Goal: Task Accomplishment & Management: Manage account settings

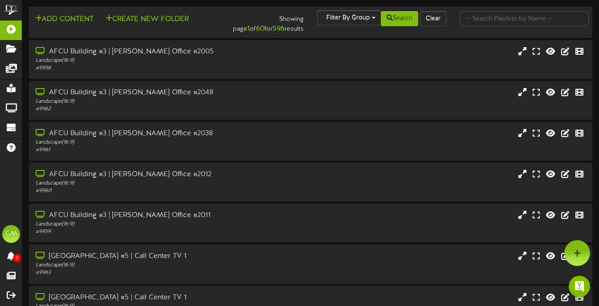
click at [222, 23] on div "Showing page 1 of 60 for 596 results" at bounding box center [262, 22] width 95 height 24
click at [215, 30] on div "Add Content Create New Folder Showing page 1 of 60 for 596 results Filter By Gr…" at bounding box center [310, 22] width 569 height 24
click at [485, 18] on input "text" at bounding box center [523, 18] width 129 height 15
type input "mesa"
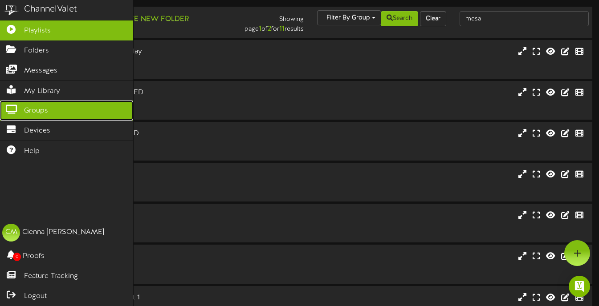
click at [38, 114] on span "Groups" at bounding box center [36, 111] width 24 height 10
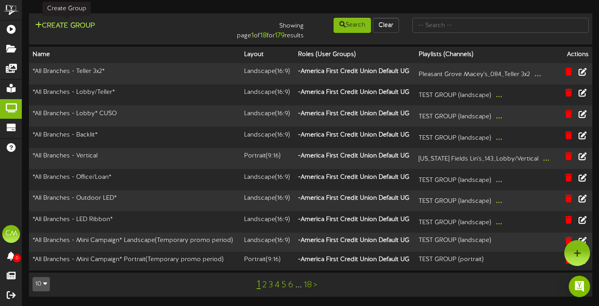
click at [85, 24] on button "Create Group" at bounding box center [64, 25] width 65 height 11
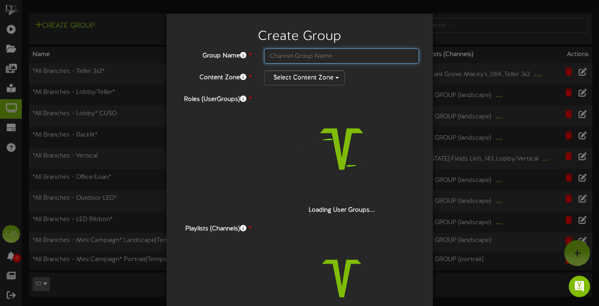
click at [282, 55] on input "text" at bounding box center [341, 56] width 155 height 15
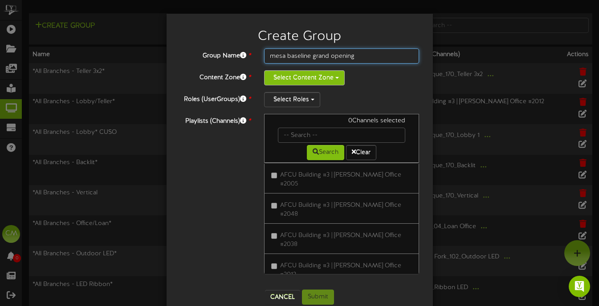
type input "mesa baseline grand opening"
click at [294, 79] on button "Select Content Zone" at bounding box center [304, 77] width 81 height 15
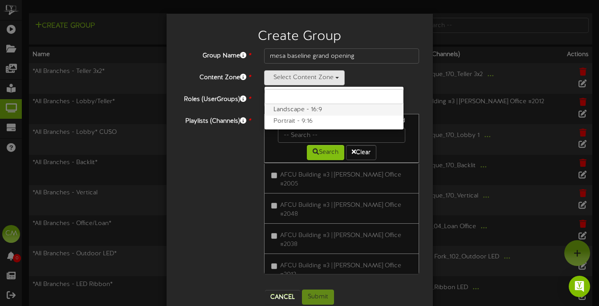
click at [320, 107] on label "Landscape - 16:9" at bounding box center [333, 110] width 139 height 12
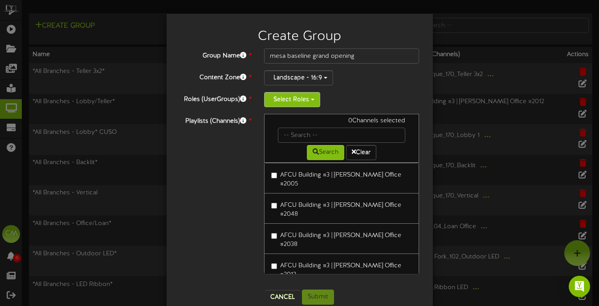
click at [303, 96] on button "Select Roles" at bounding box center [292, 99] width 56 height 15
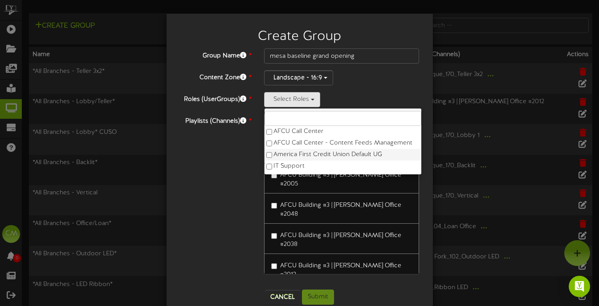
click at [301, 151] on label "America First Credit Union Default UG" at bounding box center [342, 155] width 157 height 12
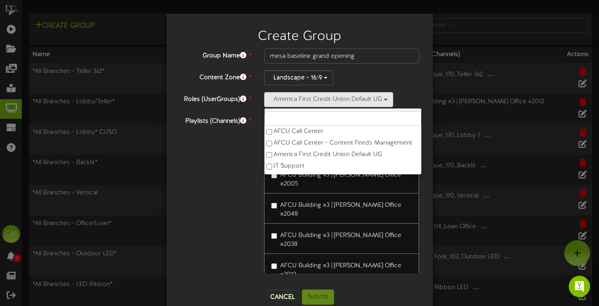
click at [233, 155] on div "Playlists (Channels) * 0 Channels selected Search Clear AFCU Building #3 | Brod…" at bounding box center [299, 198] width 253 height 169
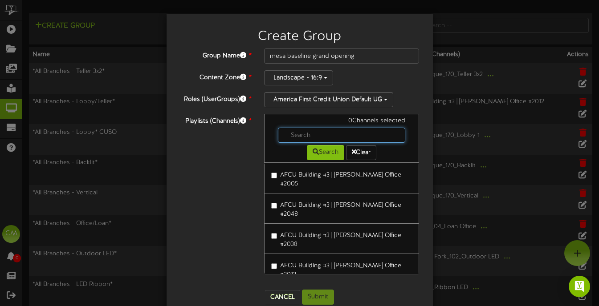
click at [294, 136] on input "text" at bounding box center [342, 135] width 128 height 15
type input "mesa"
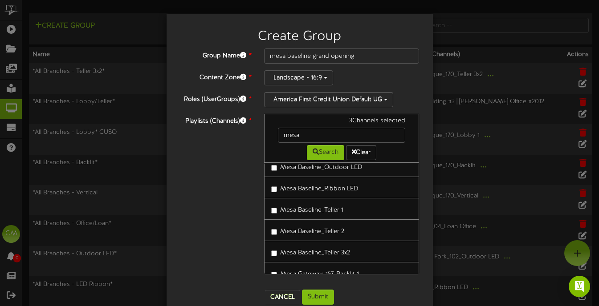
scroll to position [42, 0]
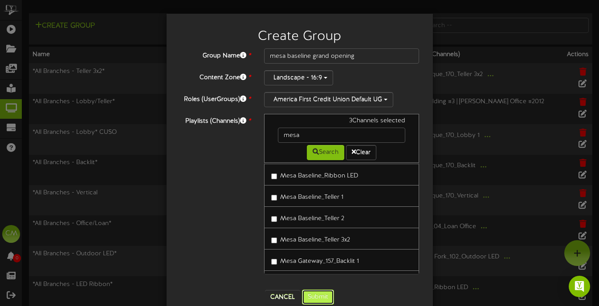
click at [320, 296] on button "Submit" at bounding box center [318, 297] width 32 height 15
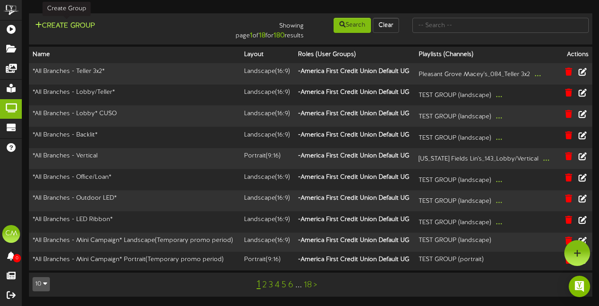
click at [85, 24] on button "Create Group" at bounding box center [64, 25] width 65 height 11
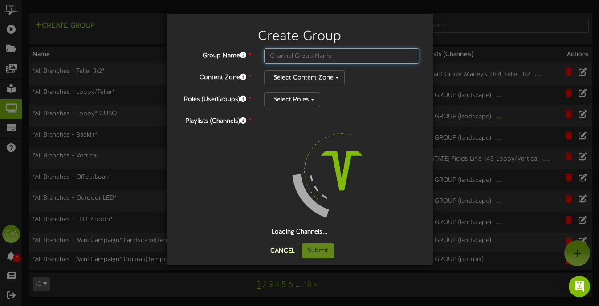
click at [315, 51] on input "text" at bounding box center [341, 56] width 155 height 15
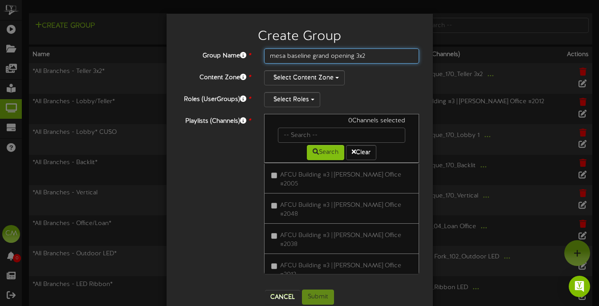
type input "mesa baseline grand opening 3x2"
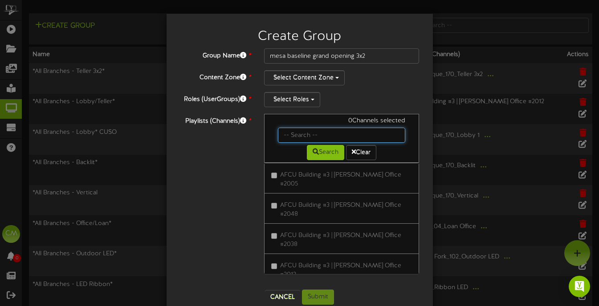
click at [288, 137] on input "text" at bounding box center [342, 135] width 128 height 15
type input "mesa"
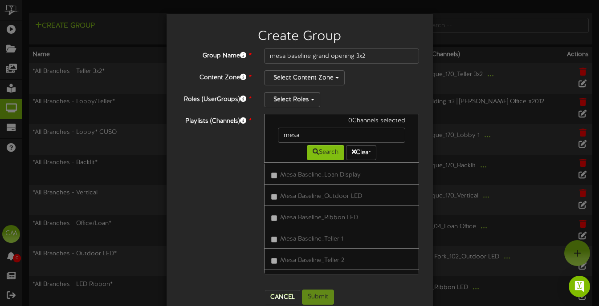
click at [275, 89] on div "Group Name * mesa baseline grand opening 3x2 Content Zone * Select Content Zone…" at bounding box center [300, 166] width 240 height 235
click at [275, 85] on div "Group Name * mesa baseline grand opening 3x2 Content Zone * Select Content Zone…" at bounding box center [300, 166] width 240 height 235
click at [277, 81] on button "Select Content Zone" at bounding box center [304, 77] width 81 height 15
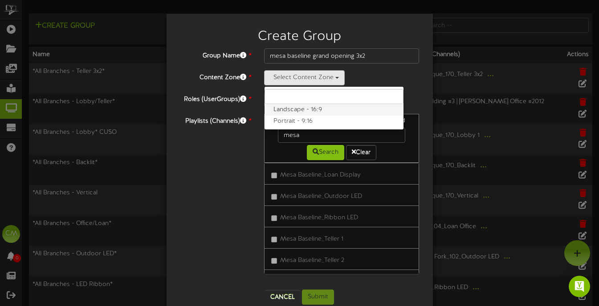
click at [278, 105] on label "Landscape - 16:9" at bounding box center [333, 110] width 139 height 12
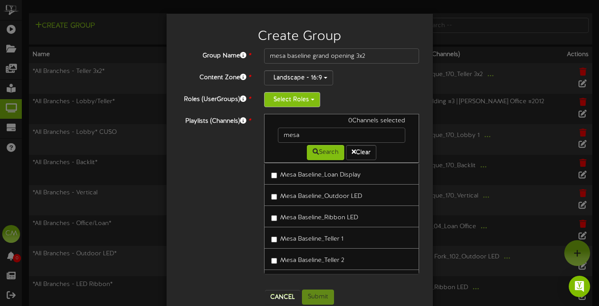
click at [278, 104] on button "Select Roles" at bounding box center [292, 99] width 56 height 15
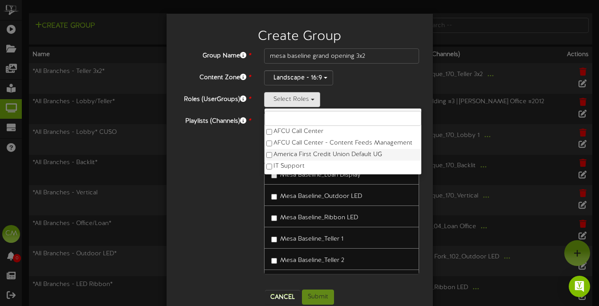
click at [279, 154] on label "America First Credit Union Default UG" at bounding box center [342, 155] width 157 height 12
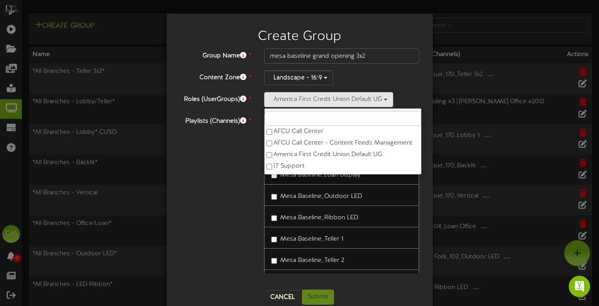
click at [245, 224] on div "Playlists (Channels) * 0 Channels selected mesa Search Clear Mesa Baseline_Loan…" at bounding box center [299, 198] width 253 height 169
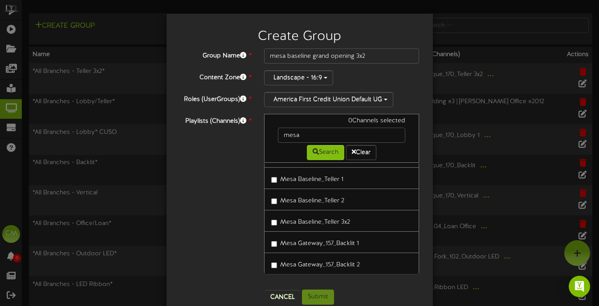
scroll to position [60, 0]
click at [280, 221] on label "Mesa Baseline_Teller 3x2" at bounding box center [310, 221] width 79 height 12
click at [325, 296] on button "Submit" at bounding box center [318, 297] width 32 height 15
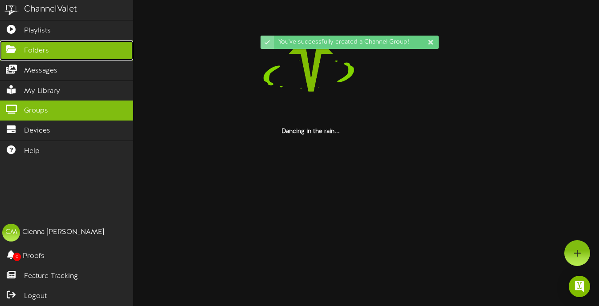
click at [33, 49] on span "Folders" at bounding box center [36, 51] width 25 height 10
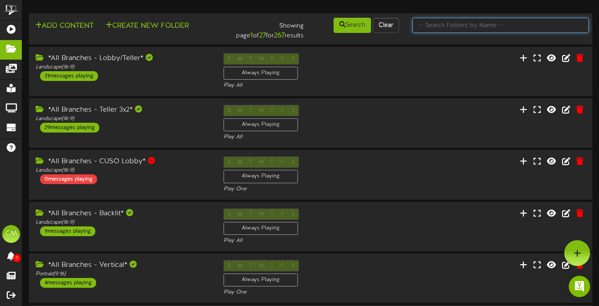
click at [460, 31] on input "text" at bounding box center [500, 25] width 176 height 15
type input "mesa"
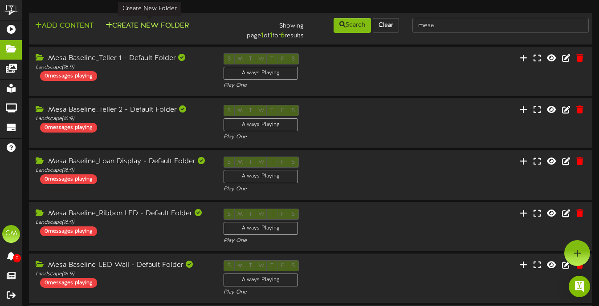
click at [167, 23] on button "Create New Folder" at bounding box center [147, 25] width 89 height 11
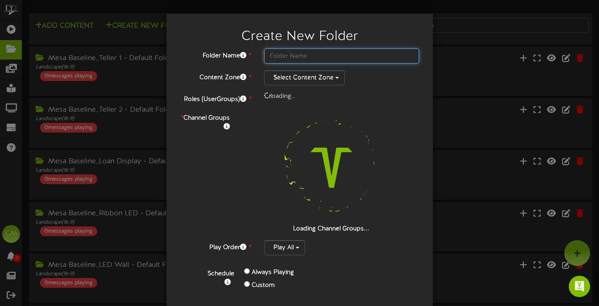
click at [318, 57] on input "text" at bounding box center [341, 56] width 155 height 15
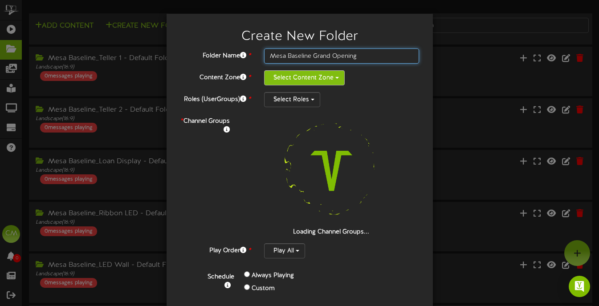
type input "Mesa Baseline Grand Opening"
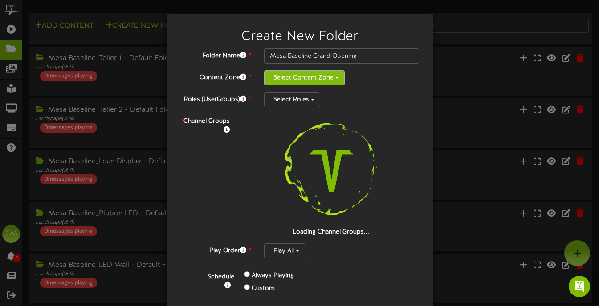
click at [328, 82] on button "Select Content Zone" at bounding box center [304, 77] width 81 height 15
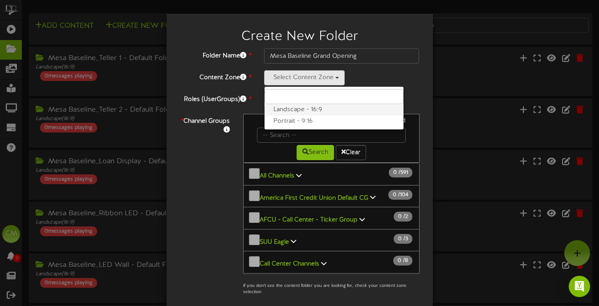
click at [326, 111] on label "Landscape - 16:9" at bounding box center [333, 110] width 139 height 12
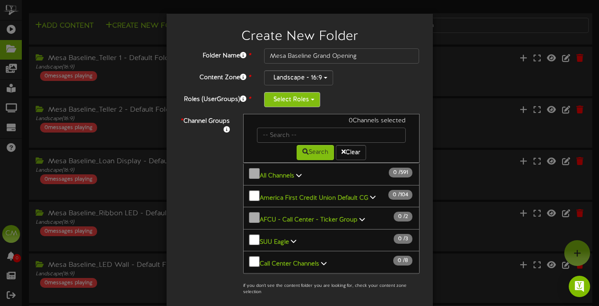
click at [305, 105] on button "Select Roles" at bounding box center [292, 99] width 56 height 15
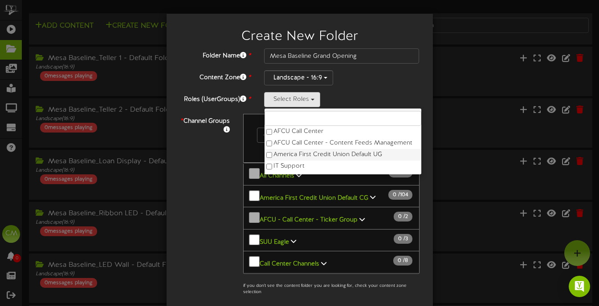
click at [324, 156] on label "America First Credit Union Default UG" at bounding box center [342, 155] width 157 height 12
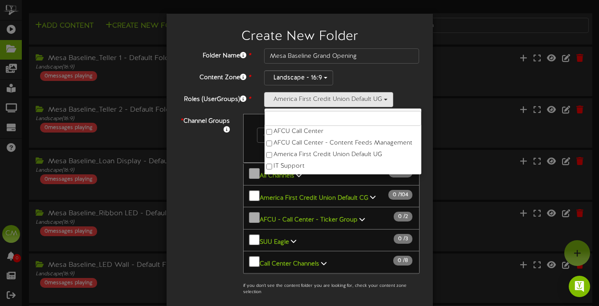
click at [209, 173] on div "* Channel Groups 0 Channels selected Search Clear 0" at bounding box center [299, 207] width 253 height 187
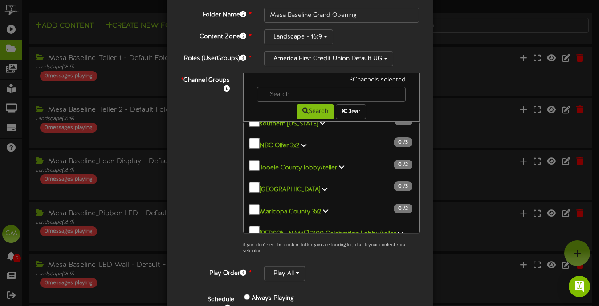
scroll to position [104, 0]
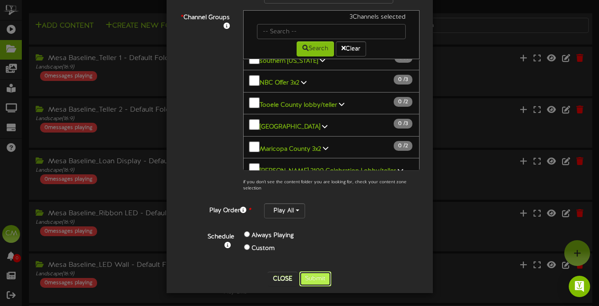
click at [321, 278] on button "Submit" at bounding box center [315, 279] width 32 height 15
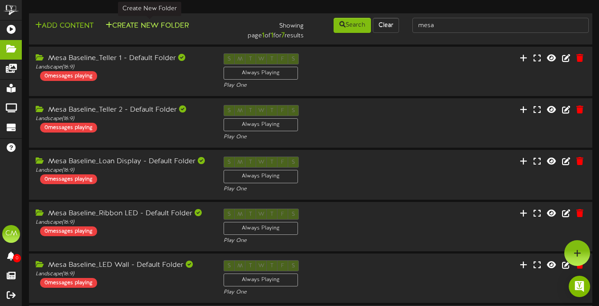
click at [162, 24] on button "Create New Folder" at bounding box center [147, 25] width 89 height 11
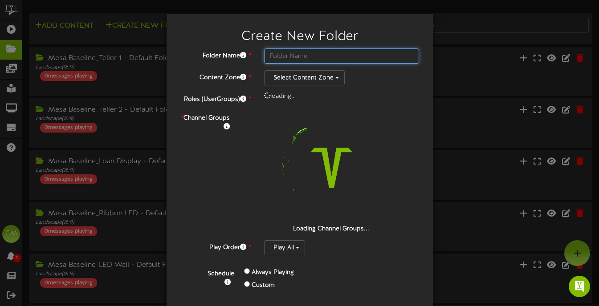
click at [330, 52] on input "text" at bounding box center [341, 56] width 155 height 15
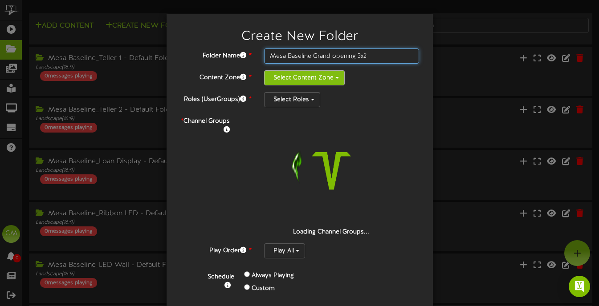
type input "Mesa Baseline Grand opening 3x2"
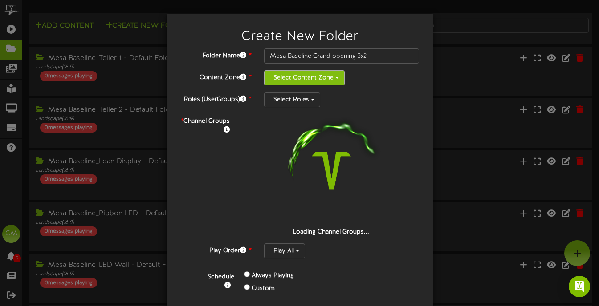
click at [321, 82] on button "Select Content Zone" at bounding box center [304, 77] width 81 height 15
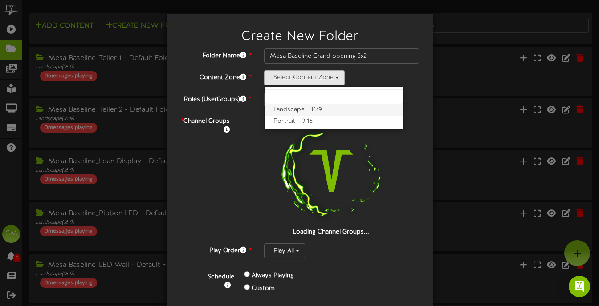
click at [321, 111] on label "Landscape - 16:9" at bounding box center [333, 110] width 139 height 12
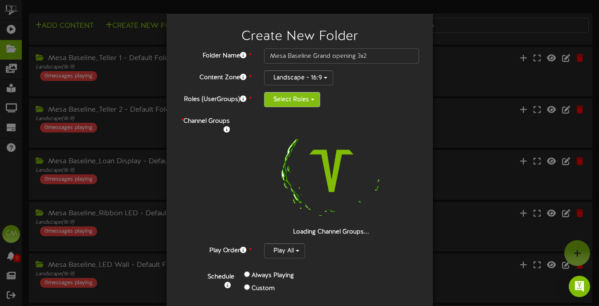
click at [306, 95] on button "Select Roles" at bounding box center [292, 99] width 56 height 15
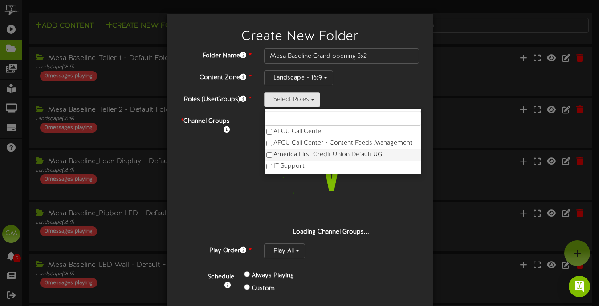
click at [328, 155] on label "America First Credit Union Default UG" at bounding box center [342, 155] width 157 height 12
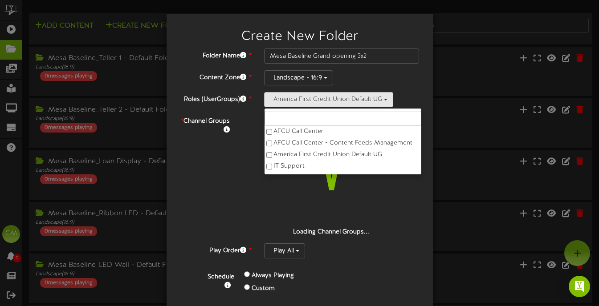
click at [203, 167] on div "* Channel Groups Loading Channel Groups..." at bounding box center [299, 175] width 253 height 123
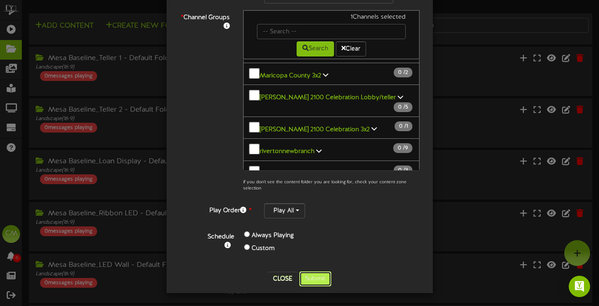
click at [317, 282] on button "Submit" at bounding box center [315, 279] width 32 height 15
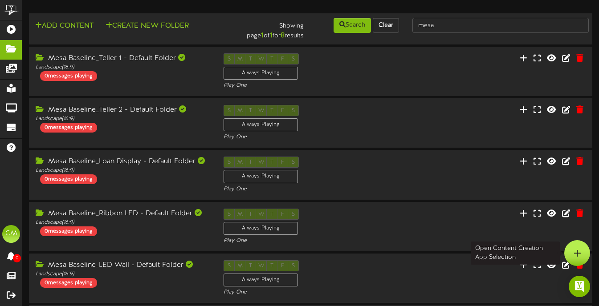
click at [574, 255] on icon at bounding box center [577, 253] width 8 height 8
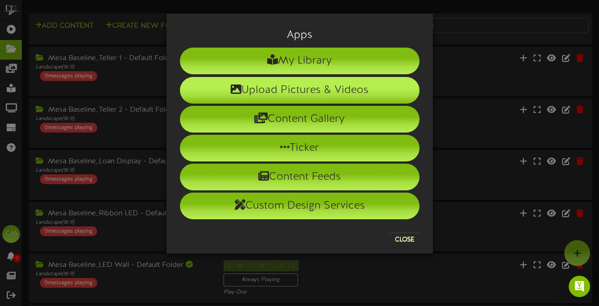
click at [339, 97] on li "Upload Pictures & Videos" at bounding box center [300, 90] width 240 height 27
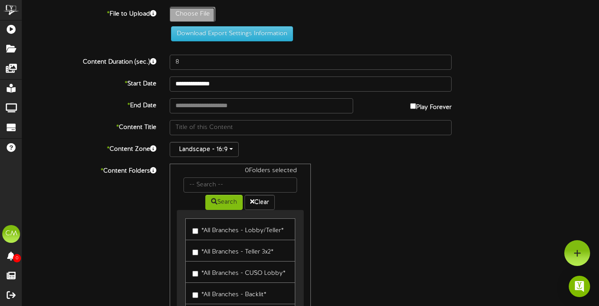
type input "**********"
type input "25-09-GoodyearGrandOpening-Combine-1920x1080"
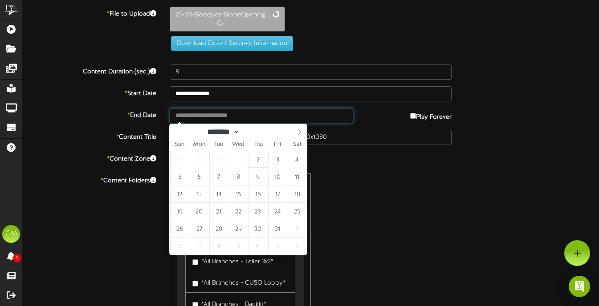
click at [211, 112] on input "text" at bounding box center [261, 115] width 183 height 15
type input "**********"
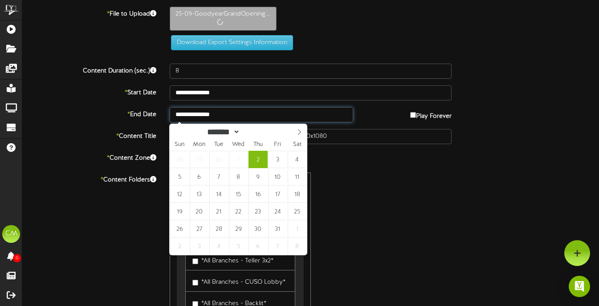
type input "100"
type input "**********"
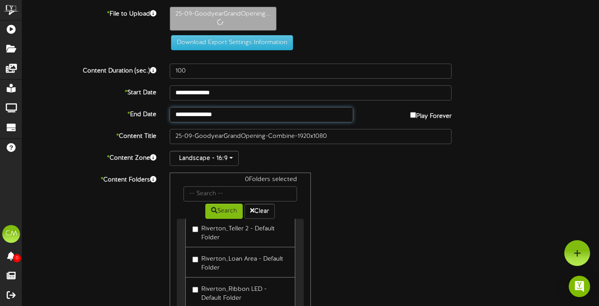
scroll to position [5483, 0]
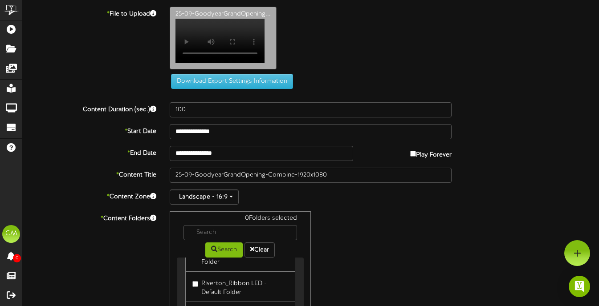
click at [389, 57] on div "25-09-GoodyearGrandOpening... Your browser does not support HTML5 video." at bounding box center [384, 40] width 443 height 67
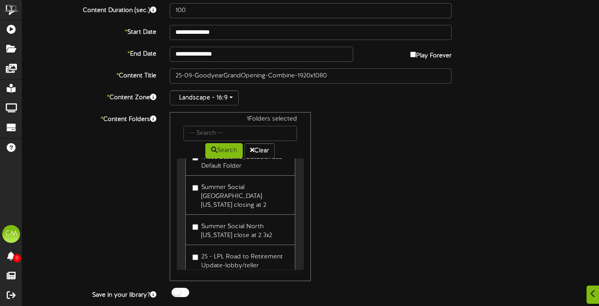
scroll to position [127, 0]
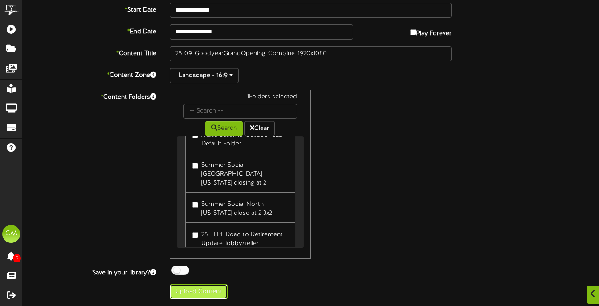
click at [209, 291] on button "Upload Content" at bounding box center [199, 291] width 58 height 15
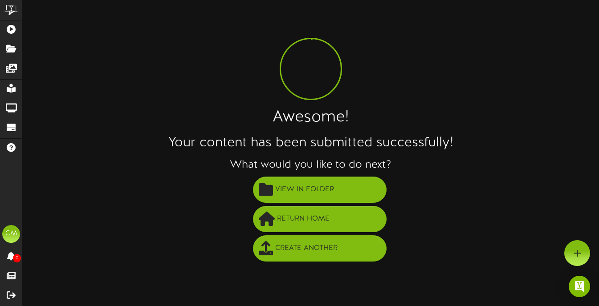
scroll to position [0, 0]
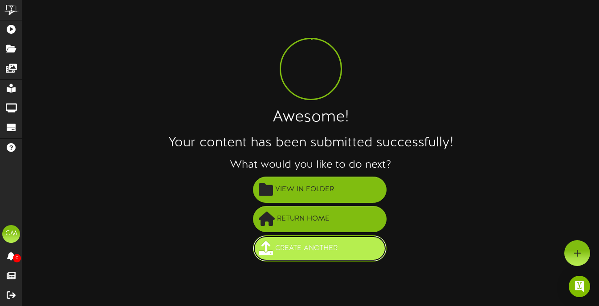
click at [314, 251] on span "Create Another" at bounding box center [306, 248] width 67 height 15
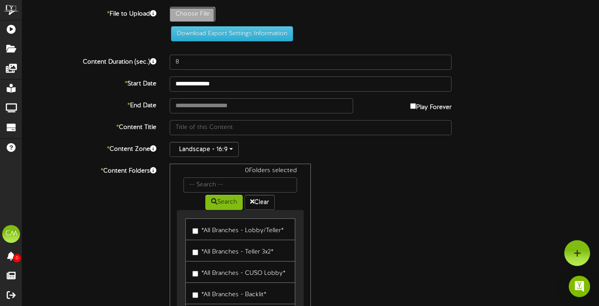
type input "**********"
type input "25-09-GoodyearGrandOpening-Combine-2880x1080"
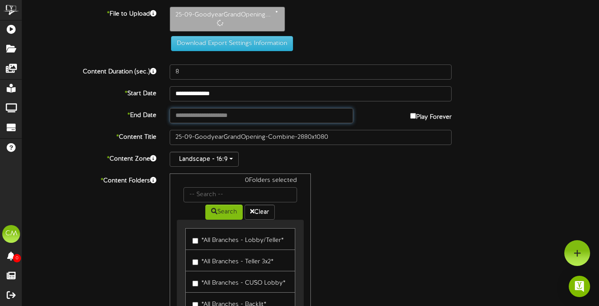
click at [232, 110] on input "text" at bounding box center [261, 115] width 183 height 15
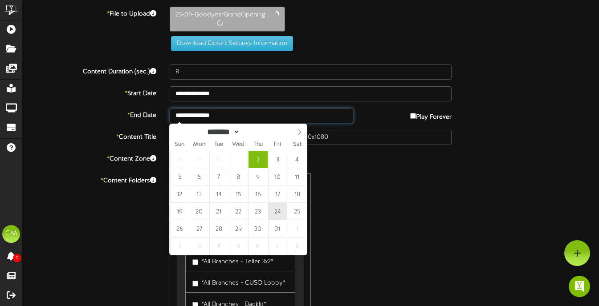
type input "**********"
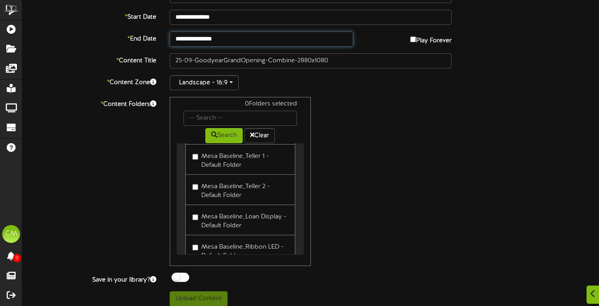
scroll to position [7729, 0]
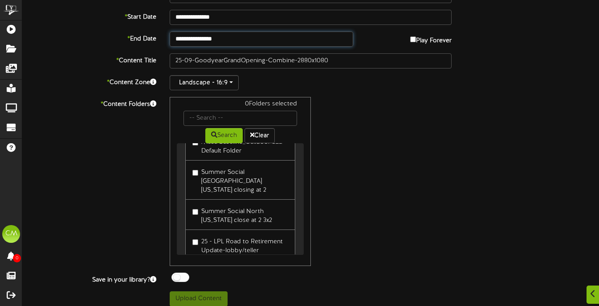
type input "100"
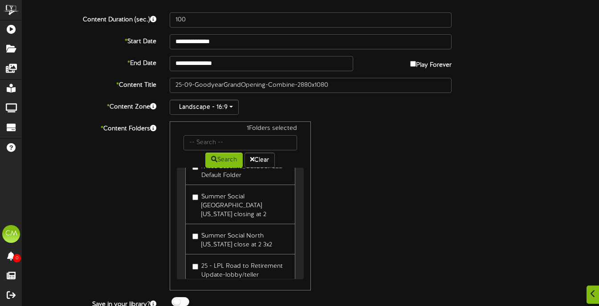
scroll to position [83, 0]
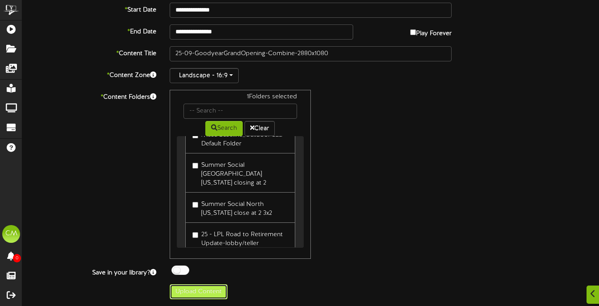
click at [195, 295] on button "Upload Content" at bounding box center [199, 291] width 58 height 15
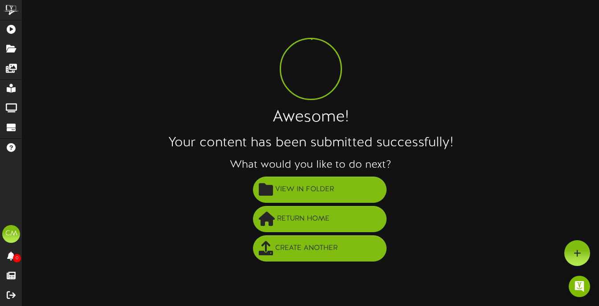
scroll to position [0, 0]
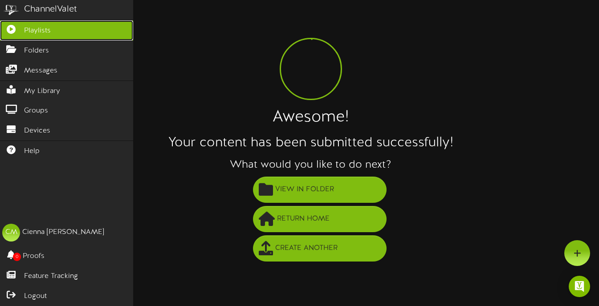
click at [6, 36] on link "Playlists" at bounding box center [66, 30] width 133 height 20
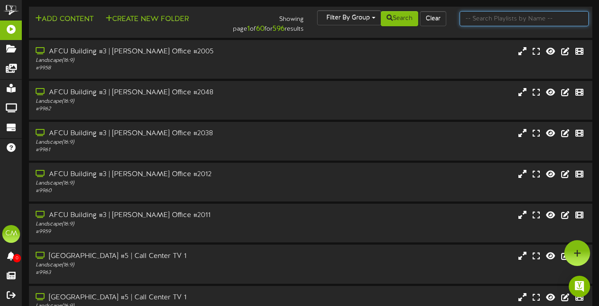
click at [500, 13] on input "text" at bounding box center [523, 18] width 129 height 15
type input "goodyear"
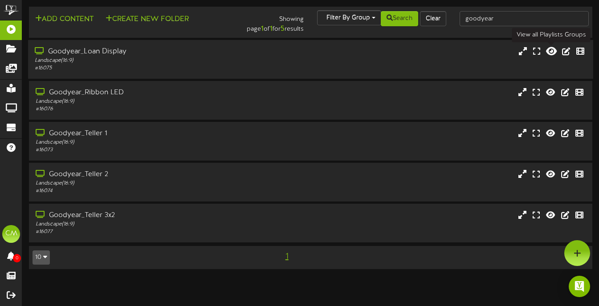
click at [550, 54] on icon at bounding box center [551, 51] width 11 height 10
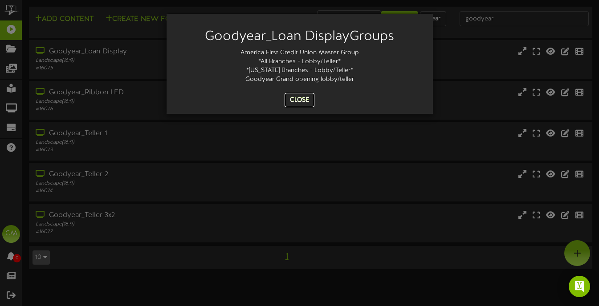
click at [307, 98] on button "Close" at bounding box center [299, 100] width 30 height 14
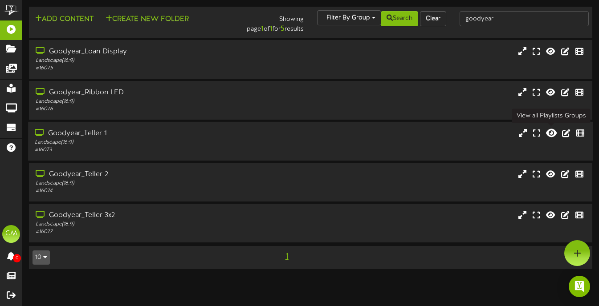
click at [554, 136] on icon at bounding box center [551, 133] width 11 height 10
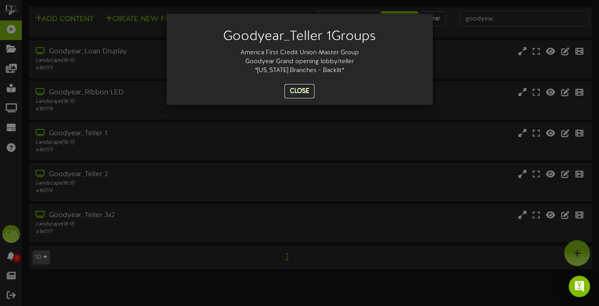
click at [292, 91] on button "Close" at bounding box center [299, 91] width 30 height 14
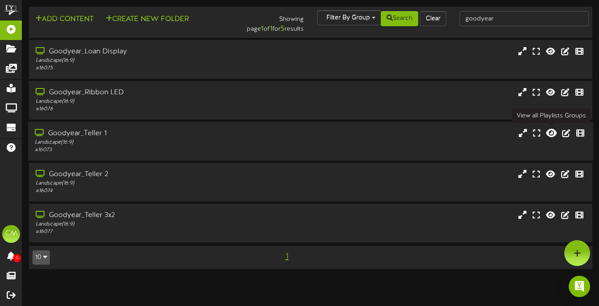
click at [548, 133] on icon at bounding box center [551, 133] width 11 height 10
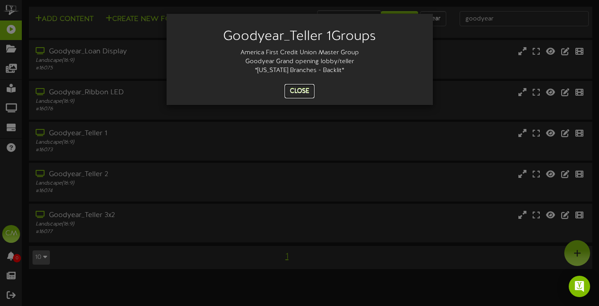
click at [301, 87] on button "Close" at bounding box center [299, 91] width 30 height 14
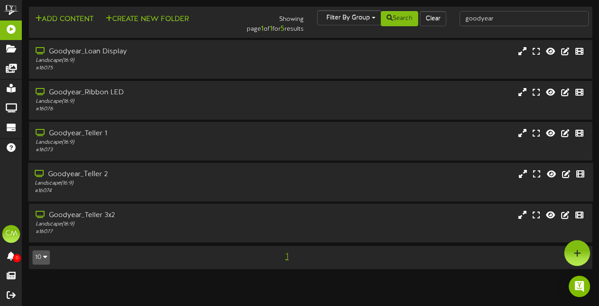
click at [223, 178] on div "Goodyear_Teller 2" at bounding box center [146, 175] width 222 height 10
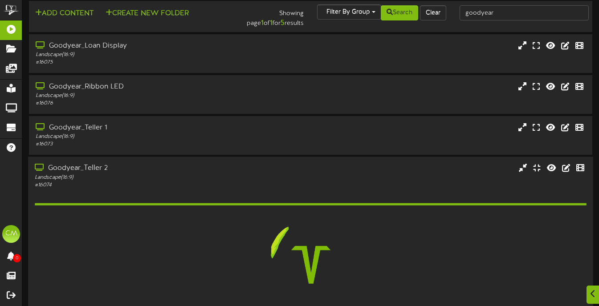
scroll to position [6, 0]
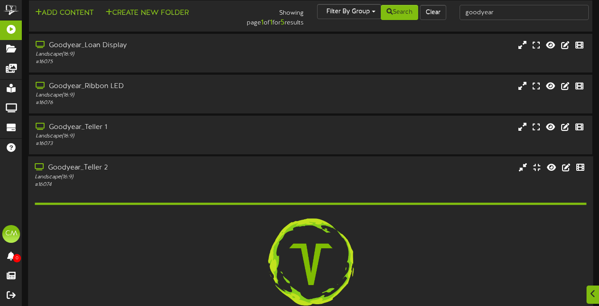
click at [223, 178] on div "Landscape ( 16:9 )" at bounding box center [146, 178] width 222 height 8
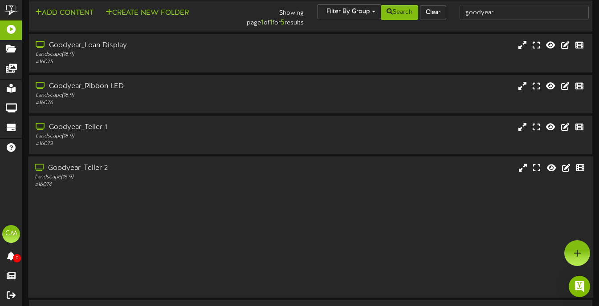
scroll to position [0, 0]
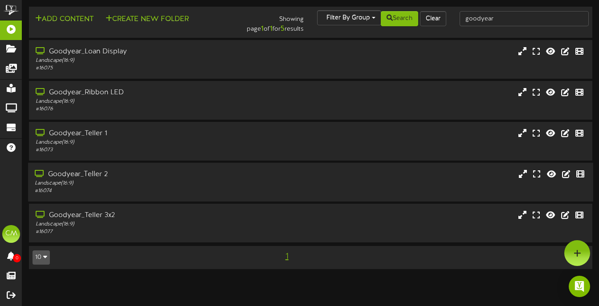
click at [223, 178] on div "Goodyear_Teller 2" at bounding box center [146, 175] width 222 height 10
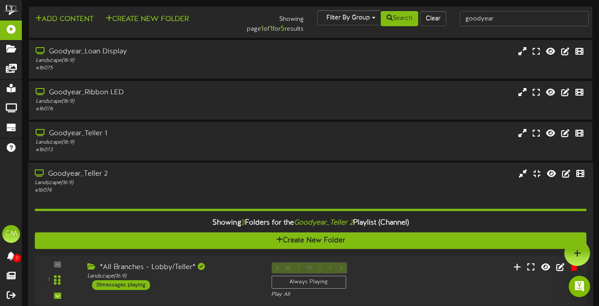
click at [223, 178] on div "Goodyear_Teller 2" at bounding box center [146, 174] width 222 height 10
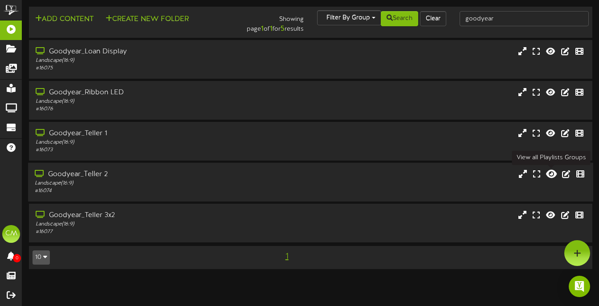
click at [552, 174] on icon at bounding box center [551, 174] width 11 height 10
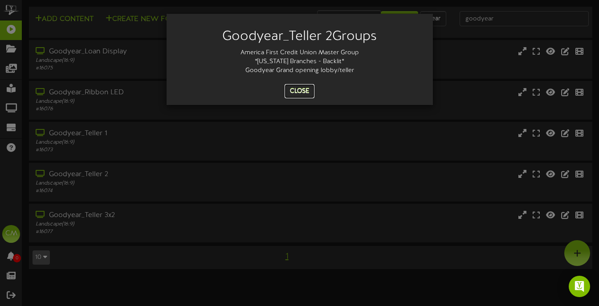
click at [306, 93] on button "Close" at bounding box center [299, 91] width 30 height 14
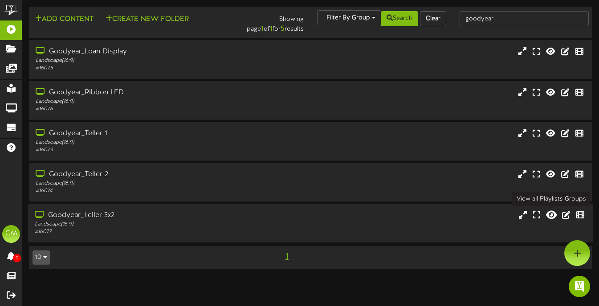
click at [550, 220] on button at bounding box center [551, 217] width 16 height 14
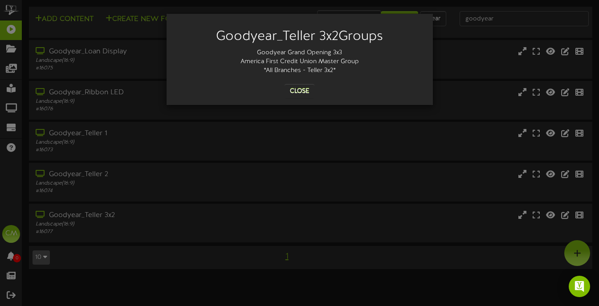
click at [295, 100] on div "Goodyear_Teller 3x2 Groups Goodyear Grand Opening 3x3 America First Credit Unio…" at bounding box center [300, 59] width 266 height 91
click at [295, 96] on button "Close" at bounding box center [299, 91] width 30 height 14
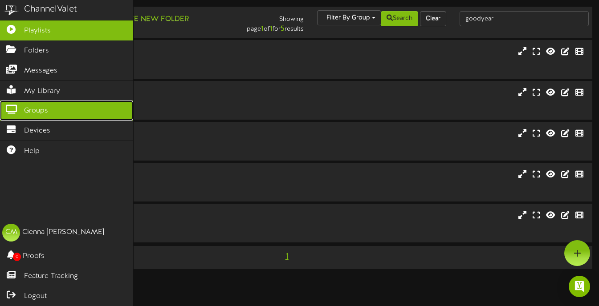
click at [81, 114] on link "Groups" at bounding box center [66, 111] width 133 height 20
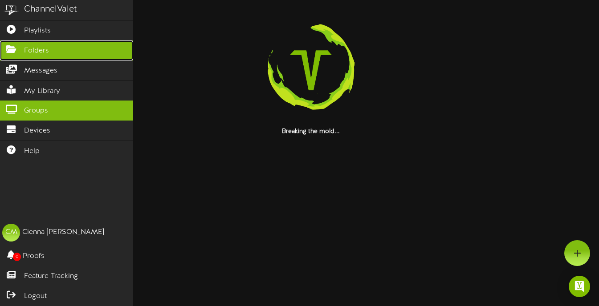
click at [69, 52] on link "Folders" at bounding box center [66, 51] width 133 height 20
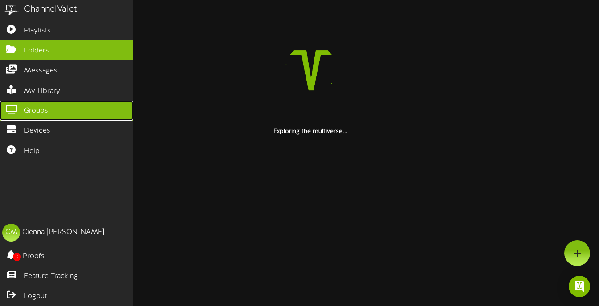
click at [46, 108] on span "Groups" at bounding box center [36, 111] width 24 height 10
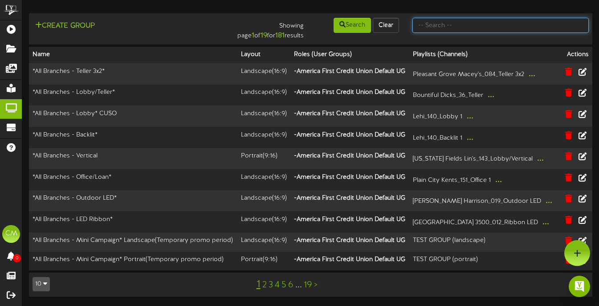
click at [464, 28] on input "text" at bounding box center [500, 25] width 176 height 15
type input "logo"
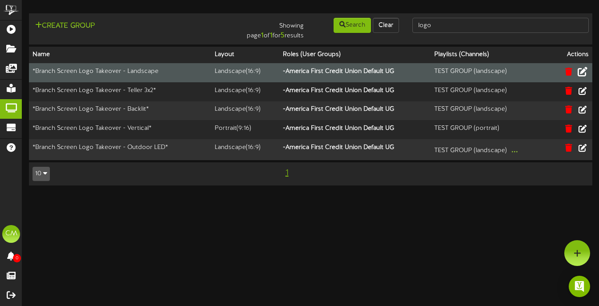
click at [585, 71] on icon at bounding box center [582, 71] width 10 height 10
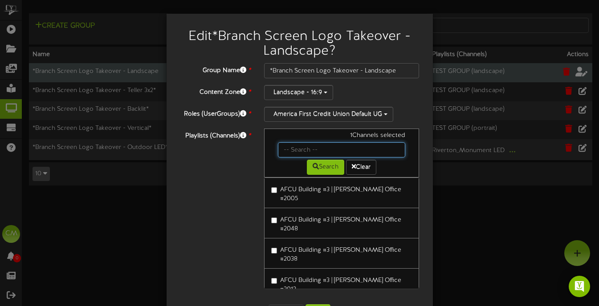
click at [298, 153] on input "text" at bounding box center [342, 149] width 128 height 15
type input "m"
type input "goodyear"
click at [326, 167] on button "Search" at bounding box center [325, 167] width 37 height 15
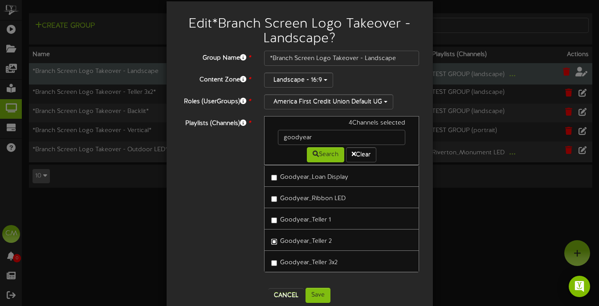
scroll to position [30, 0]
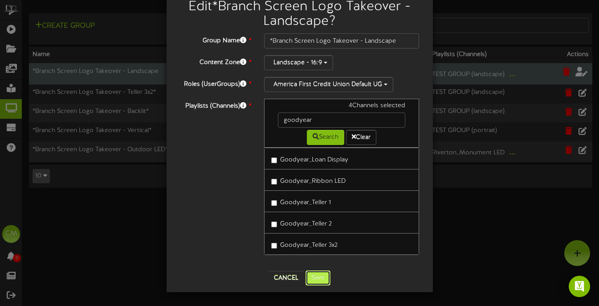
click at [317, 275] on button "Save" at bounding box center [317, 278] width 25 height 15
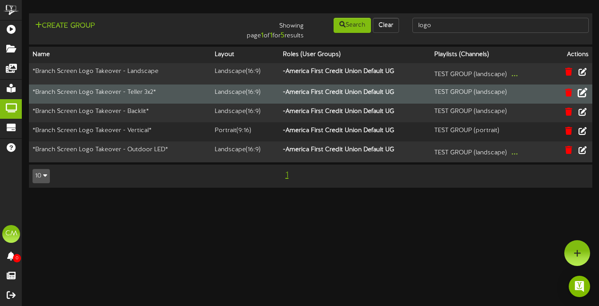
click at [581, 91] on icon at bounding box center [582, 93] width 10 height 10
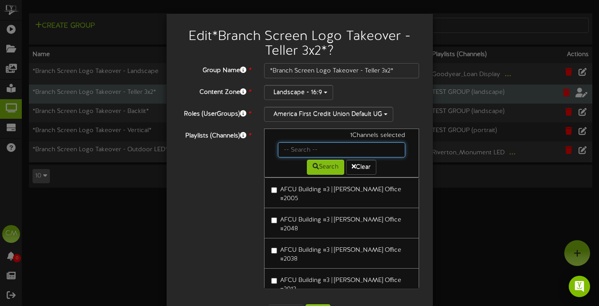
click at [318, 146] on input "text" at bounding box center [342, 149] width 128 height 15
type input "goodyear"
click at [325, 169] on button "Search" at bounding box center [325, 167] width 37 height 15
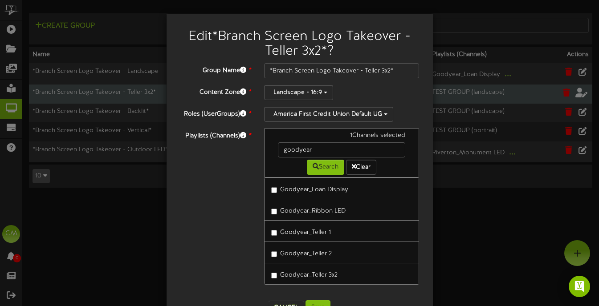
click at [331, 274] on label "Goodyear_Teller 3x2" at bounding box center [304, 274] width 66 height 12
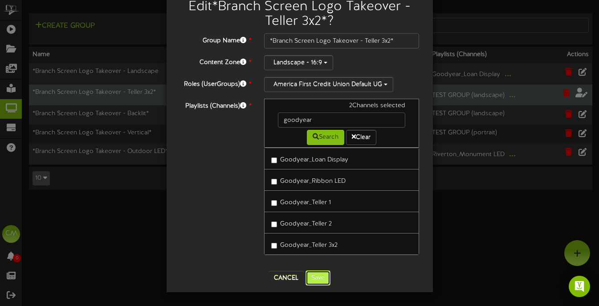
click at [325, 276] on button "Save" at bounding box center [317, 278] width 25 height 15
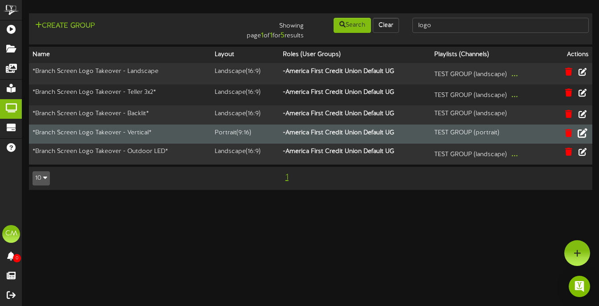
click at [582, 131] on icon at bounding box center [582, 133] width 10 height 10
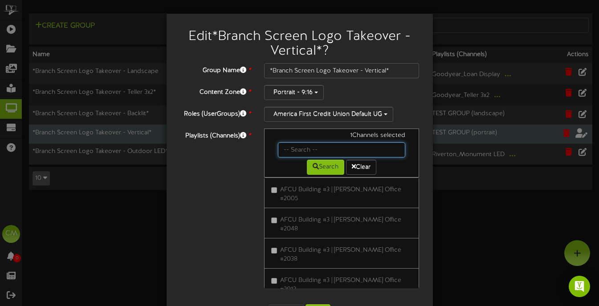
click at [313, 152] on input "text" at bounding box center [342, 149] width 128 height 15
type input "goodyear"
click at [330, 171] on button "Search" at bounding box center [325, 167] width 37 height 15
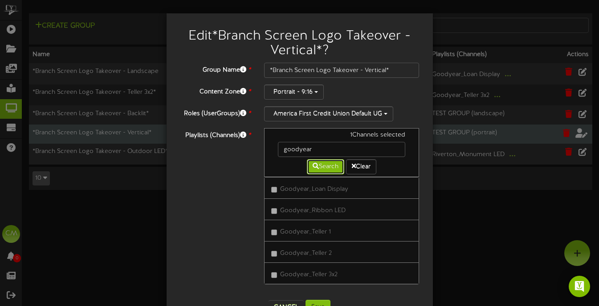
scroll to position [15, 0]
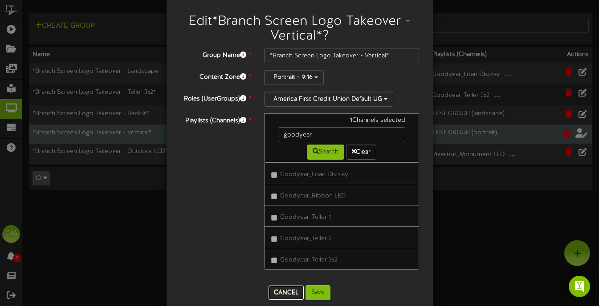
click at [286, 294] on button "Cancel" at bounding box center [285, 293] width 35 height 14
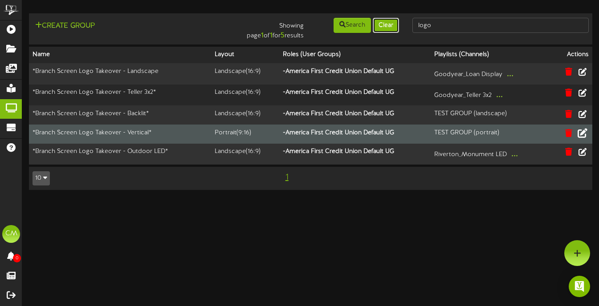
click at [385, 21] on button "Clear" at bounding box center [386, 25] width 26 height 15
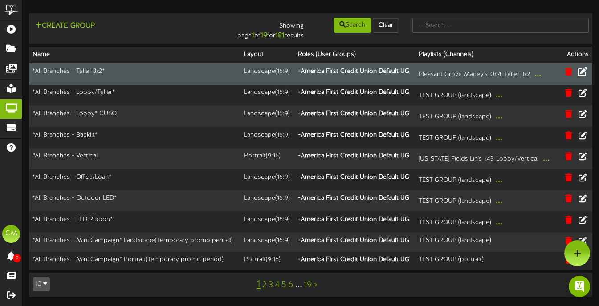
click at [581, 71] on icon at bounding box center [582, 71] width 10 height 10
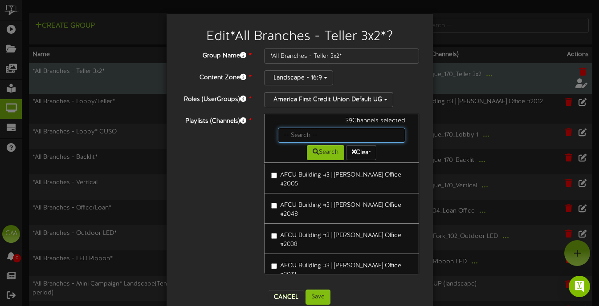
click at [321, 137] on input "text" at bounding box center [342, 135] width 128 height 15
type input "goodyear"
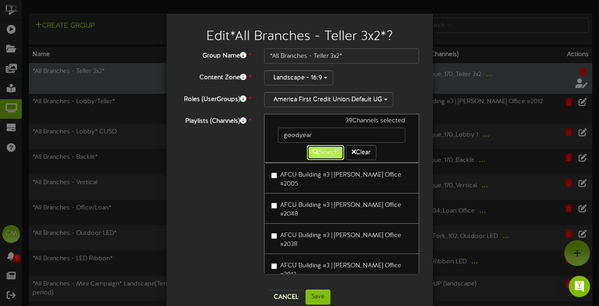
click at [321, 156] on button "Search" at bounding box center [325, 152] width 37 height 15
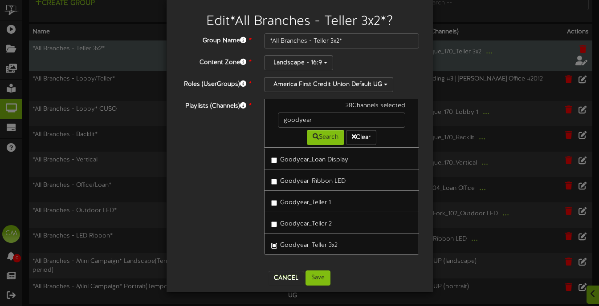
scroll to position [23, 0]
click at [317, 279] on button "Save" at bounding box center [317, 278] width 25 height 15
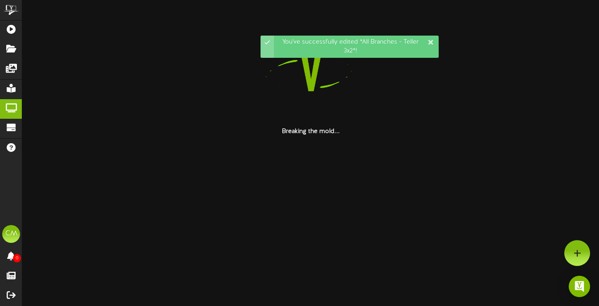
scroll to position [0, 0]
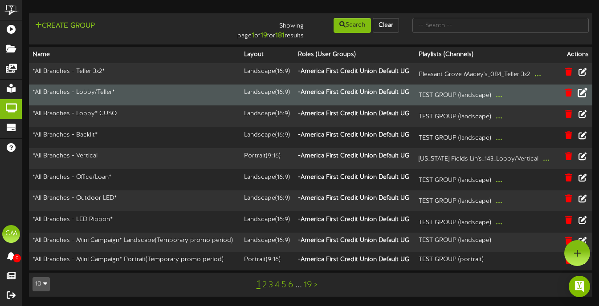
click at [585, 94] on icon at bounding box center [582, 93] width 10 height 10
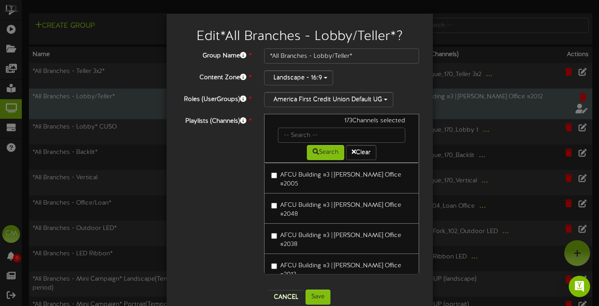
click at [300, 149] on div "Search Clear" at bounding box center [341, 151] width 141 height 17
click at [298, 139] on input "text" at bounding box center [342, 135] width 128 height 15
type input "goodyear"
click at [329, 154] on button "Search" at bounding box center [325, 152] width 37 height 15
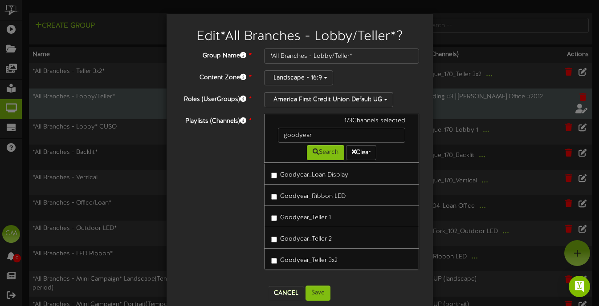
click at [317, 172] on label "Goodyear_Loan Display" at bounding box center [309, 174] width 77 height 12
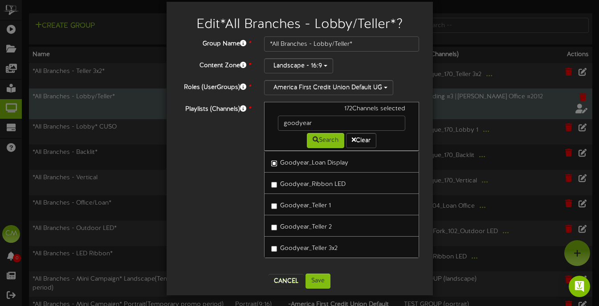
scroll to position [15, 0]
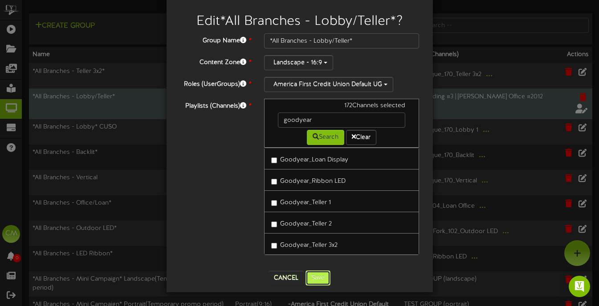
click at [322, 275] on button "Save" at bounding box center [317, 278] width 25 height 15
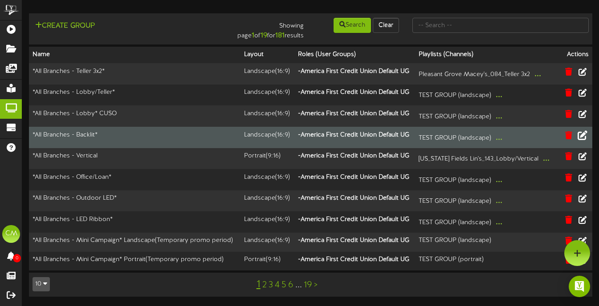
click at [584, 140] on icon at bounding box center [582, 135] width 10 height 10
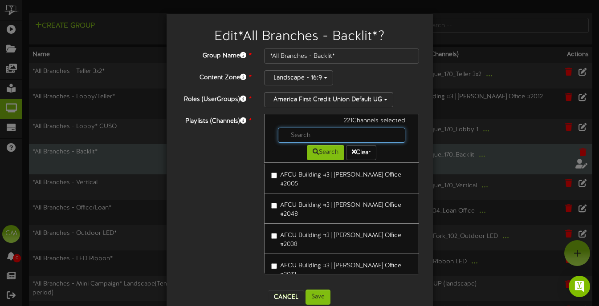
click at [300, 133] on input "text" at bounding box center [342, 135] width 128 height 15
type input "goodyear"
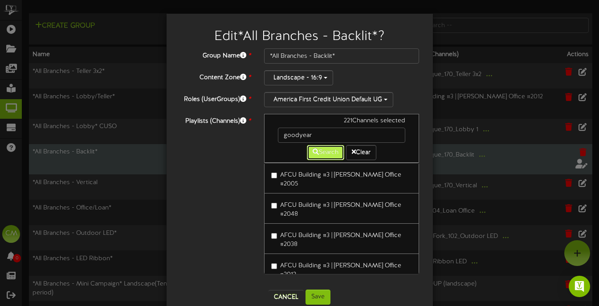
click at [321, 153] on button "Search" at bounding box center [325, 152] width 37 height 15
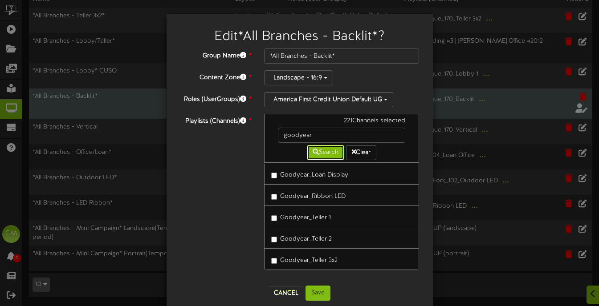
scroll to position [0, 0]
click at [291, 291] on button "Cancel" at bounding box center [285, 293] width 35 height 14
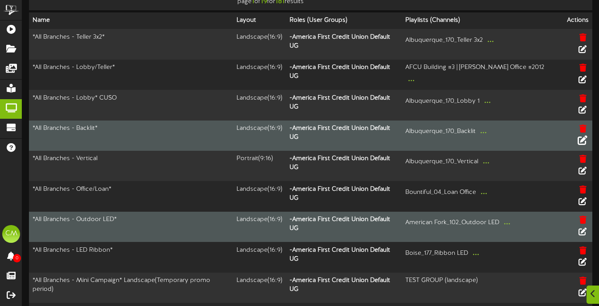
scroll to position [0, 0]
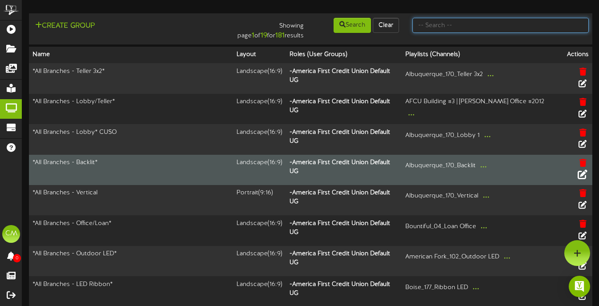
click at [432, 28] on input "text" at bounding box center [500, 25] width 176 height 15
type input "[US_STATE]"
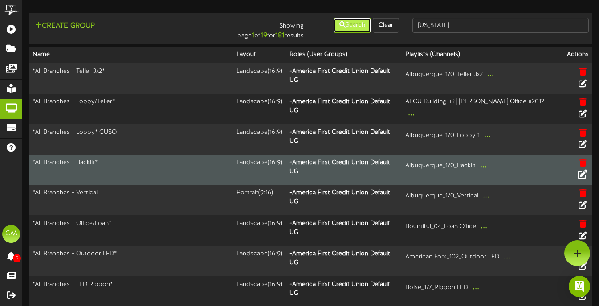
click at [354, 28] on button "Search" at bounding box center [351, 25] width 37 height 15
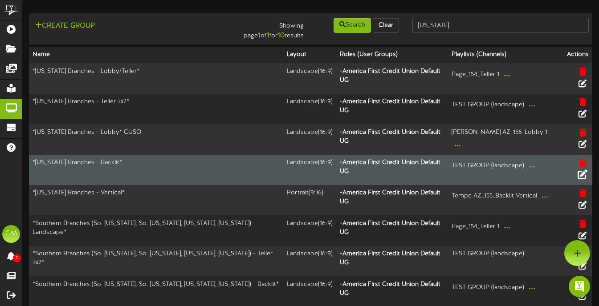
click at [585, 169] on button at bounding box center [582, 176] width 15 height 14
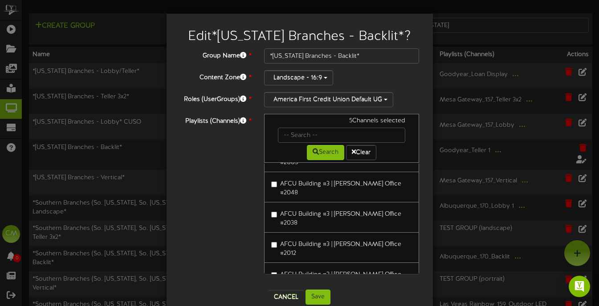
scroll to position [22, 0]
click at [291, 133] on input "text" at bounding box center [342, 135] width 128 height 15
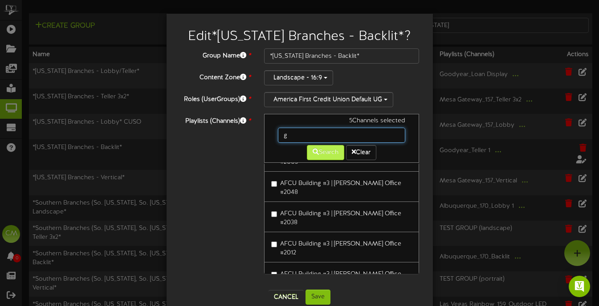
type input "goodyear"
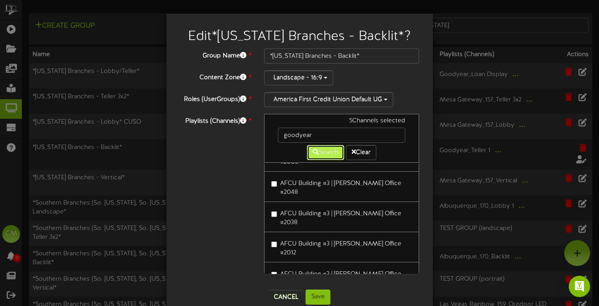
click at [325, 154] on button "Search" at bounding box center [325, 152] width 37 height 15
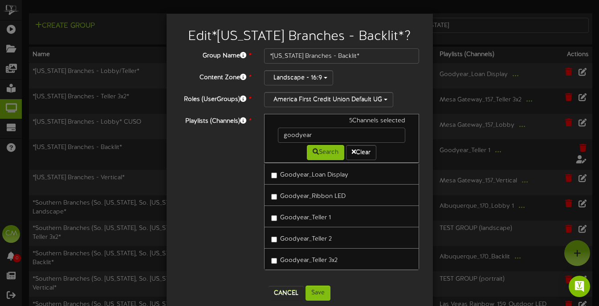
click at [310, 220] on label "Goodyear_Teller 1" at bounding box center [301, 217] width 60 height 12
click at [310, 237] on label "Goodyear_Teller 2" at bounding box center [301, 238] width 61 height 12
click at [322, 289] on button "Save" at bounding box center [317, 293] width 25 height 15
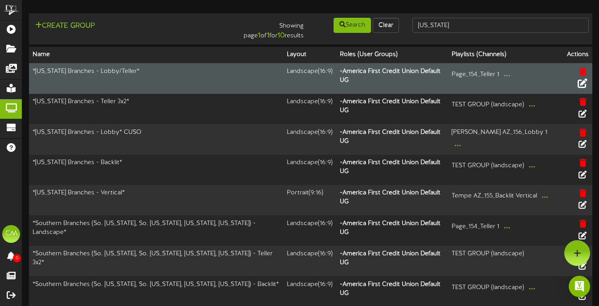
click at [581, 78] on icon at bounding box center [582, 83] width 10 height 10
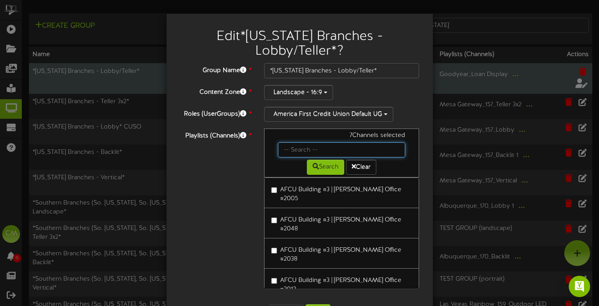
click at [320, 148] on input "text" at bounding box center [342, 149] width 128 height 15
type input "goodyear"
click at [322, 169] on button "Search" at bounding box center [325, 167] width 37 height 15
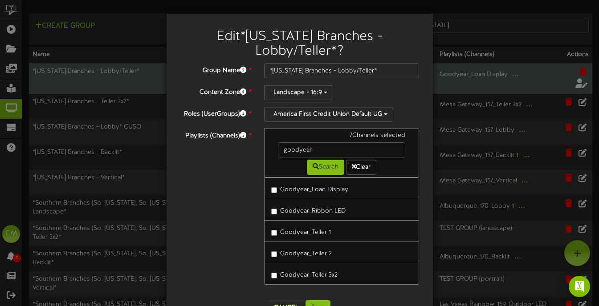
click at [309, 193] on label "Goodyear_Loan Display" at bounding box center [309, 189] width 77 height 12
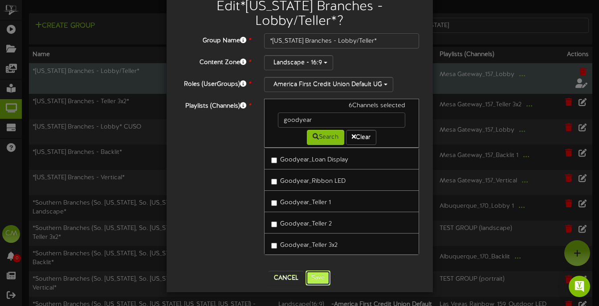
click at [317, 283] on button "Save" at bounding box center [317, 278] width 25 height 15
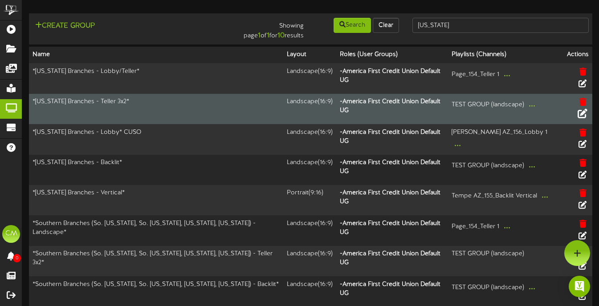
click at [584, 109] on icon at bounding box center [582, 114] width 10 height 10
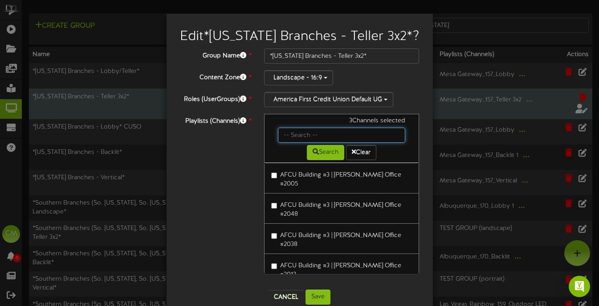
click at [317, 139] on input "text" at bounding box center [342, 135] width 128 height 15
type input "goodyear"
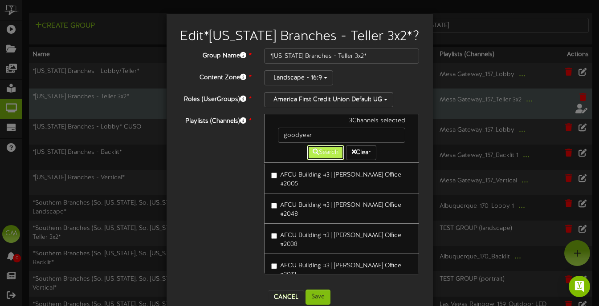
click at [324, 158] on button "Search" at bounding box center [325, 152] width 37 height 15
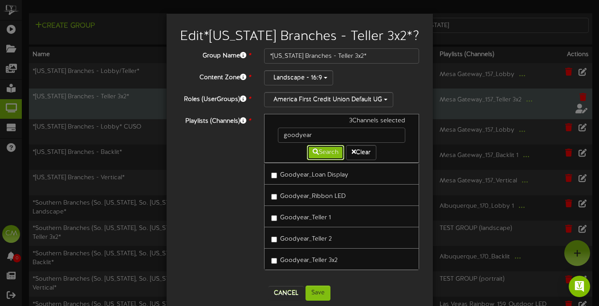
scroll to position [15, 0]
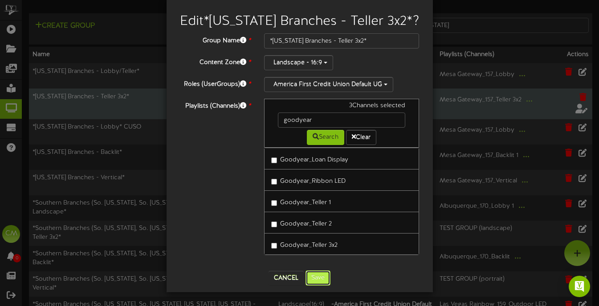
click at [316, 277] on button "Save" at bounding box center [317, 278] width 25 height 15
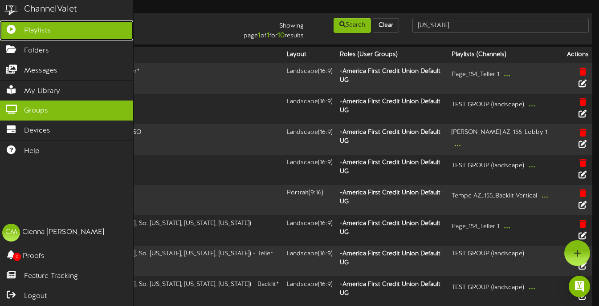
click at [52, 31] on link "Playlists" at bounding box center [66, 30] width 133 height 20
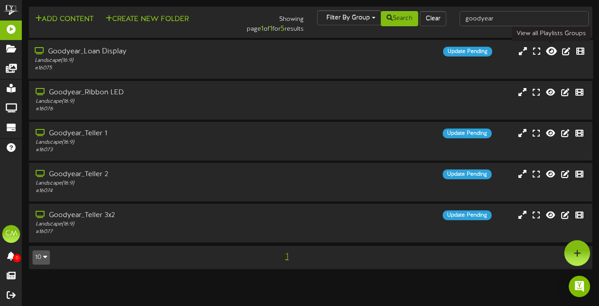
click at [548, 49] on icon at bounding box center [551, 51] width 11 height 10
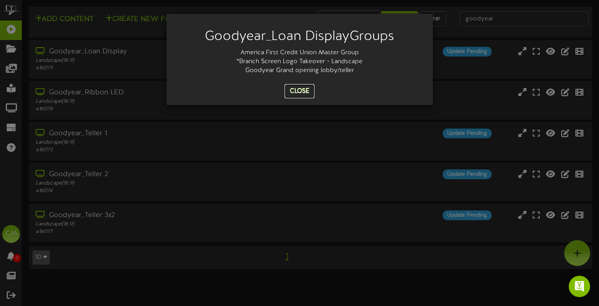
click at [303, 93] on button "Close" at bounding box center [299, 91] width 30 height 14
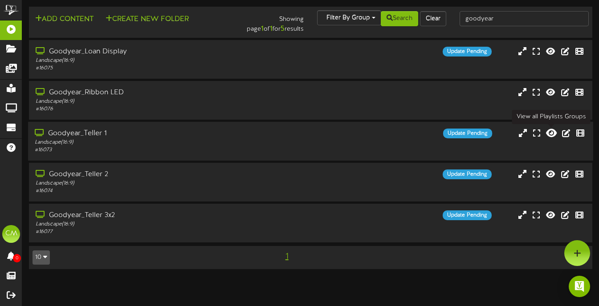
click at [548, 130] on icon at bounding box center [551, 133] width 11 height 10
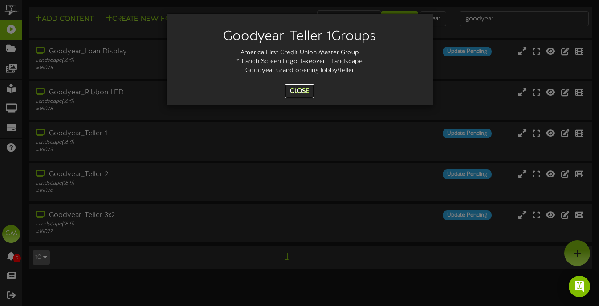
click at [304, 88] on button "Close" at bounding box center [299, 91] width 30 height 14
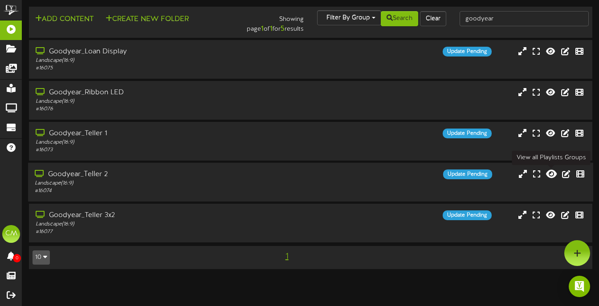
click at [549, 171] on icon at bounding box center [551, 174] width 11 height 10
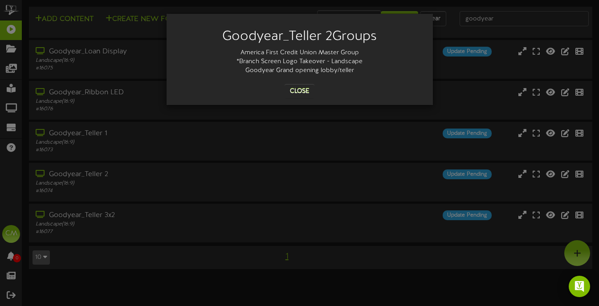
click at [358, 133] on div "Goodyear_Teller 2 Groups America First Credit Union Master Group *Branch Screen…" at bounding box center [299, 153] width 599 height 306
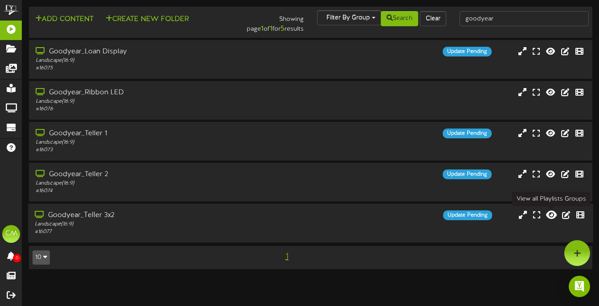
click at [549, 216] on icon at bounding box center [551, 215] width 11 height 10
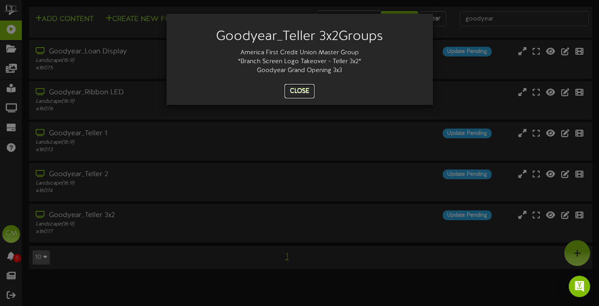
click at [306, 94] on button "Close" at bounding box center [299, 91] width 30 height 14
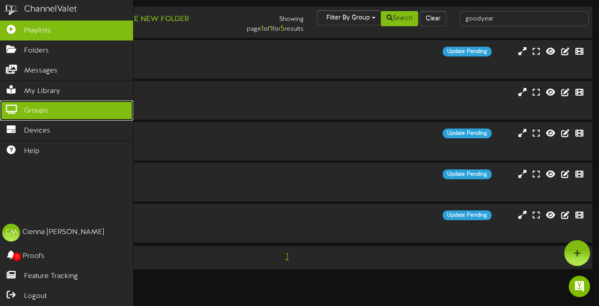
click at [41, 118] on link "Groups" at bounding box center [66, 111] width 133 height 20
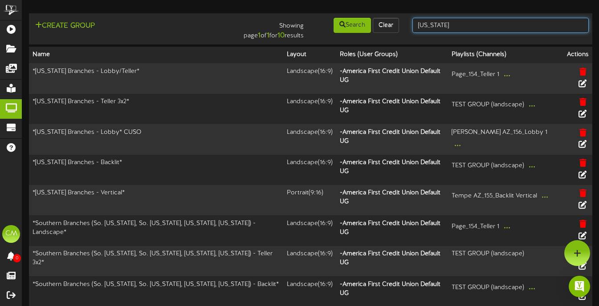
click at [479, 25] on input "[US_STATE]" at bounding box center [500, 25] width 176 height 15
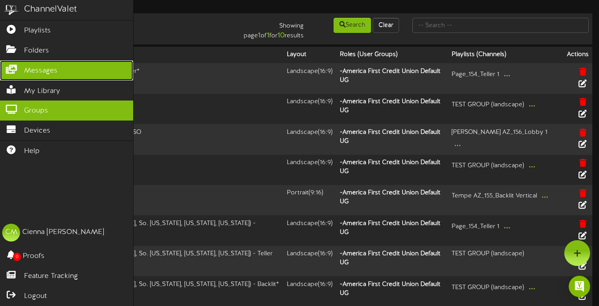
click at [20, 69] on icon at bounding box center [11, 68] width 22 height 7
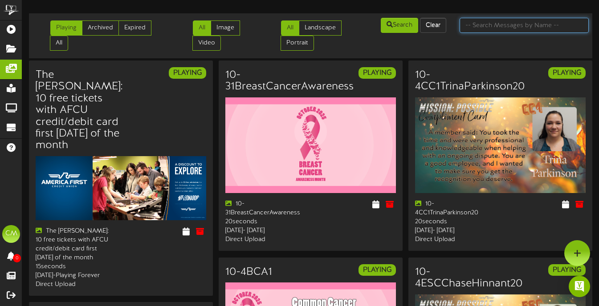
click at [483, 24] on input "text" at bounding box center [523, 25] width 129 height 15
type input "grand"
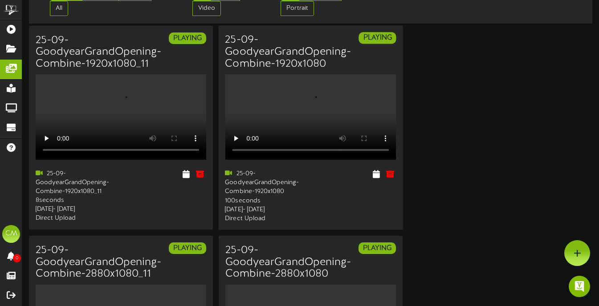
scroll to position [34, 0]
click at [199, 179] on icon at bounding box center [200, 175] width 10 height 10
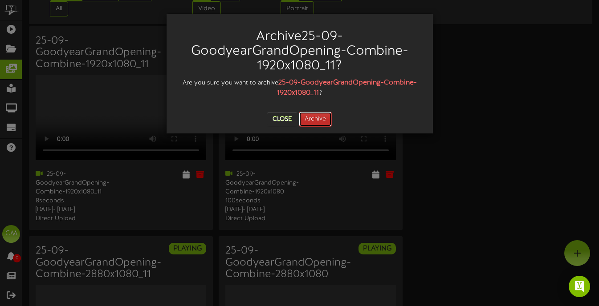
click at [320, 118] on button "Archive" at bounding box center [315, 119] width 33 height 15
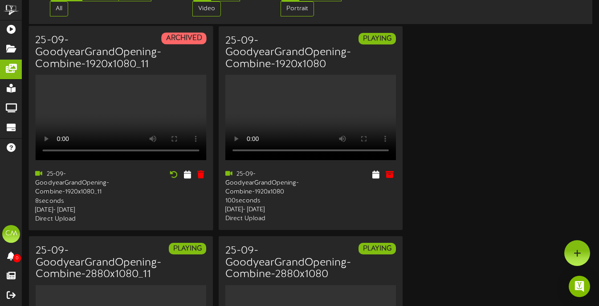
scroll to position [0, 0]
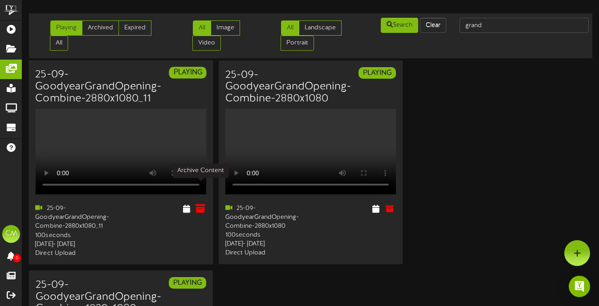
click at [199, 204] on icon at bounding box center [200, 209] width 10 height 10
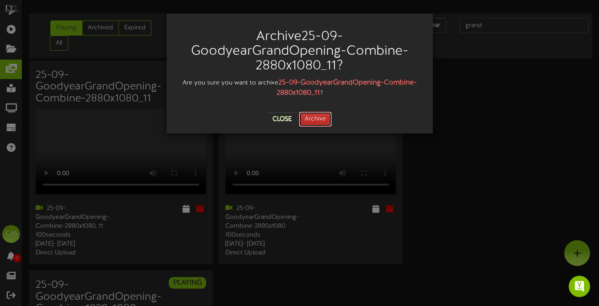
click at [315, 125] on button "Archive" at bounding box center [315, 119] width 33 height 15
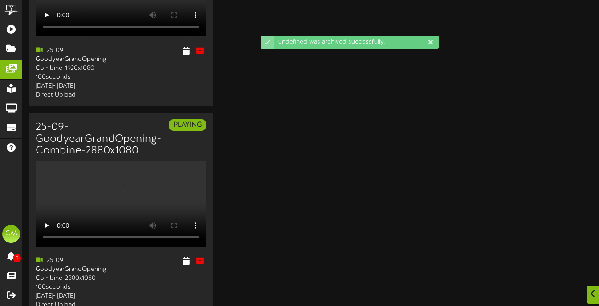
scroll to position [215, 0]
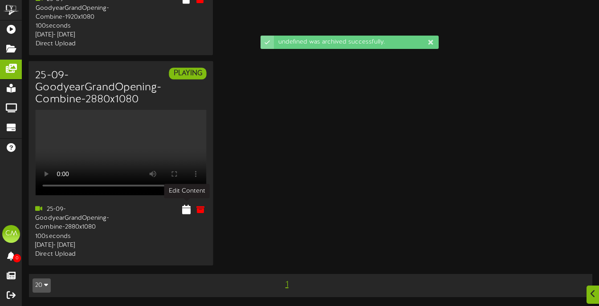
click at [186, 205] on icon at bounding box center [186, 210] width 8 height 10
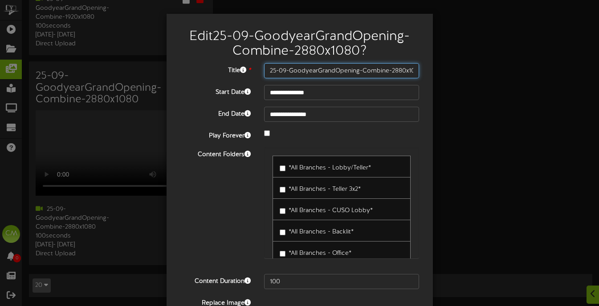
drag, startPoint x: 290, startPoint y: 69, endPoint x: 333, endPoint y: 70, distance: 42.7
click at [333, 70] on input "25-09-GoodyearGrandOpening-Combine-2880x1080" at bounding box center [341, 70] width 155 height 15
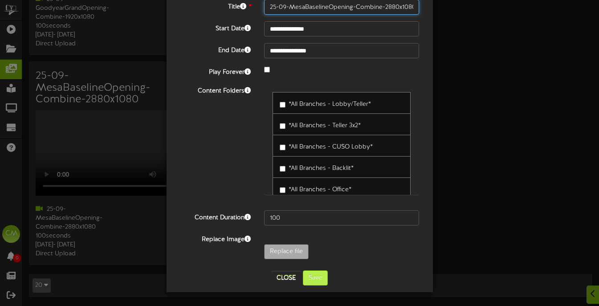
type input "25-09-MesaBaselineOpening-Combine-2880x1080"
click at [317, 281] on button "Save" at bounding box center [315, 278] width 25 height 15
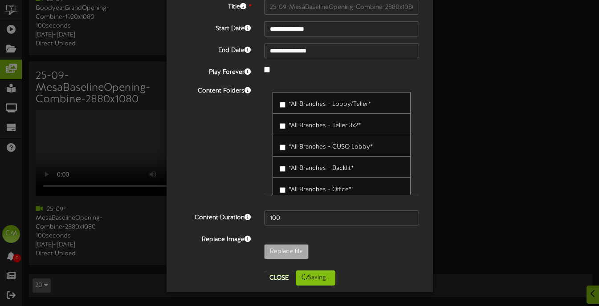
scroll to position [0, 0]
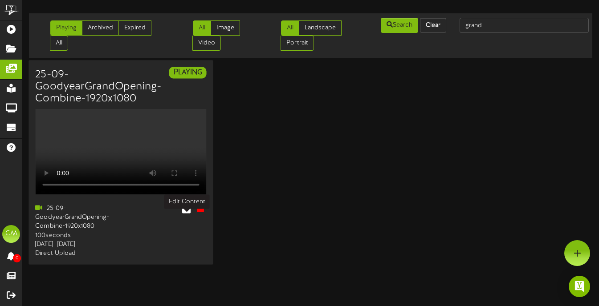
click at [188, 214] on icon at bounding box center [186, 209] width 8 height 10
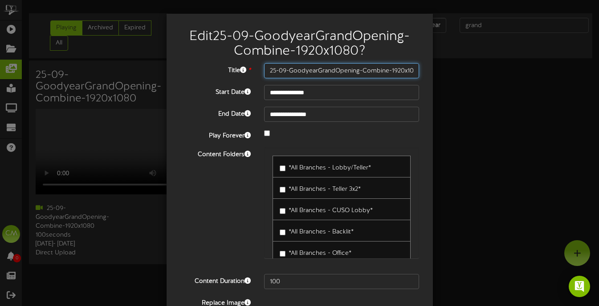
drag, startPoint x: 290, startPoint y: 70, endPoint x: 318, endPoint y: 70, distance: 28.5
click at [319, 71] on input "25-09-GoodyearGrandOpening-Combine-1920x1080" at bounding box center [341, 70] width 155 height 15
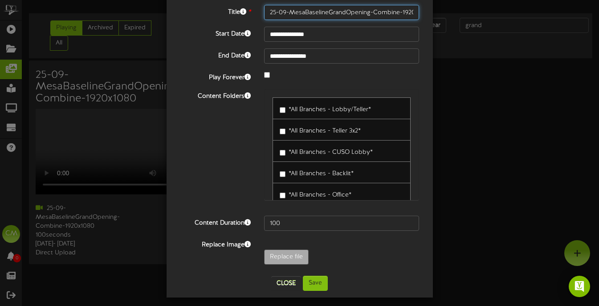
scroll to position [78, 0]
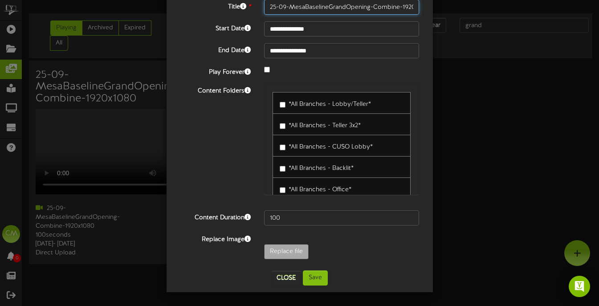
type input "25-09-MesaBaselineGrandOpening-Combine-1920x1080"
click at [321, 287] on div "**********" at bounding box center [300, 113] width 266 height 357
click at [321, 283] on button "Save" at bounding box center [315, 278] width 25 height 15
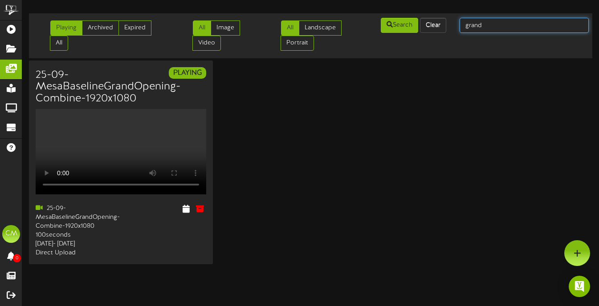
click at [491, 32] on input "grand" at bounding box center [523, 25] width 129 height 15
type input "grandopening"
drag, startPoint x: 507, startPoint y: 28, endPoint x: 454, endPoint y: 32, distance: 53.1
click at [455, 32] on div "grandopening" at bounding box center [524, 25] width 142 height 17
click at [478, 27] on input "grandopening" at bounding box center [523, 25] width 129 height 15
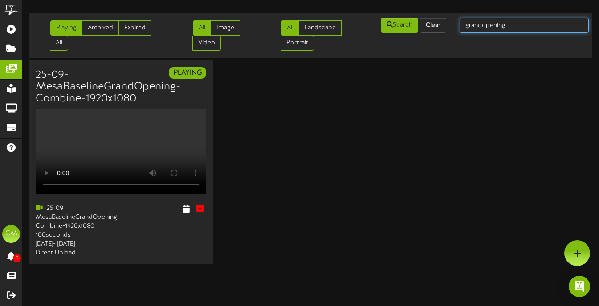
click at [478, 27] on input "grandopening" at bounding box center [523, 25] width 129 height 15
type input "mesa"
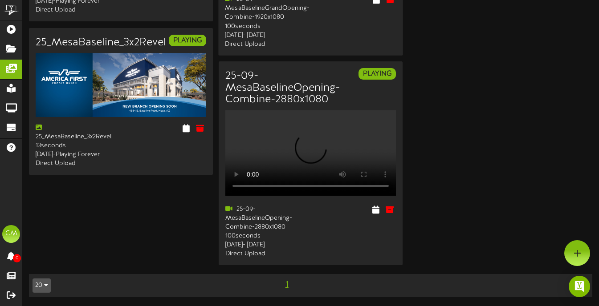
scroll to position [211, 0]
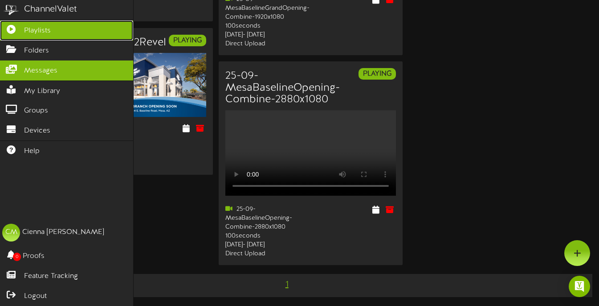
click at [4, 28] on icon at bounding box center [11, 28] width 22 height 7
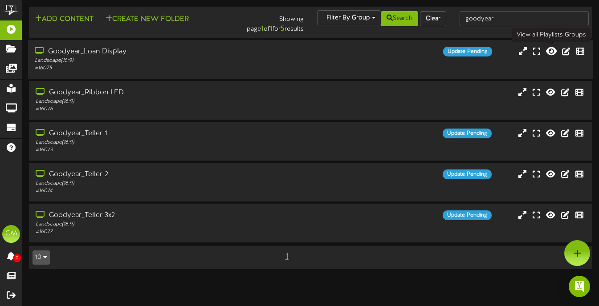
click at [553, 49] on icon at bounding box center [551, 51] width 11 height 10
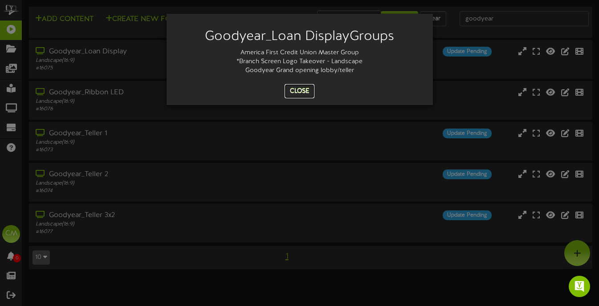
click at [296, 93] on button "Close" at bounding box center [299, 91] width 30 height 14
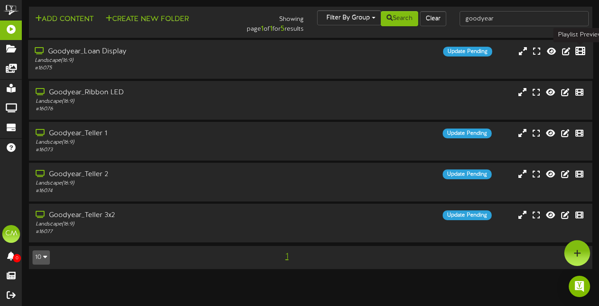
click at [578, 54] on icon at bounding box center [580, 51] width 10 height 10
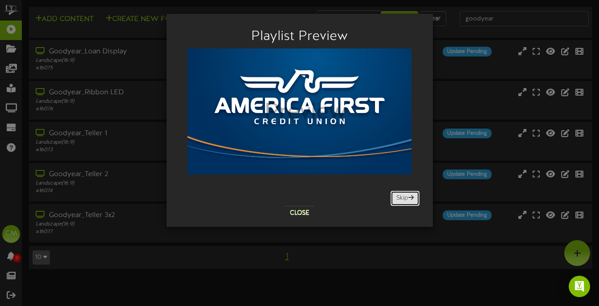
click at [413, 199] on span at bounding box center [410, 198] width 5 height 6
click at [408, 197] on span at bounding box center [410, 198] width 5 height 6
click at [304, 208] on button "Close" at bounding box center [299, 213] width 30 height 14
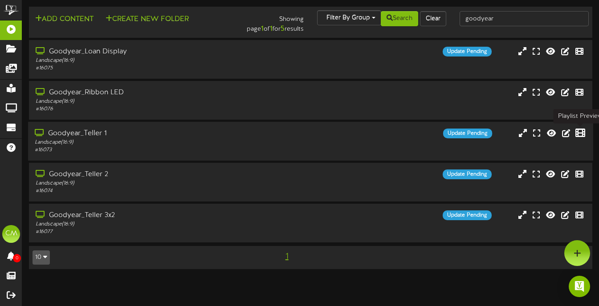
click at [579, 130] on icon at bounding box center [580, 133] width 10 height 10
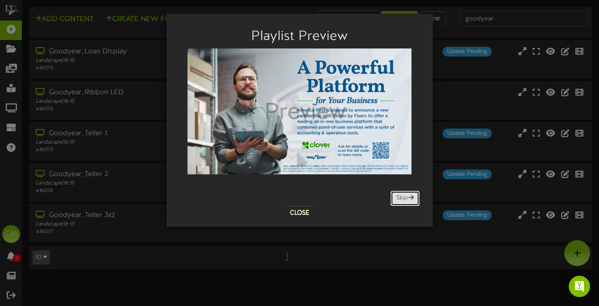
click at [397, 197] on button "Skip" at bounding box center [404, 198] width 29 height 15
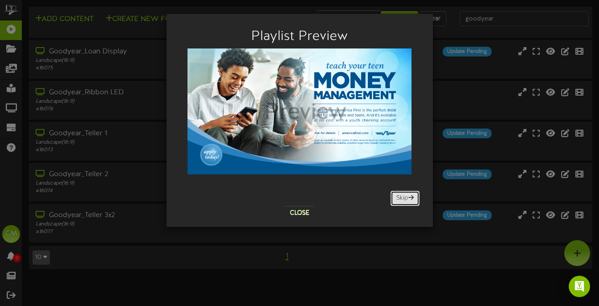
click at [397, 197] on button "Skip" at bounding box center [404, 198] width 29 height 15
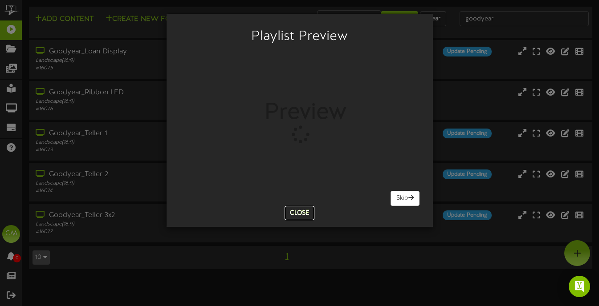
click at [304, 209] on button "Close" at bounding box center [299, 213] width 30 height 14
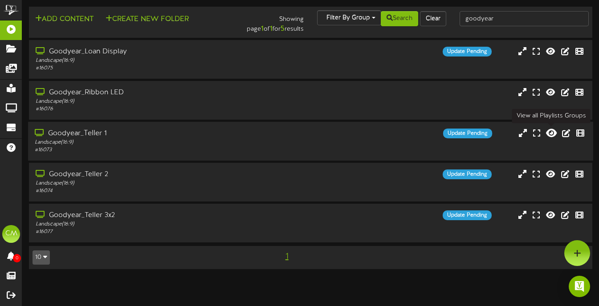
click at [552, 138] on button at bounding box center [551, 134] width 16 height 14
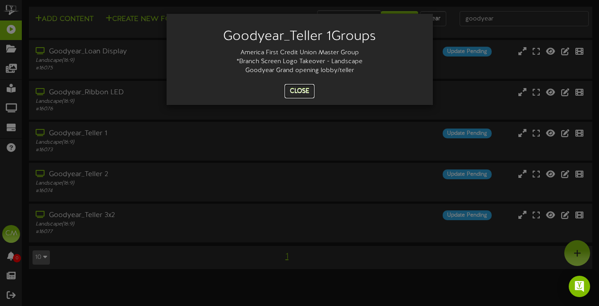
click at [305, 89] on button "Close" at bounding box center [299, 91] width 30 height 14
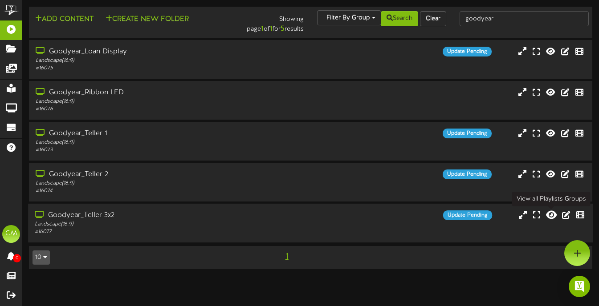
click at [548, 217] on icon at bounding box center [551, 215] width 11 height 10
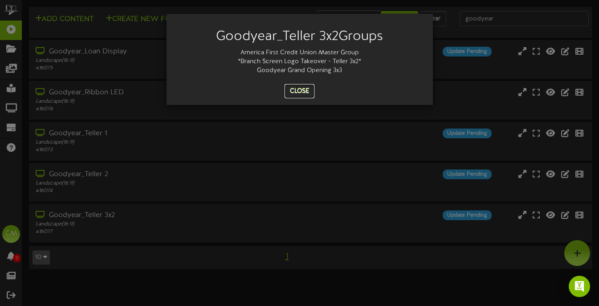
click at [299, 94] on button "Close" at bounding box center [299, 91] width 30 height 14
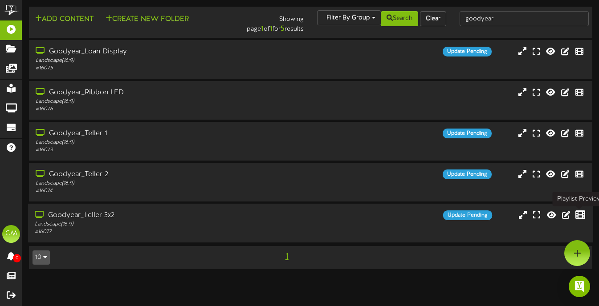
click at [578, 215] on icon at bounding box center [580, 215] width 10 height 10
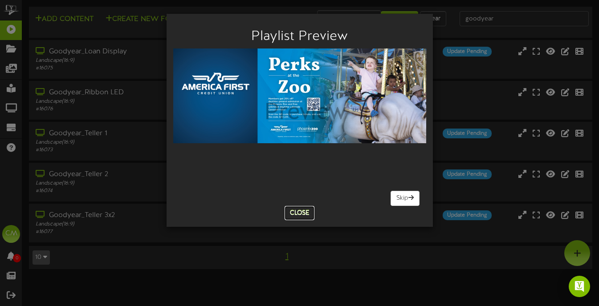
click at [296, 210] on button "Close" at bounding box center [299, 213] width 30 height 14
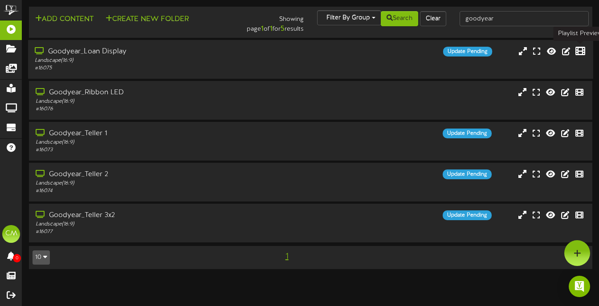
click at [579, 50] on icon at bounding box center [580, 51] width 10 height 10
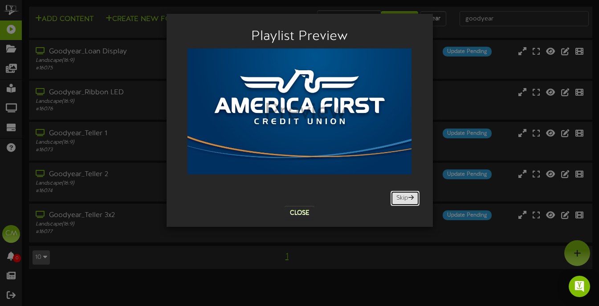
click at [395, 203] on button "Skip" at bounding box center [404, 198] width 29 height 15
click at [297, 211] on button "Close" at bounding box center [299, 213] width 30 height 14
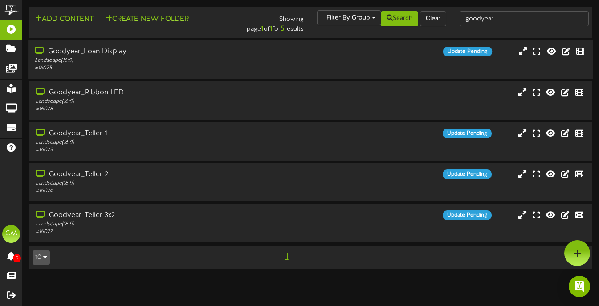
click at [548, 60] on div "Goodyear_Loan Display Landscape ( 16:9 ) # 16075 Update Pending" at bounding box center [310, 59] width 565 height 25
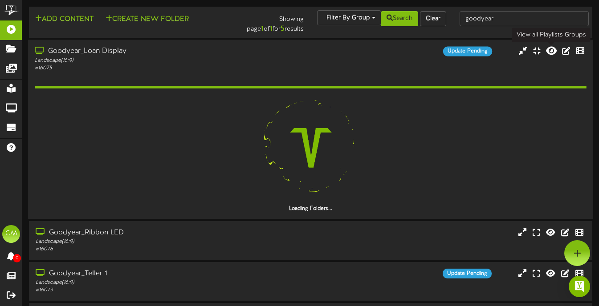
click at [548, 55] on icon at bounding box center [551, 51] width 11 height 10
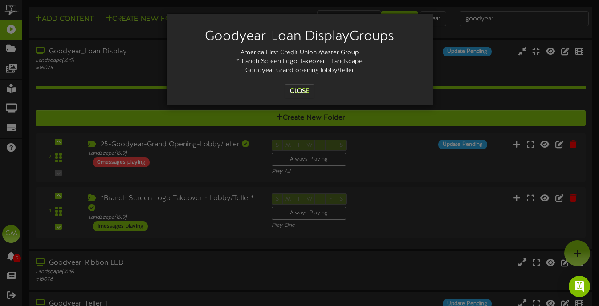
click at [548, 55] on div "Goodyear_Loan Display Groups America First Credit Union Master Group *Branch Sc…" at bounding box center [299, 153] width 599 height 306
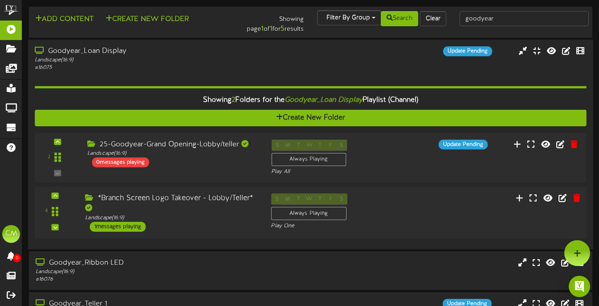
click at [167, 228] on div "*Branch Screen Logo Takeover - Lobby/Teller* Landscape ( 16:9 ) 1 messages play…" at bounding box center [171, 213] width 186 height 38
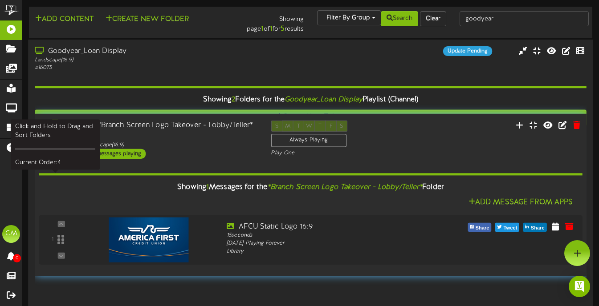
drag, startPoint x: 54, startPoint y: 211, endPoint x: 60, endPoint y: 139, distance: 72.4
click at [60, 139] on div at bounding box center [55, 138] width 20 height 23
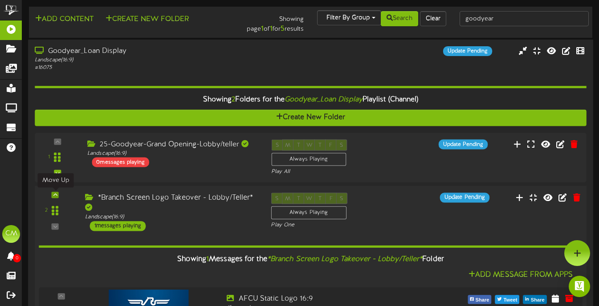
click at [56, 194] on icon at bounding box center [55, 195] width 4 height 4
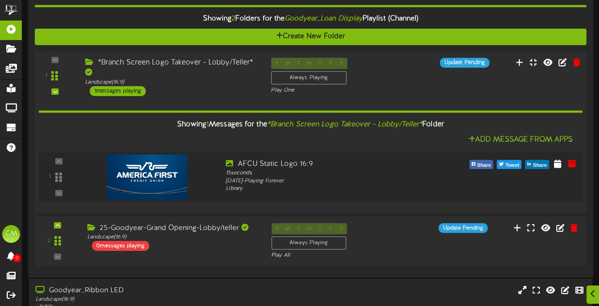
scroll to position [85, 0]
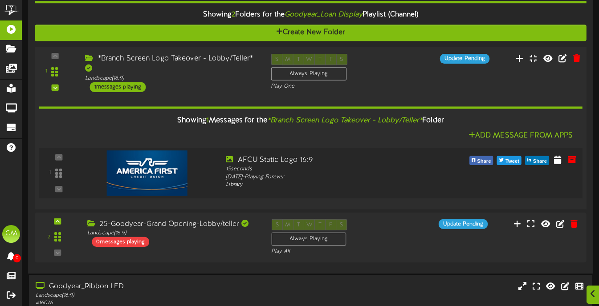
click at [57, 173] on div "1" at bounding box center [59, 173] width 32 height 37
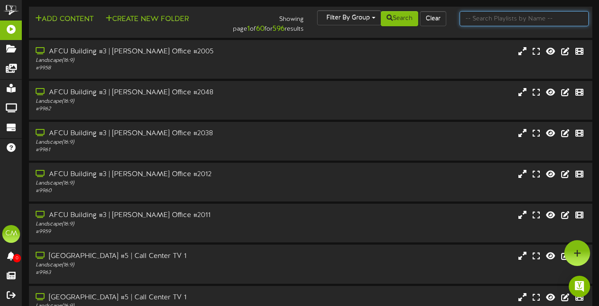
click at [490, 20] on input "text" at bounding box center [523, 18] width 129 height 15
type input "goodyear"
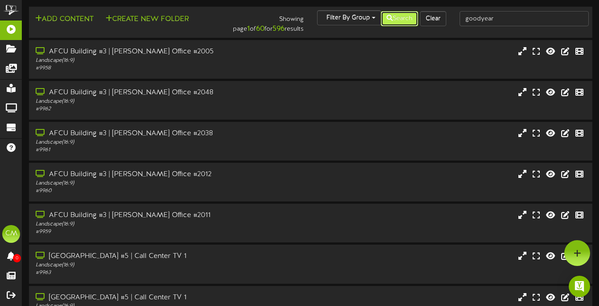
click at [398, 24] on button "Search" at bounding box center [399, 18] width 37 height 15
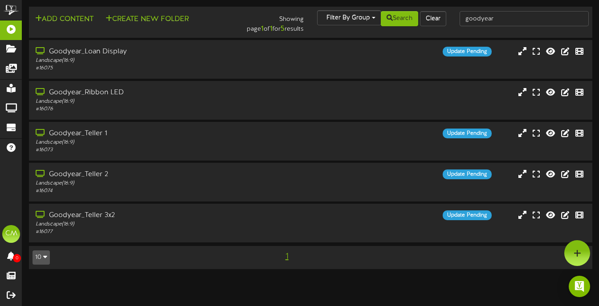
click at [406, 81] on div "Add Content Create New Folder Showing page 1 of 1 for 5 results Filter By Group…" at bounding box center [310, 143] width 577 height 272
click at [405, 65] on div "Goodyear_Loan Display Landscape ( 16:9 ) # 16075 Update Pending" at bounding box center [310, 59] width 565 height 25
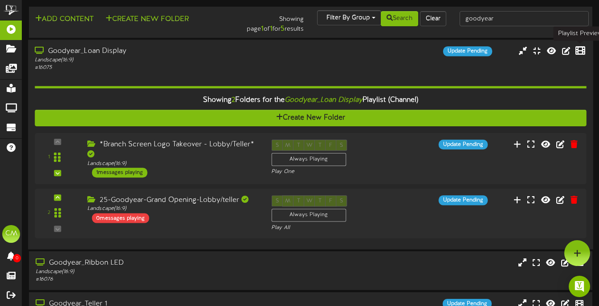
click at [576, 52] on icon at bounding box center [580, 51] width 10 height 10
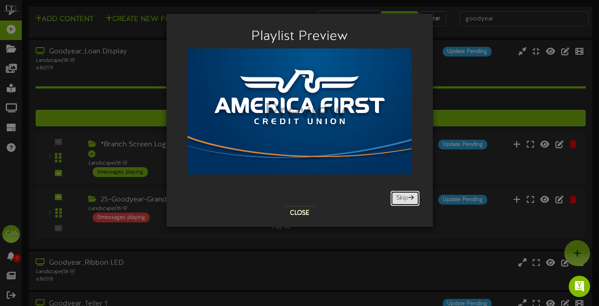
click at [410, 201] on button "Skip" at bounding box center [404, 198] width 29 height 15
click at [304, 219] on button "Close" at bounding box center [299, 213] width 30 height 14
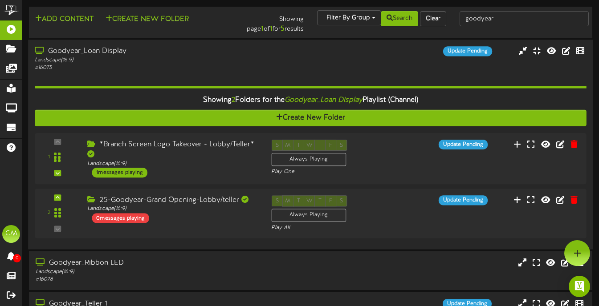
click at [447, 67] on div "Goodyear_Loan Display Landscape ( 16:9 ) # 16075 Update Pending" at bounding box center [310, 58] width 565 height 25
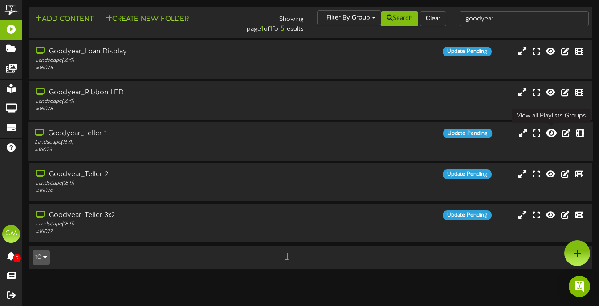
click at [552, 137] on icon at bounding box center [551, 133] width 11 height 10
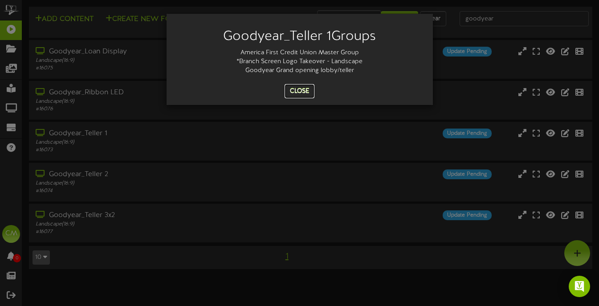
click at [304, 90] on button "Close" at bounding box center [299, 91] width 30 height 14
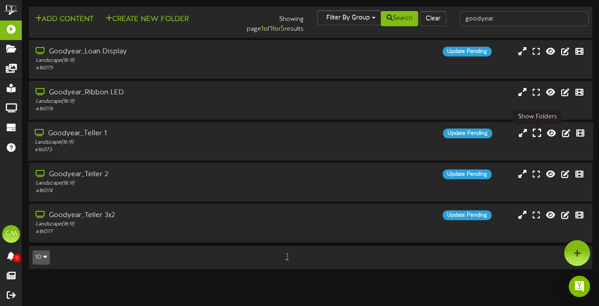
click at [539, 132] on icon at bounding box center [536, 133] width 8 height 10
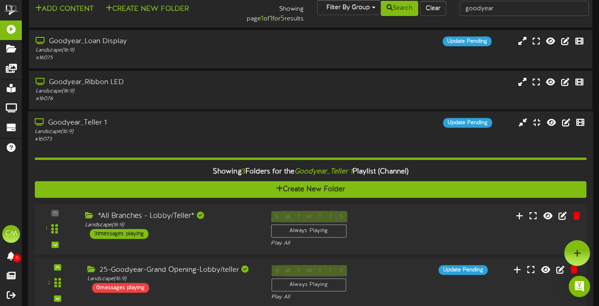
scroll to position [10, 0]
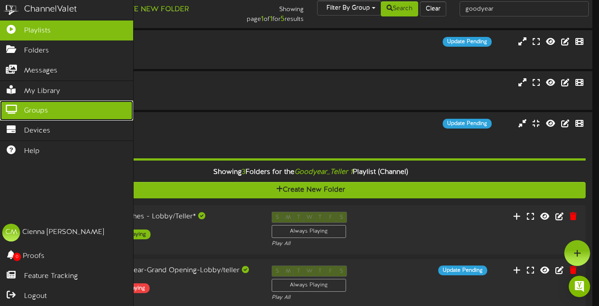
click at [46, 108] on span "Groups" at bounding box center [36, 111] width 24 height 10
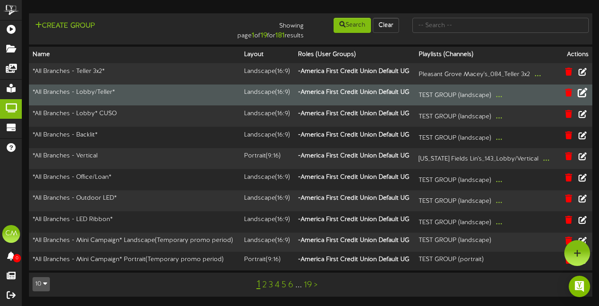
click at [581, 94] on icon at bounding box center [582, 93] width 10 height 10
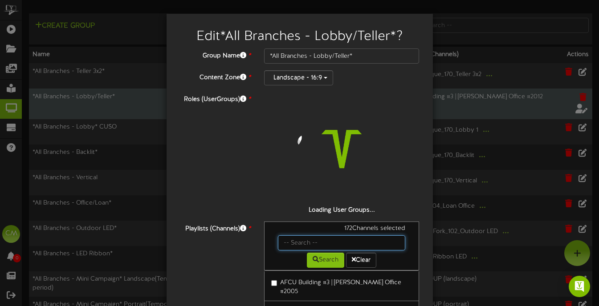
click at [303, 244] on input "text" at bounding box center [342, 243] width 128 height 15
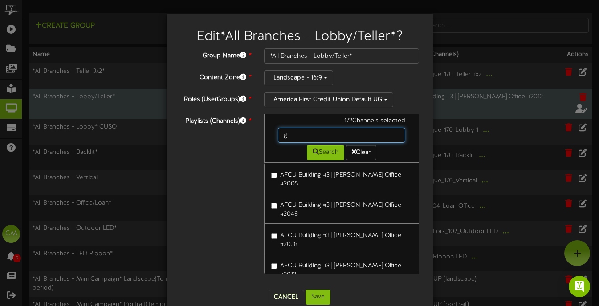
type input "goodyear"
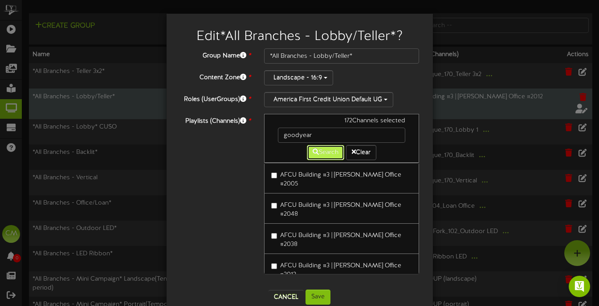
click at [320, 154] on button "Search" at bounding box center [325, 152] width 37 height 15
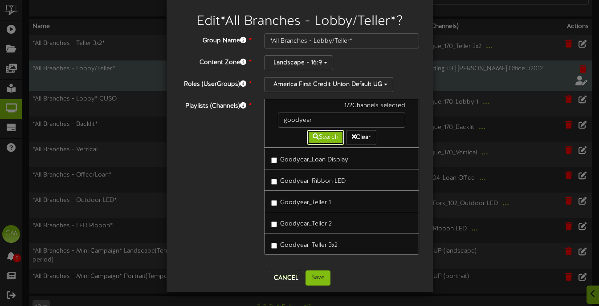
scroll to position [36, 0]
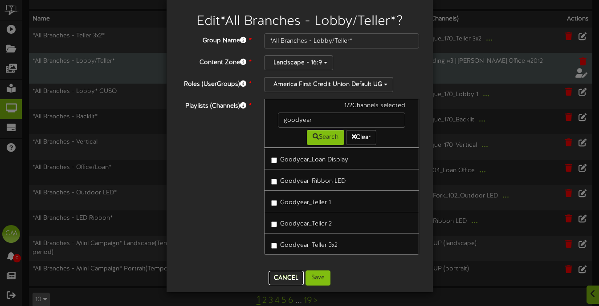
click at [291, 278] on button "Cancel" at bounding box center [285, 278] width 35 height 14
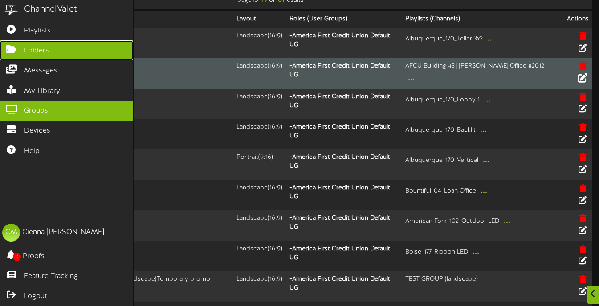
click at [35, 46] on span "Folders" at bounding box center [36, 51] width 25 height 10
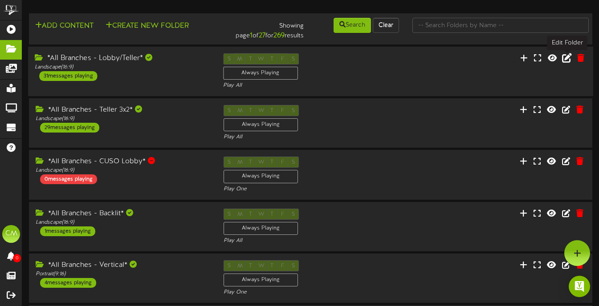
click at [567, 59] on icon at bounding box center [567, 58] width 10 height 10
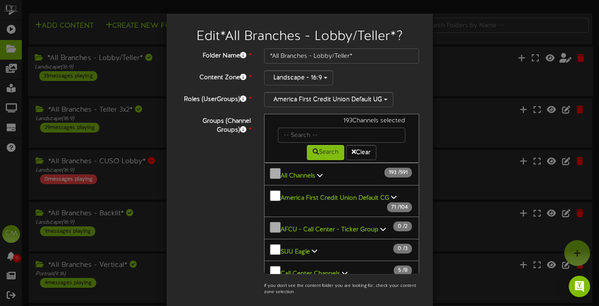
click at [290, 144] on div "Search Clear" at bounding box center [341, 151] width 141 height 17
click at [290, 137] on input "text" at bounding box center [342, 135] width 128 height 15
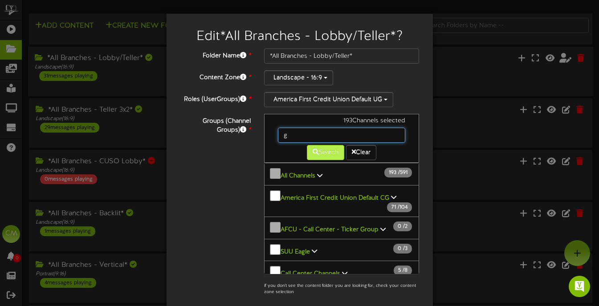
type input "goodyear"
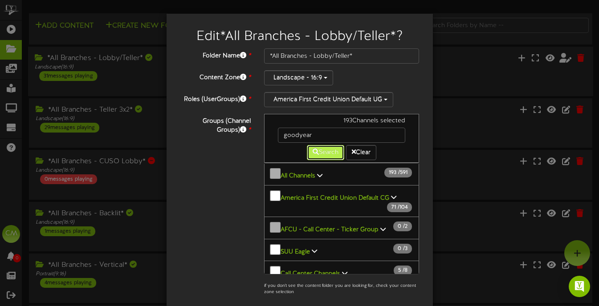
click at [319, 153] on button "Search" at bounding box center [325, 152] width 37 height 15
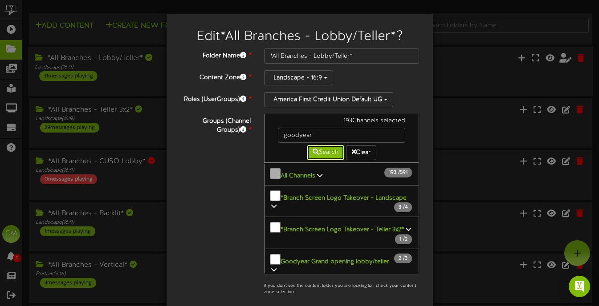
scroll to position [16, 0]
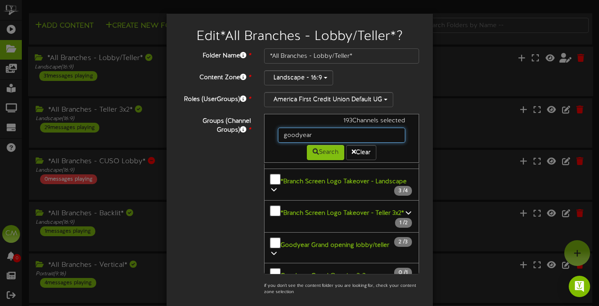
drag, startPoint x: 319, startPoint y: 136, endPoint x: 253, endPoint y: 133, distance: 66.0
click at [253, 133] on div "Groups (Channel Groups) * 193 Channels selected goodyear Search Clear" at bounding box center [299, 207] width 253 height 187
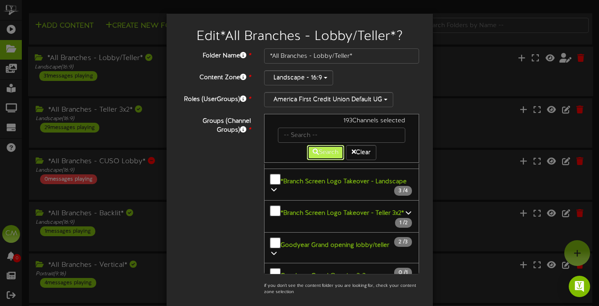
click at [321, 145] on button "Search" at bounding box center [325, 152] width 37 height 15
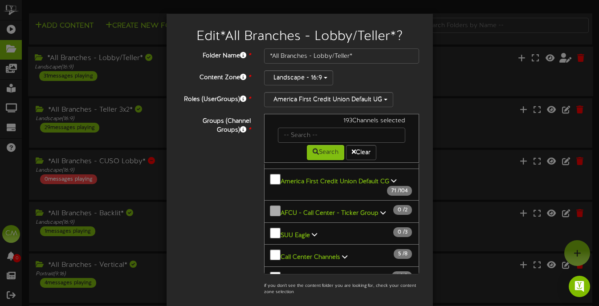
click at [391, 178] on icon at bounding box center [393, 181] width 5 height 6
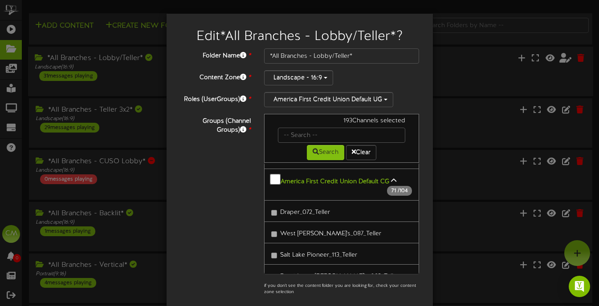
click at [391, 178] on icon at bounding box center [393, 181] width 5 height 6
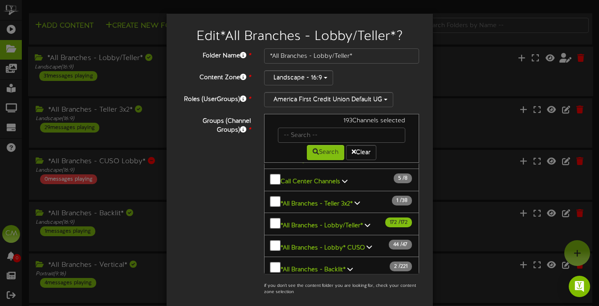
scroll to position [97, 0]
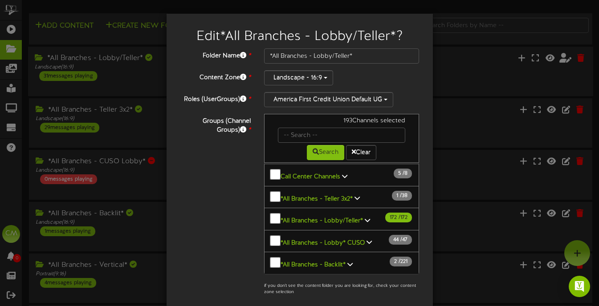
click at [365, 217] on icon at bounding box center [367, 220] width 5 height 6
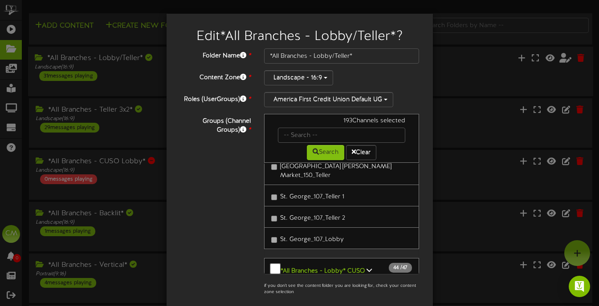
scroll to position [3844, 0]
click at [349, 288] on icon at bounding box center [349, 291] width 5 height 6
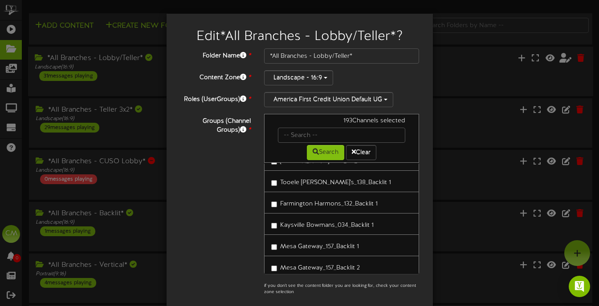
scroll to position [7168, 0]
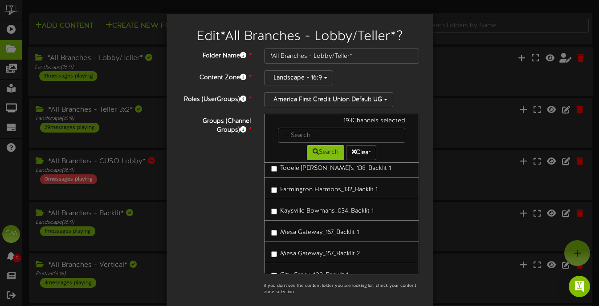
click at [224, 254] on div "Groups (Channel Groups) * 193 Channels selected Search Clear 193" at bounding box center [299, 207] width 253 height 187
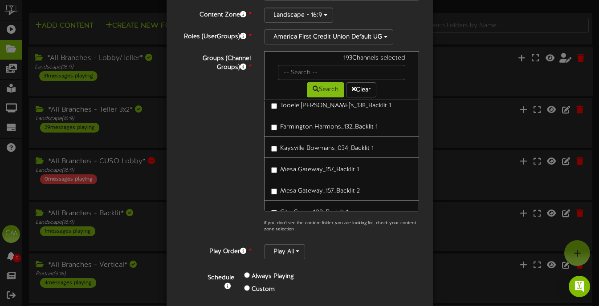
scroll to position [115, 0]
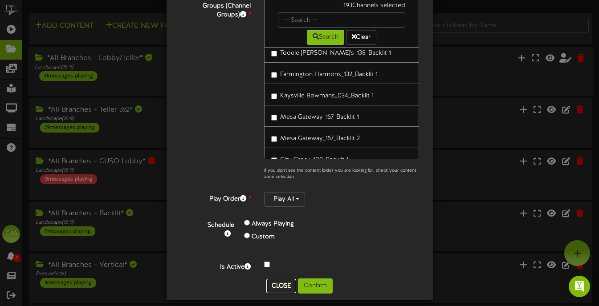
click at [279, 290] on button "Close" at bounding box center [281, 286] width 30 height 14
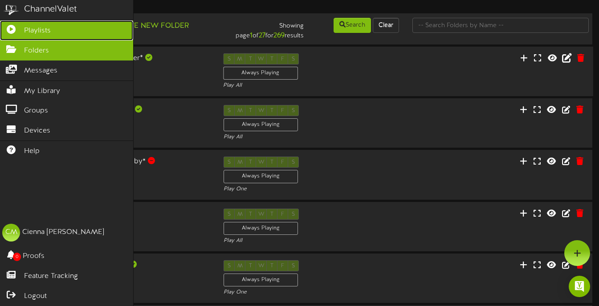
click at [18, 30] on icon at bounding box center [11, 28] width 22 height 7
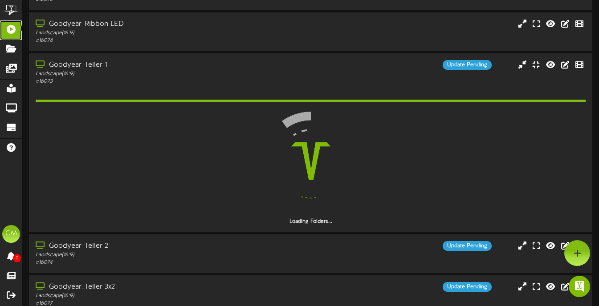
scroll to position [68, 0]
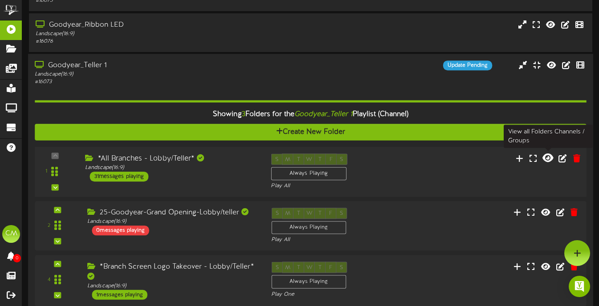
click at [550, 162] on icon at bounding box center [547, 158] width 11 height 10
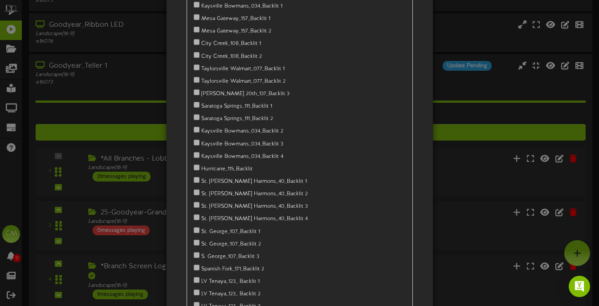
scroll to position [6731, 0]
click at [465, 50] on div "America First Credit Union Default CG Draper_072_Teller" at bounding box center [299, 153] width 599 height 306
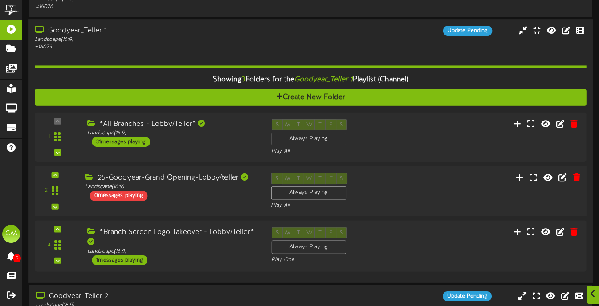
scroll to position [0, 0]
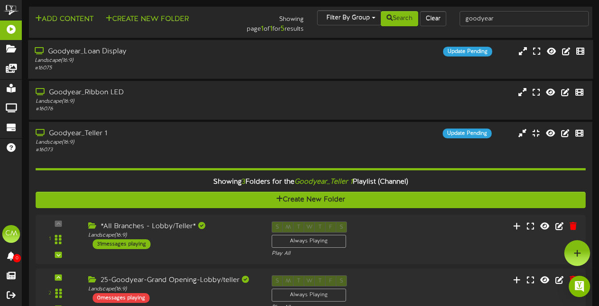
click at [434, 57] on div "Goodyear_Loan Display Landscape ( 16:9 ) # 16075 Update Pending" at bounding box center [310, 59] width 565 height 25
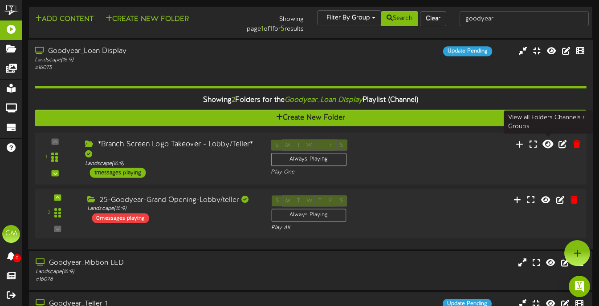
click at [545, 142] on icon at bounding box center [547, 144] width 11 height 10
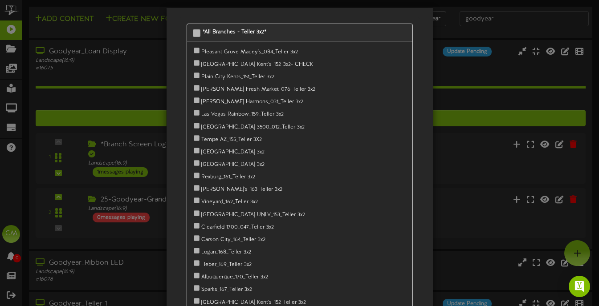
scroll to position [8, 0]
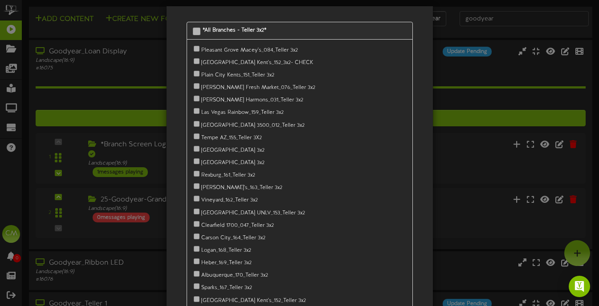
click at [447, 28] on div "*All Branches - Teller 3x2* [GEOGRAPHIC_DATA] Macey's_084_Teller 3x2" at bounding box center [299, 153] width 599 height 306
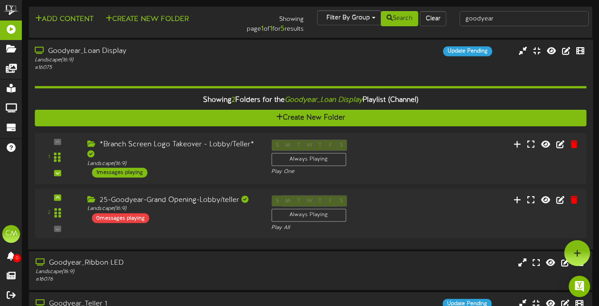
click at [376, 74] on div "Showing 2 Folders for the Goodyear_Loan Display Playlist (Channel) Create New F…" at bounding box center [311, 157] width 552 height 171
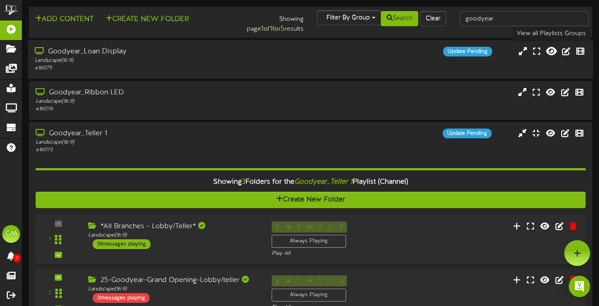
click at [552, 51] on icon at bounding box center [551, 51] width 11 height 10
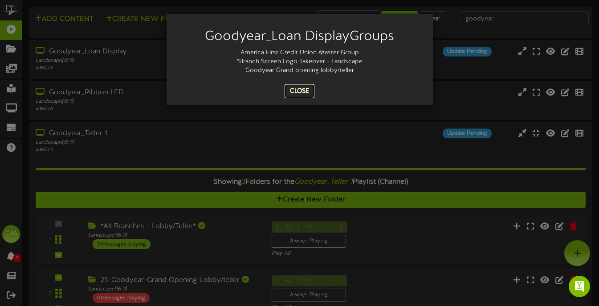
click at [301, 97] on button "Close" at bounding box center [299, 91] width 30 height 14
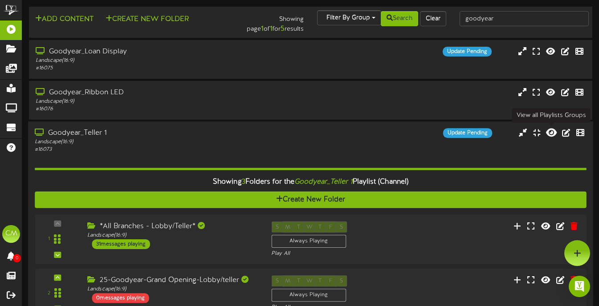
click at [551, 133] on icon at bounding box center [551, 133] width 11 height 10
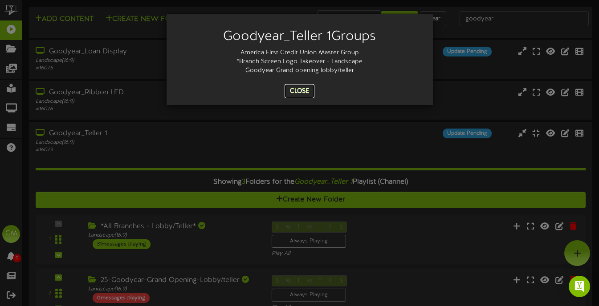
click at [302, 97] on button "Close" at bounding box center [299, 91] width 30 height 14
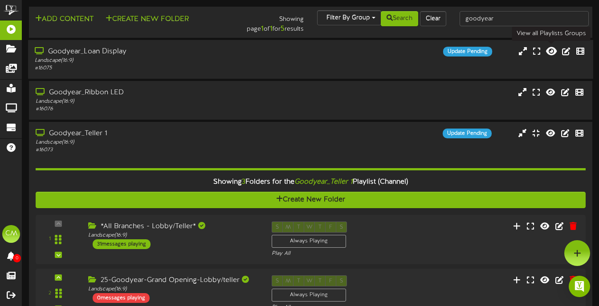
click at [551, 51] on icon at bounding box center [551, 51] width 11 height 10
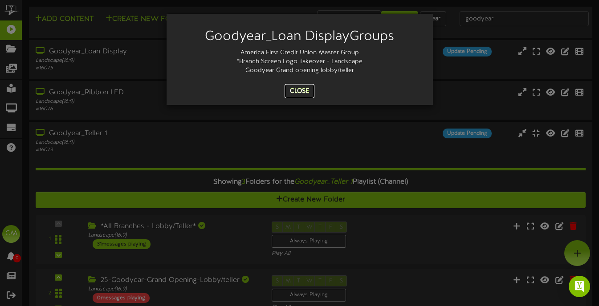
click at [301, 87] on button "Close" at bounding box center [299, 91] width 30 height 14
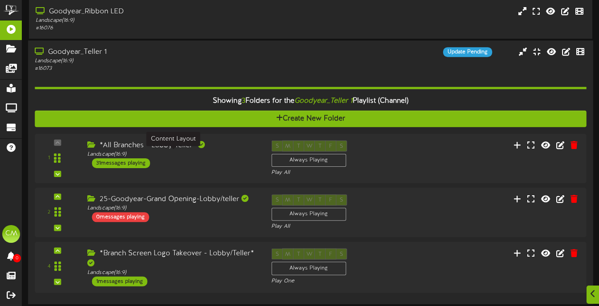
scroll to position [82, 0]
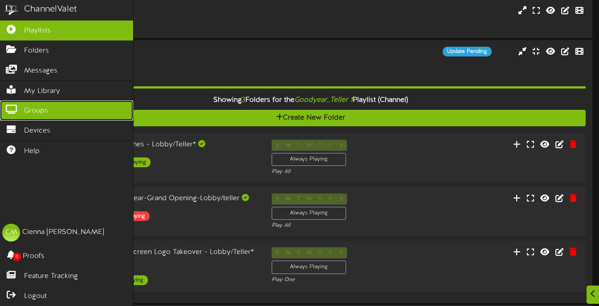
click at [58, 110] on link "Groups" at bounding box center [66, 111] width 133 height 20
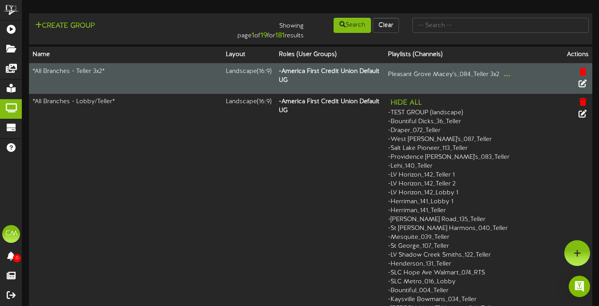
click at [171, 75] on td "*All Branches - Teller 3x2*" at bounding box center [125, 78] width 193 height 31
click at [585, 86] on icon at bounding box center [582, 83] width 10 height 10
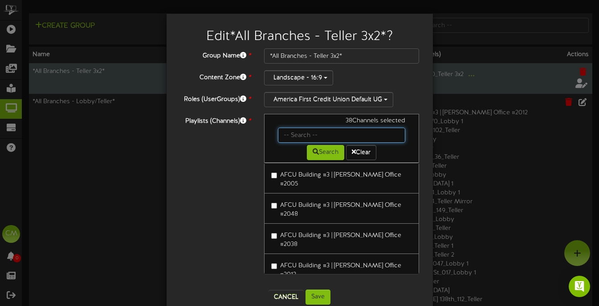
click at [314, 132] on input "text" at bounding box center [342, 135] width 128 height 15
type input "goodyear"
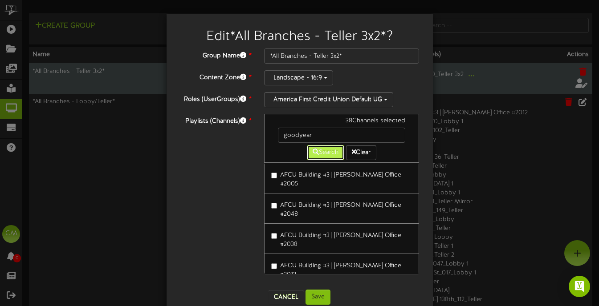
click at [326, 158] on button "Search" at bounding box center [325, 152] width 37 height 15
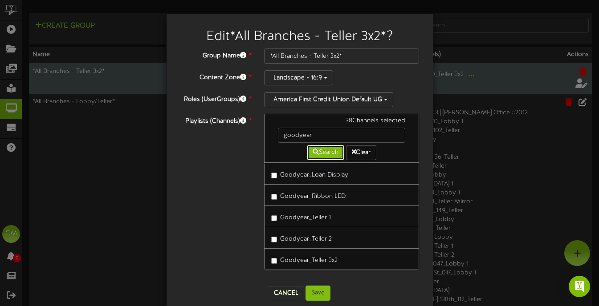
scroll to position [15, 0]
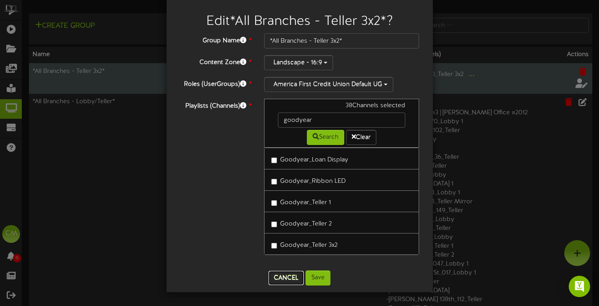
click at [292, 276] on button "Cancel" at bounding box center [285, 278] width 35 height 14
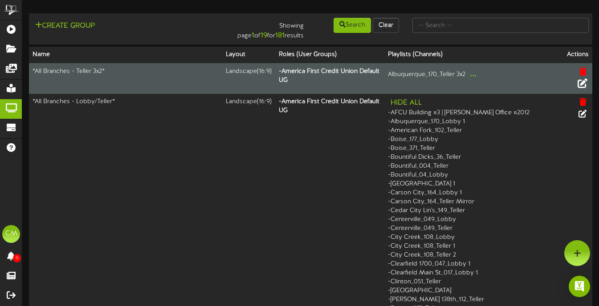
click at [189, 72] on td "*All Branches - Teller 3x2*" at bounding box center [125, 78] width 193 height 31
click at [187, 80] on td "*All Branches - Teller 3x2*" at bounding box center [125, 78] width 193 height 31
click at [107, 74] on td "*All Branches - Teller 3x2*" at bounding box center [125, 78] width 193 height 31
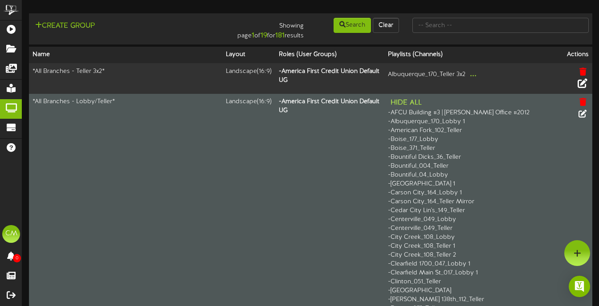
click at [424, 105] on button "Hide All" at bounding box center [406, 102] width 37 height 11
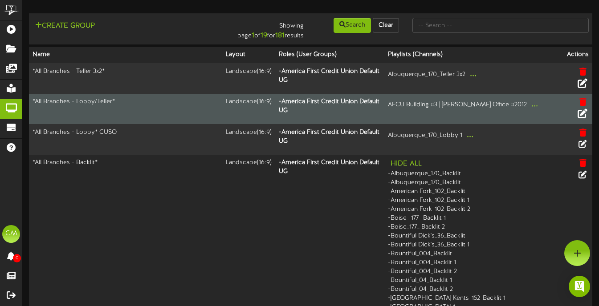
click at [582, 113] on icon at bounding box center [582, 114] width 10 height 10
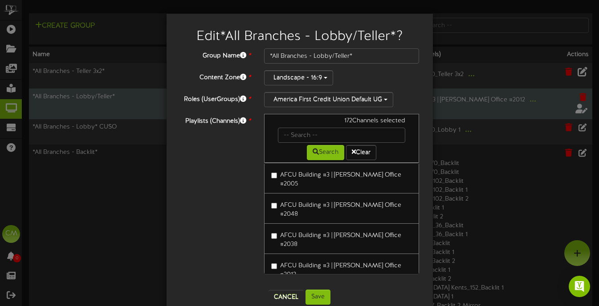
click at [337, 127] on div "172 Channels selected" at bounding box center [341, 122] width 141 height 11
click at [334, 138] on input "text" at bounding box center [342, 135] width 128 height 15
type input "goodyear"
click at [321, 153] on button "Search" at bounding box center [325, 152] width 37 height 15
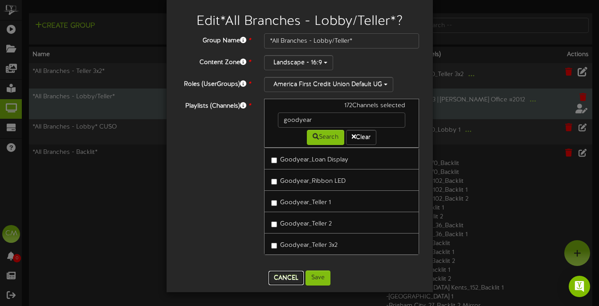
click at [294, 272] on button "Cancel" at bounding box center [285, 278] width 35 height 14
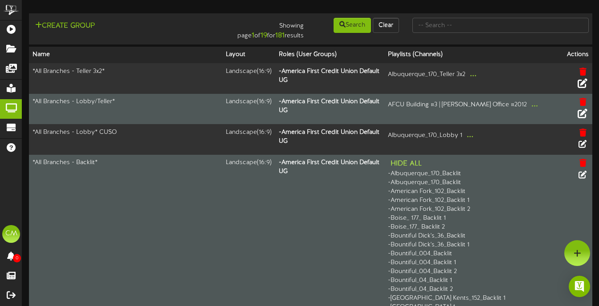
click at [419, 163] on button "Hide All" at bounding box center [406, 163] width 37 height 11
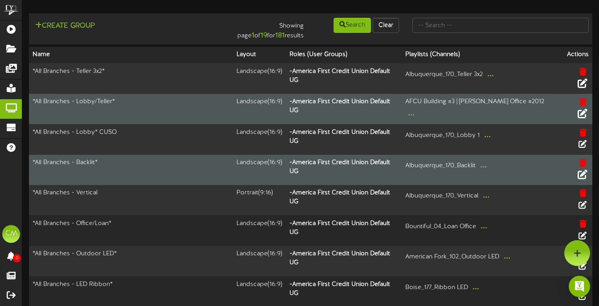
click at [585, 176] on icon at bounding box center [582, 174] width 10 height 10
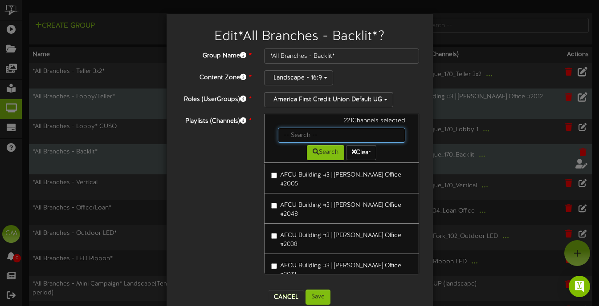
click at [300, 140] on input "text" at bounding box center [342, 135] width 128 height 15
type input "goodyear"
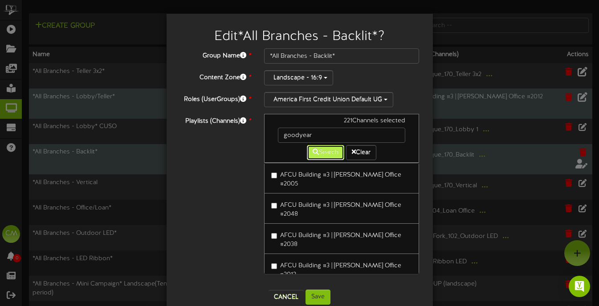
click at [322, 156] on button "Search" at bounding box center [325, 152] width 37 height 15
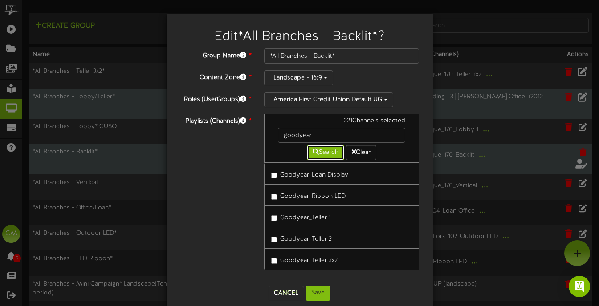
scroll to position [0, 0]
click at [289, 289] on button "Cancel" at bounding box center [285, 293] width 35 height 14
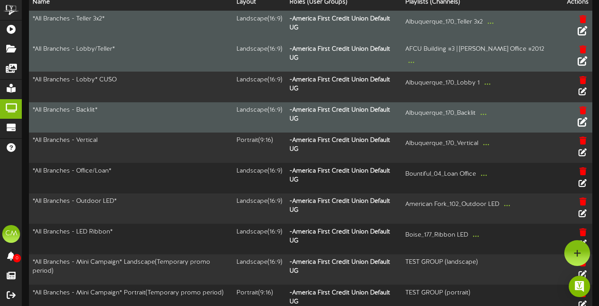
scroll to position [0, 0]
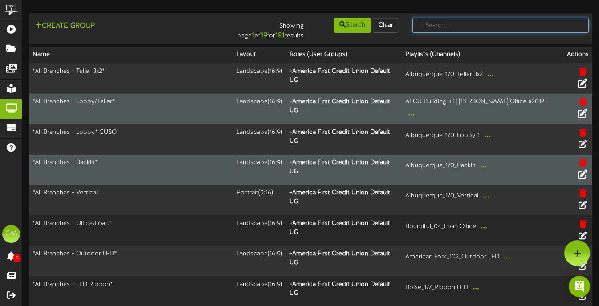
click at [451, 27] on input "text" at bounding box center [500, 25] width 176 height 15
type input "[US_STATE]"
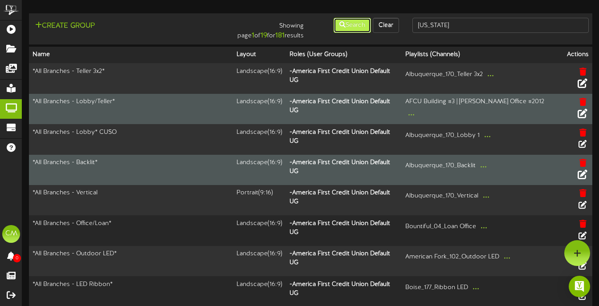
click at [349, 30] on button "Search" at bounding box center [351, 25] width 37 height 15
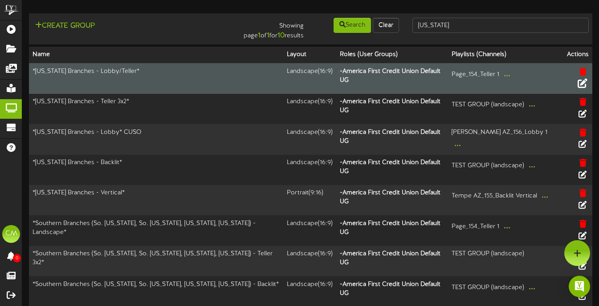
click at [579, 78] on icon at bounding box center [582, 83] width 10 height 10
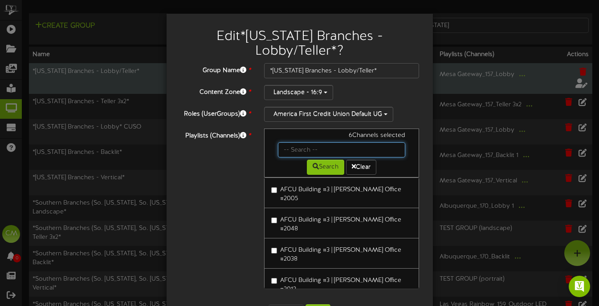
click at [310, 147] on input "text" at bounding box center [342, 149] width 128 height 15
type input "goodyear"
click at [325, 171] on button "Search" at bounding box center [325, 167] width 37 height 15
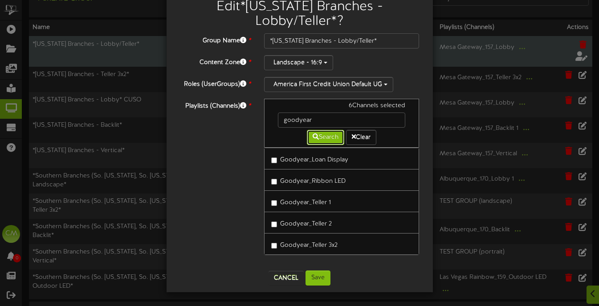
scroll to position [32, 0]
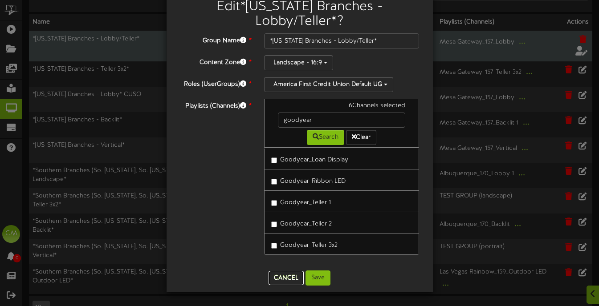
click at [284, 278] on button "Cancel" at bounding box center [285, 278] width 35 height 14
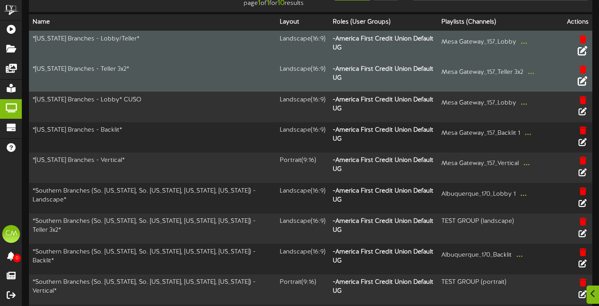
click at [584, 81] on icon at bounding box center [582, 81] width 10 height 10
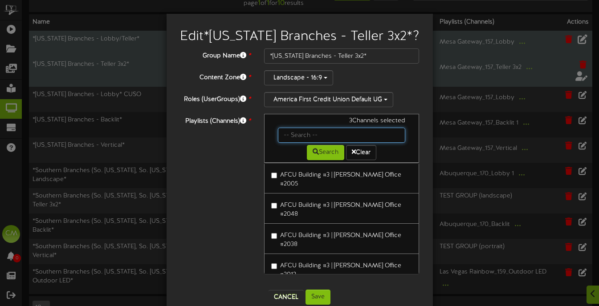
click at [300, 136] on input "text" at bounding box center [342, 135] width 128 height 15
type input "goodyear"
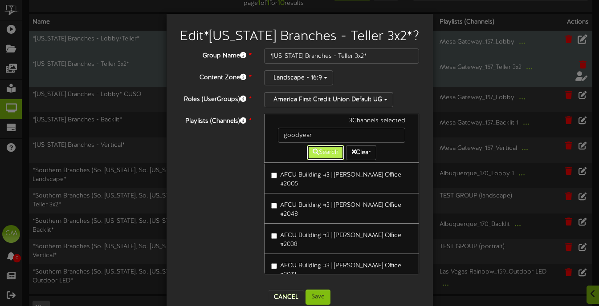
click at [323, 158] on button "Search" at bounding box center [325, 152] width 37 height 15
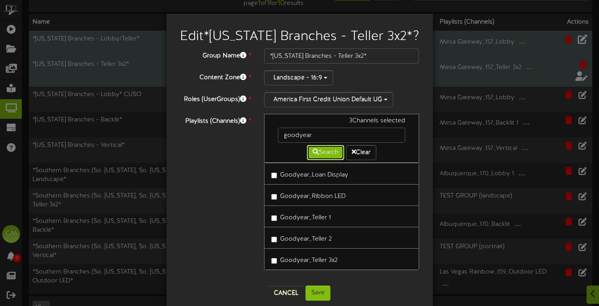
scroll to position [15, 0]
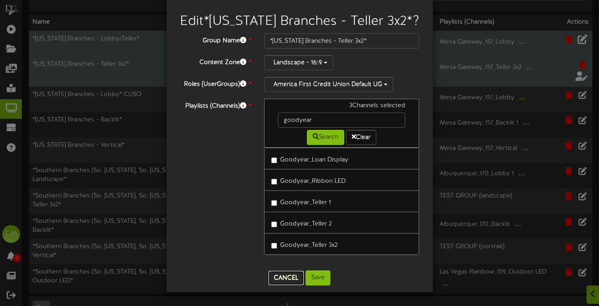
click at [283, 283] on button "Cancel" at bounding box center [285, 278] width 35 height 14
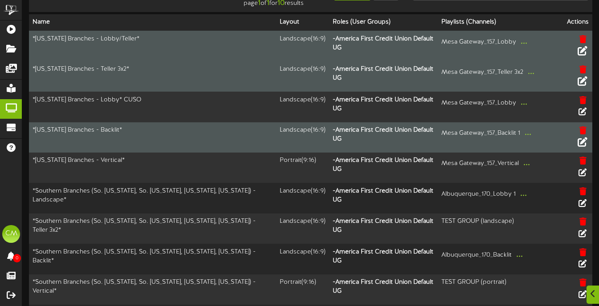
click at [584, 144] on icon at bounding box center [582, 142] width 10 height 10
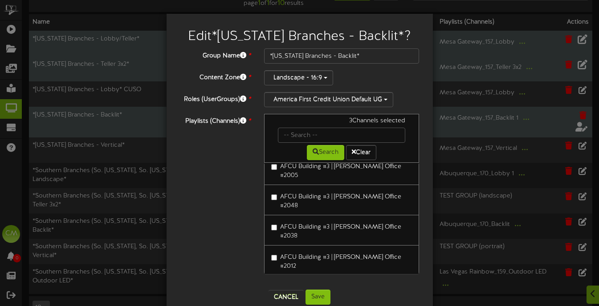
scroll to position [9, 0]
click at [290, 123] on div "3 Channels selected" at bounding box center [341, 122] width 141 height 11
click at [290, 128] on input "text" at bounding box center [342, 135] width 128 height 15
click at [289, 143] on div "Search Clear" at bounding box center [341, 151] width 141 height 17
click at [289, 141] on input "text" at bounding box center [342, 135] width 128 height 15
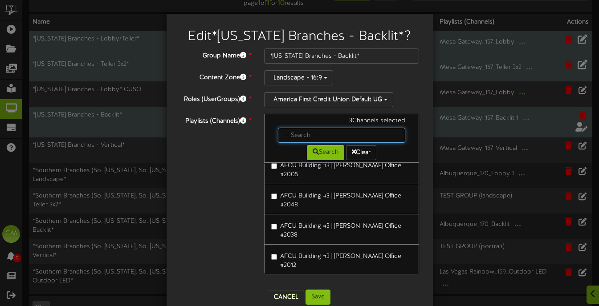
type input "goodyear"
click at [316, 142] on input "goodyear" at bounding box center [342, 135] width 128 height 15
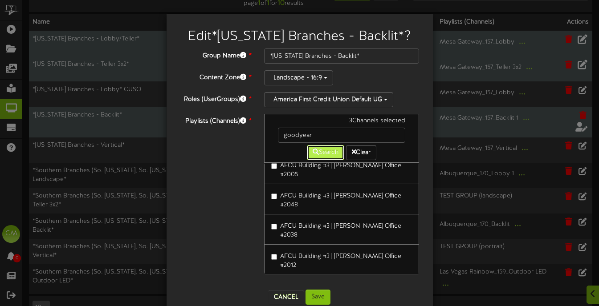
click at [316, 154] on icon at bounding box center [316, 152] width 6 height 6
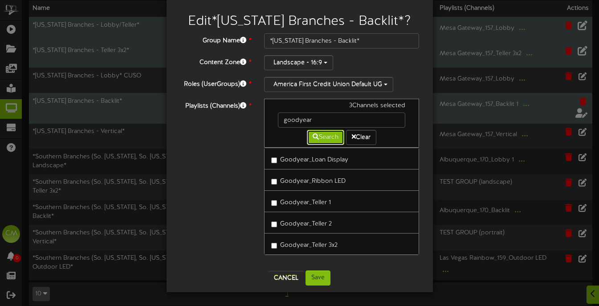
scroll to position [55, 0]
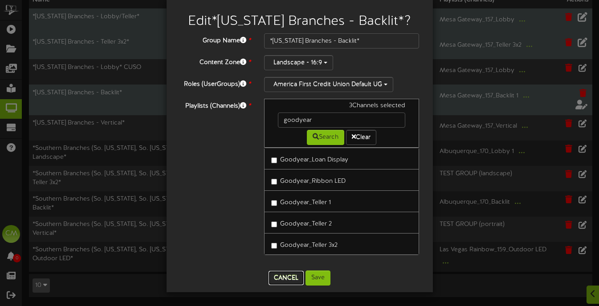
click at [279, 278] on button "Cancel" at bounding box center [285, 278] width 35 height 14
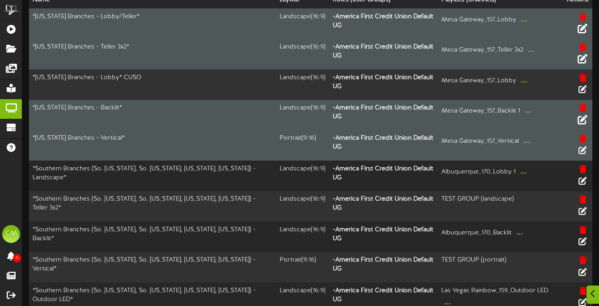
scroll to position [96, 0]
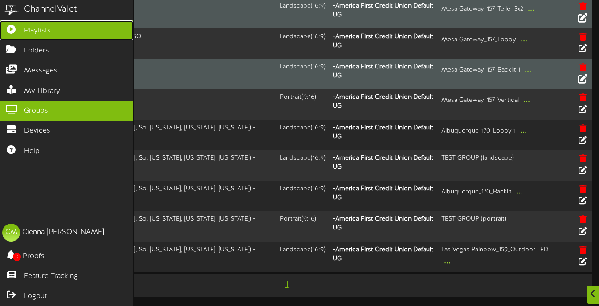
click at [54, 28] on link "Playlists" at bounding box center [66, 30] width 133 height 20
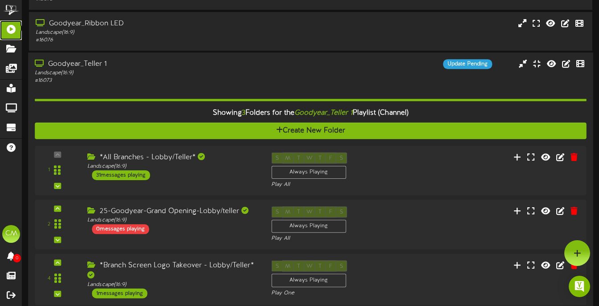
scroll to position [89, 0]
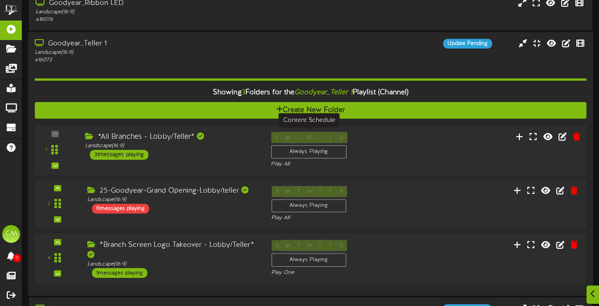
click at [314, 153] on div "Always Playing" at bounding box center [308, 152] width 75 height 13
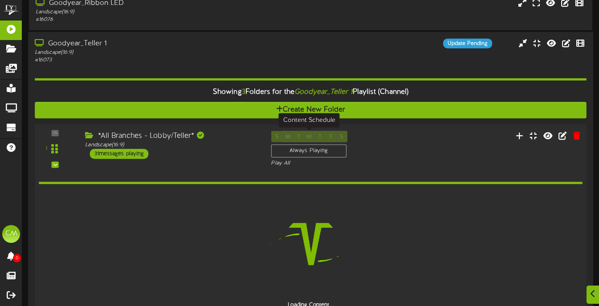
click at [314, 154] on div "Always Playing" at bounding box center [308, 151] width 75 height 13
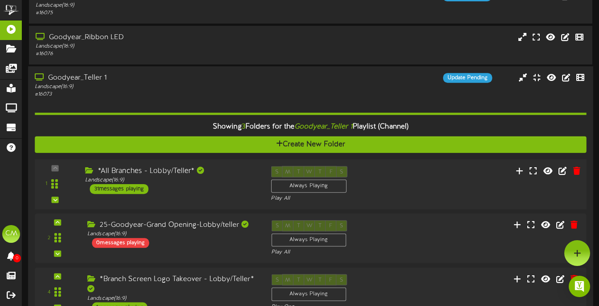
scroll to position [0, 0]
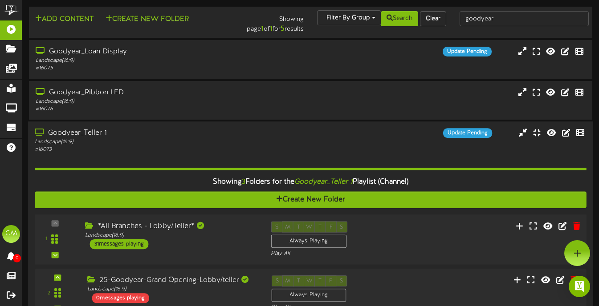
click at [314, 154] on div "Showing 3 Folders for the Goodyear_Teller 1 Playlist (Channel) Create New Folde…" at bounding box center [311, 266] width 552 height 225
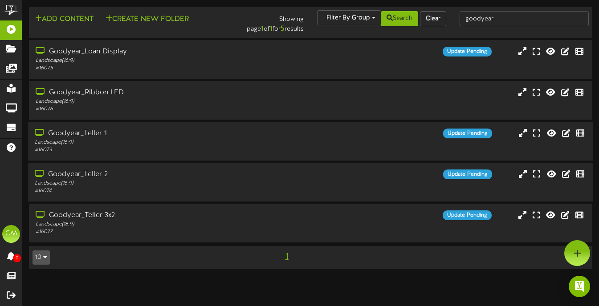
click at [187, 179] on div "Goodyear_Teller 2" at bounding box center [146, 175] width 222 height 10
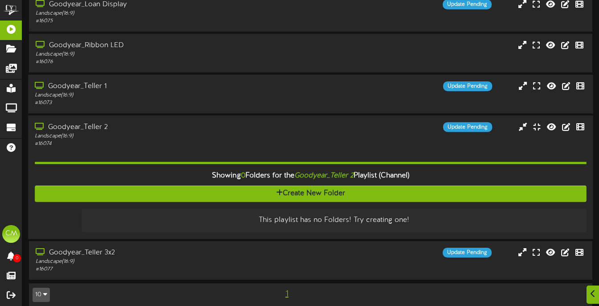
scroll to position [57, 0]
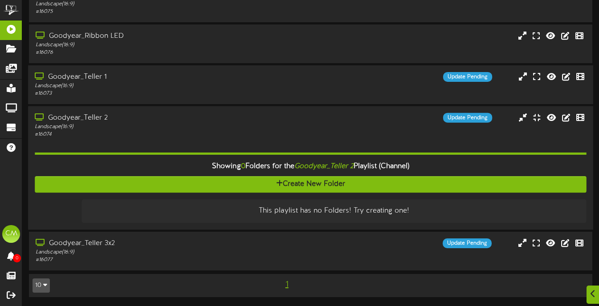
click at [264, 117] on div "Update Pending" at bounding box center [382, 118] width 236 height 10
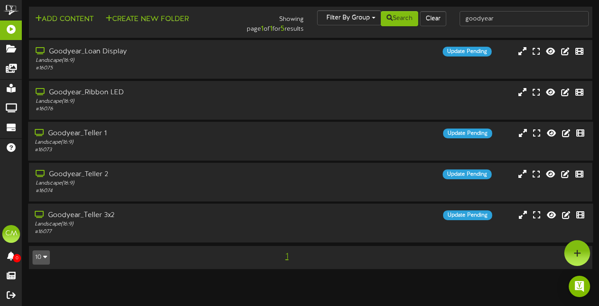
click at [260, 229] on div "Goodyear_Teller 3x2 Landscape ( 16:9 ) # 16077" at bounding box center [146, 223] width 236 height 25
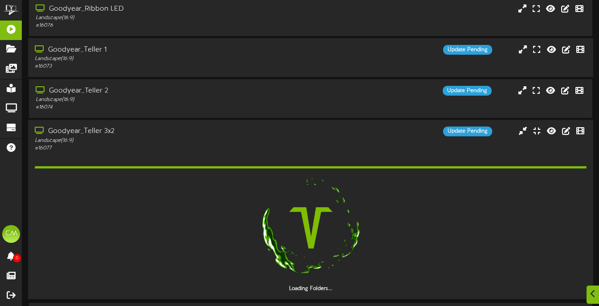
scroll to position [112, 0]
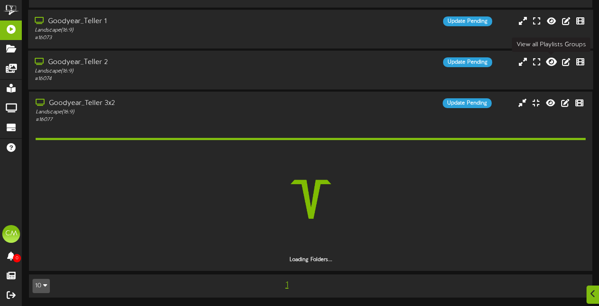
click at [548, 65] on icon at bounding box center [551, 62] width 11 height 10
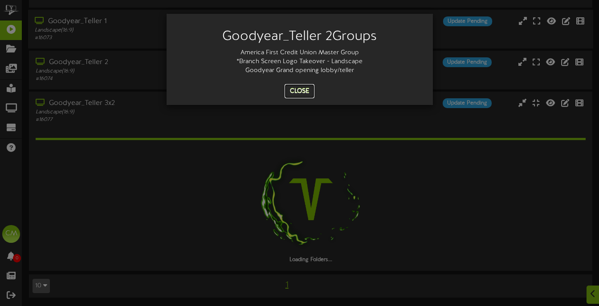
click at [294, 89] on button "Close" at bounding box center [299, 91] width 30 height 14
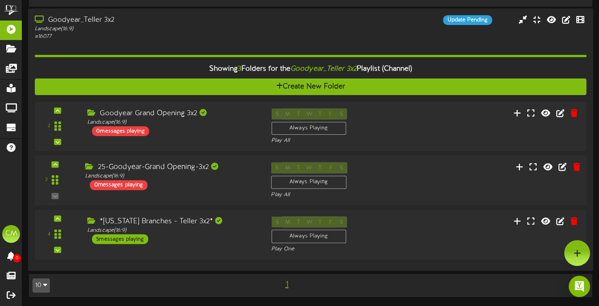
scroll to position [66, 0]
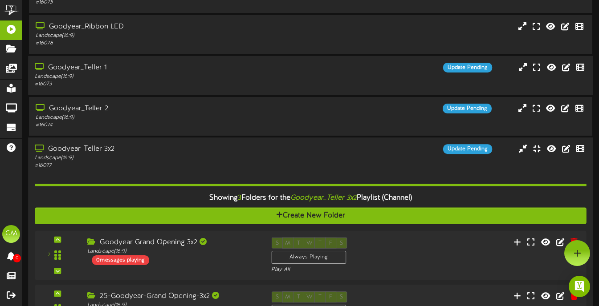
click at [231, 157] on div "Landscape ( 16:9 )" at bounding box center [146, 158] width 222 height 8
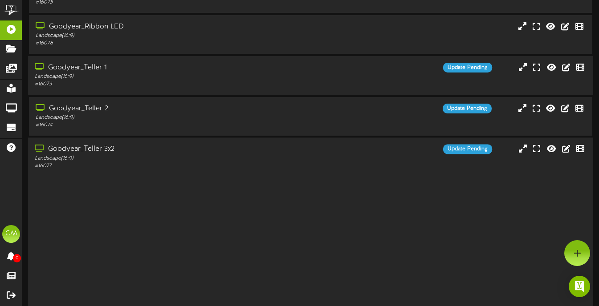
scroll to position [0, 0]
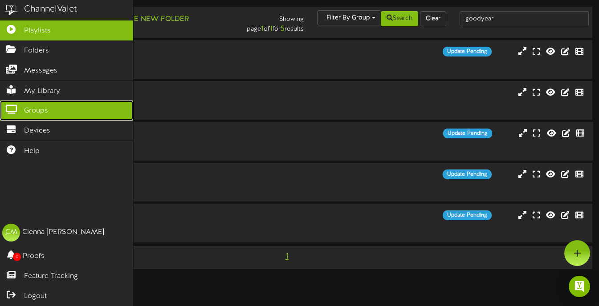
click at [41, 110] on span "Groups" at bounding box center [36, 111] width 24 height 10
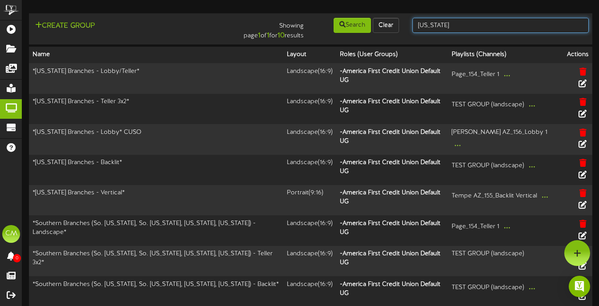
click at [483, 22] on input "[US_STATE]" at bounding box center [500, 25] width 176 height 15
type input "logo"
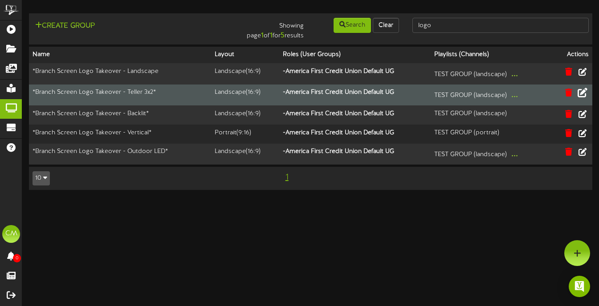
click at [581, 96] on icon at bounding box center [582, 93] width 10 height 10
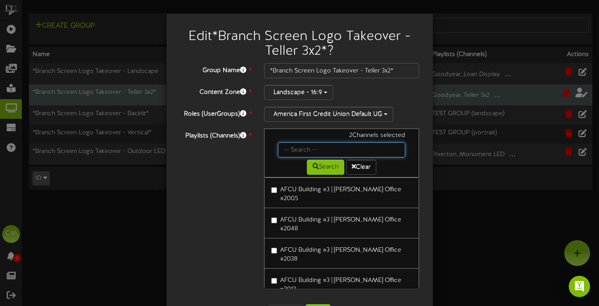
click at [292, 149] on input "text" at bounding box center [342, 149] width 128 height 15
type input "goodyear"
click at [327, 171] on button "Search" at bounding box center [325, 167] width 37 height 15
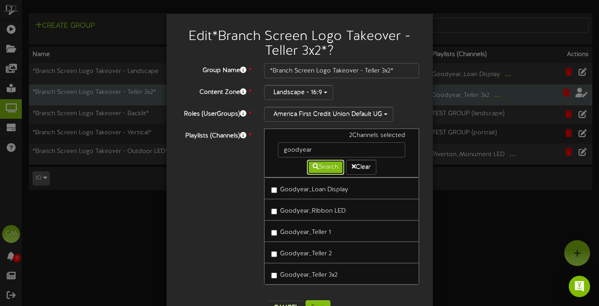
scroll to position [30, 0]
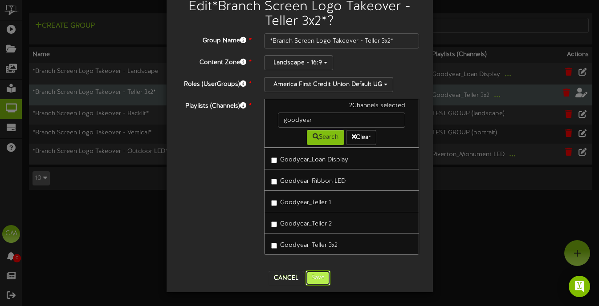
click at [315, 282] on button "Save" at bounding box center [317, 278] width 25 height 15
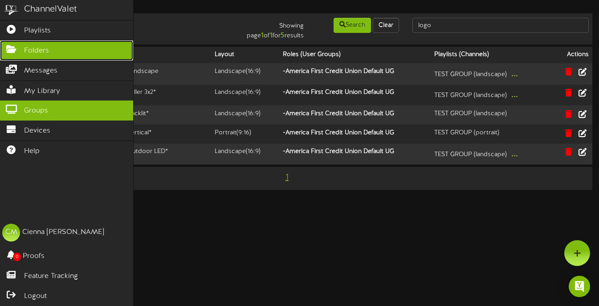
click at [57, 44] on link "Folders" at bounding box center [66, 51] width 133 height 20
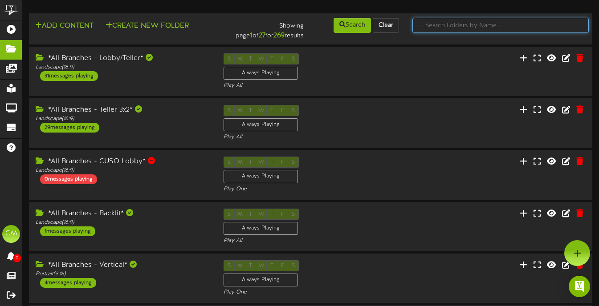
click at [473, 25] on input "text" at bounding box center [500, 25] width 176 height 15
type input "logo"
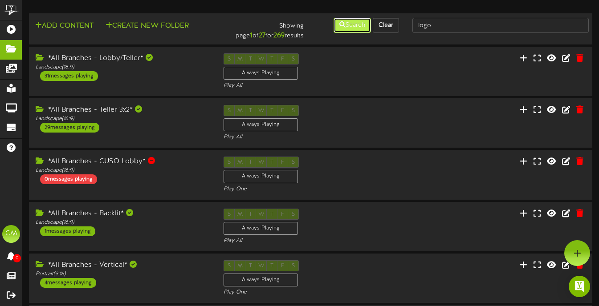
click at [355, 31] on button "Search" at bounding box center [351, 25] width 37 height 15
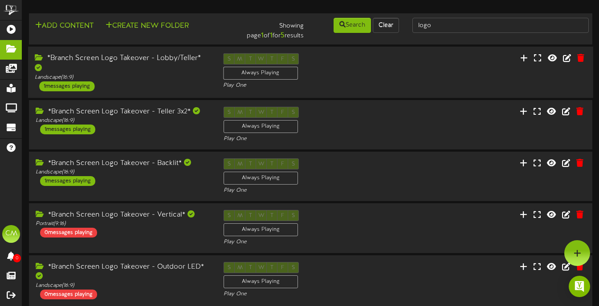
click at [366, 78] on div "S M T W T F S Always Playing Play One" at bounding box center [310, 71] width 188 height 37
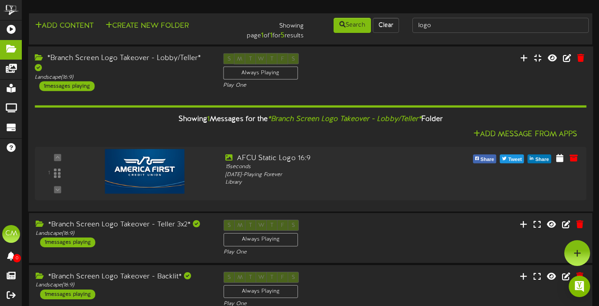
click at [453, 85] on div "*Branch Screen Logo Takeover - Lobby/Teller* Landscape ( 16:9 ) 1 messages play…" at bounding box center [310, 72] width 565 height 38
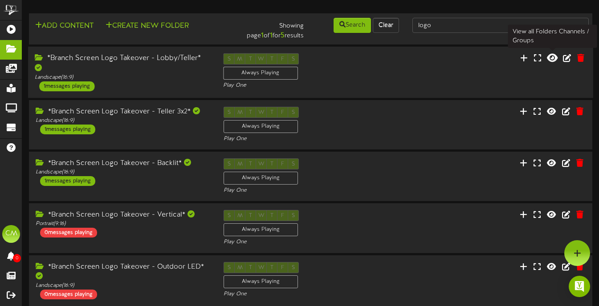
click at [551, 60] on icon at bounding box center [552, 58] width 11 height 10
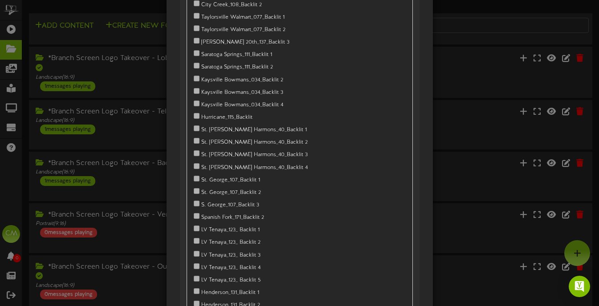
scroll to position [30476, 0]
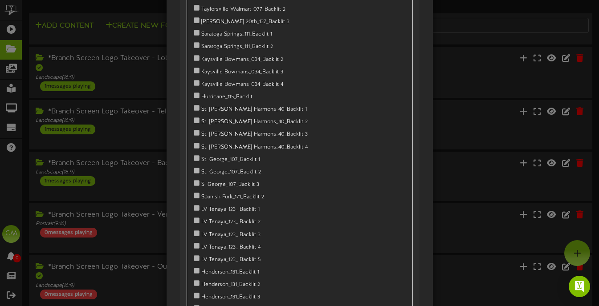
click at [134, 182] on div "*All Branches - Teller 3x2* [GEOGRAPHIC_DATA] Macey's_084_Teller 3x2" at bounding box center [299, 153] width 599 height 306
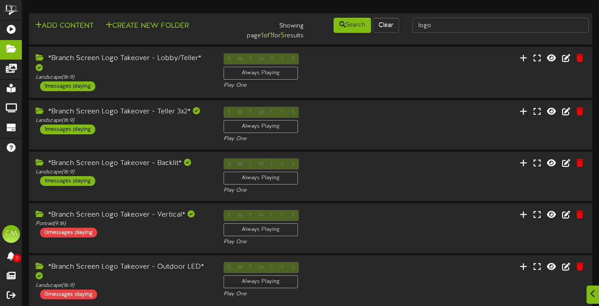
scroll to position [34, 0]
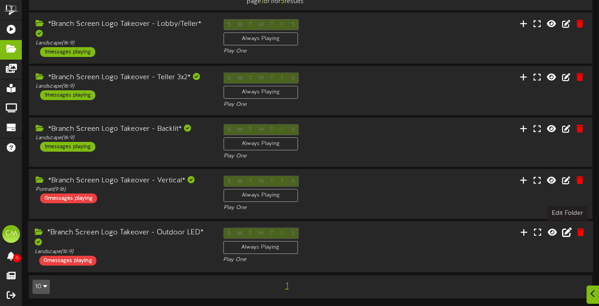
click at [567, 232] on icon at bounding box center [567, 232] width 10 height 10
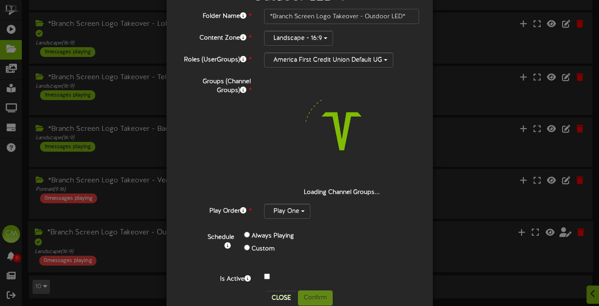
scroll to position [67, 0]
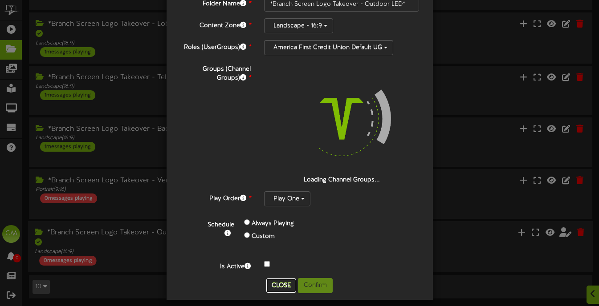
click at [284, 279] on button "Close" at bounding box center [281, 286] width 30 height 14
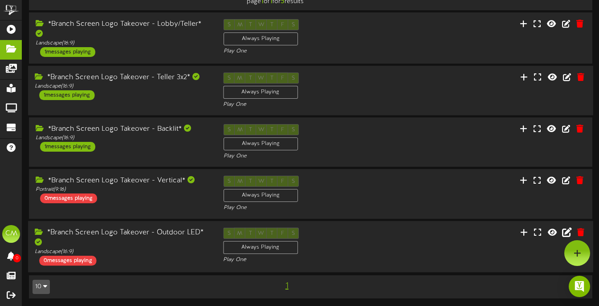
scroll to position [0, 0]
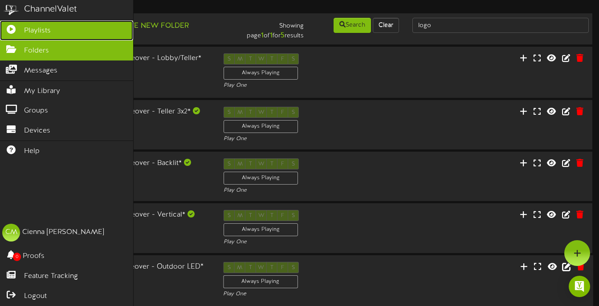
click at [12, 29] on icon at bounding box center [11, 28] width 22 height 7
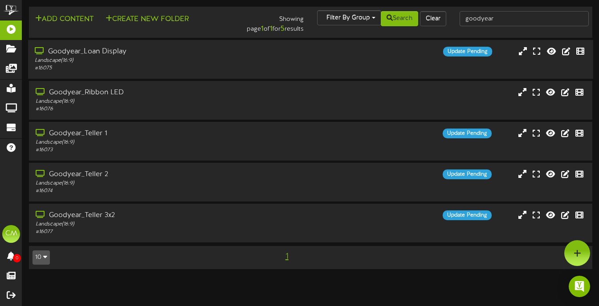
click at [308, 64] on div "Goodyear_Loan Display Landscape ( 16:9 ) # 16075 Update Pending" at bounding box center [310, 59] width 565 height 25
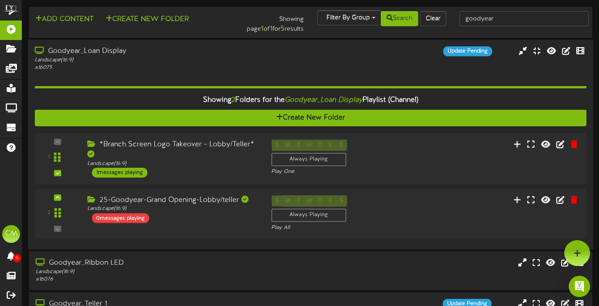
click at [308, 65] on div "Goodyear_Loan Display Landscape ( 16:9 ) # 16075 Update Pending" at bounding box center [310, 58] width 565 height 25
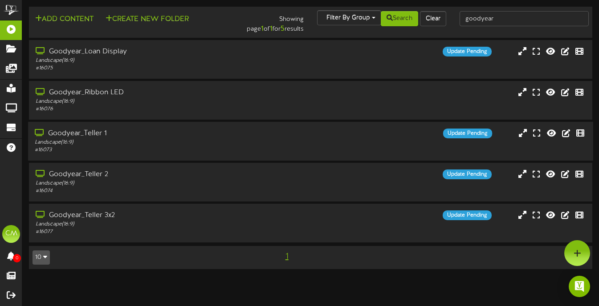
click at [291, 133] on div "Update Pending" at bounding box center [382, 134] width 236 height 10
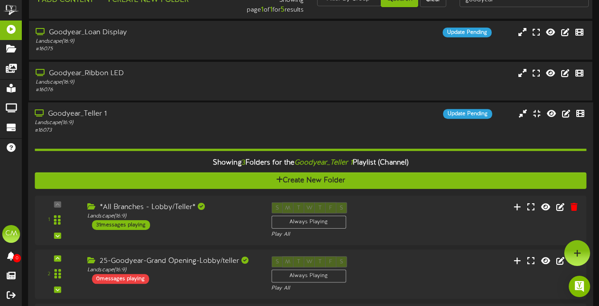
scroll to position [16, 0]
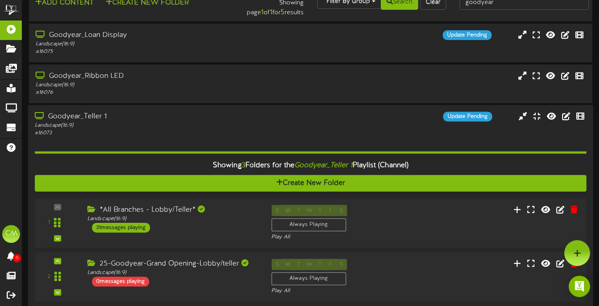
click at [488, 130] on div "Goodyear_Teller 1 Landscape ( 16:9 ) # 16073 Update Pending" at bounding box center [310, 124] width 565 height 25
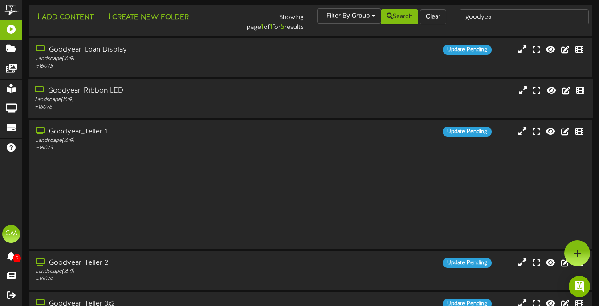
scroll to position [0, 0]
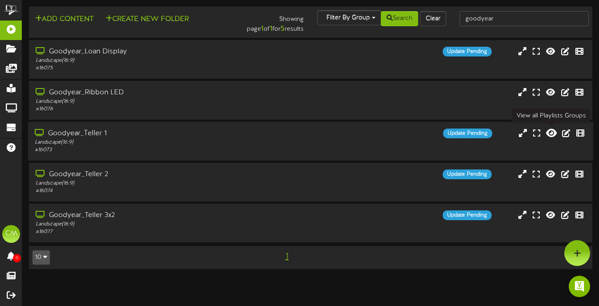
click at [550, 137] on icon at bounding box center [551, 133] width 11 height 10
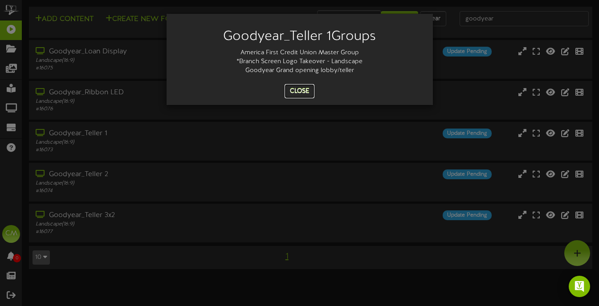
click at [306, 91] on button "Close" at bounding box center [299, 91] width 30 height 14
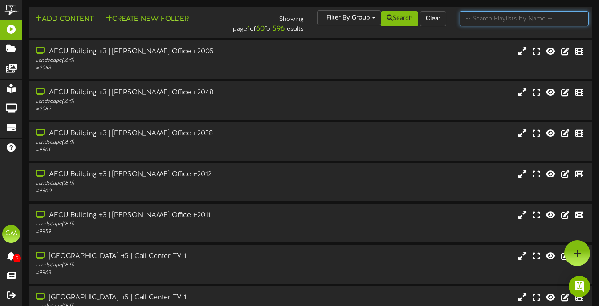
click at [482, 20] on input "text" at bounding box center [523, 18] width 129 height 15
type input "goodyear"
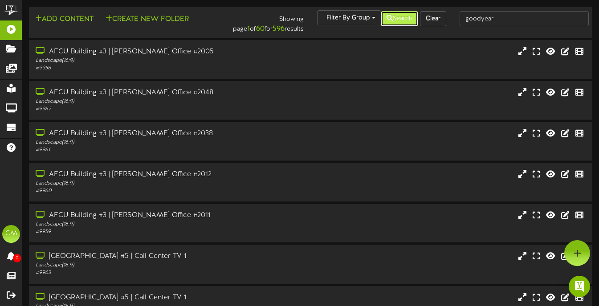
click at [395, 17] on button "Search" at bounding box center [399, 18] width 37 height 15
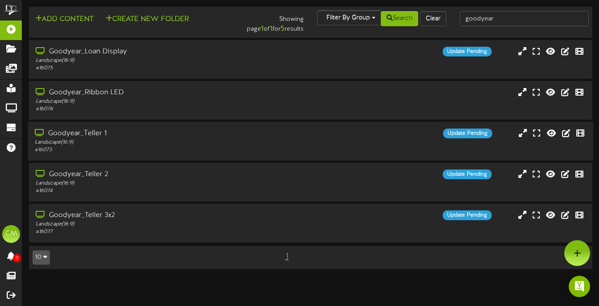
click at [358, 133] on div "Update Pending" at bounding box center [382, 134] width 236 height 10
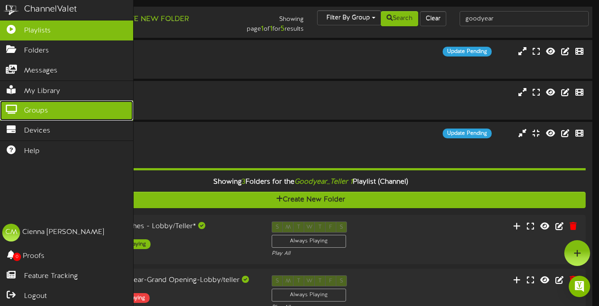
click at [59, 116] on link "Groups" at bounding box center [66, 111] width 133 height 20
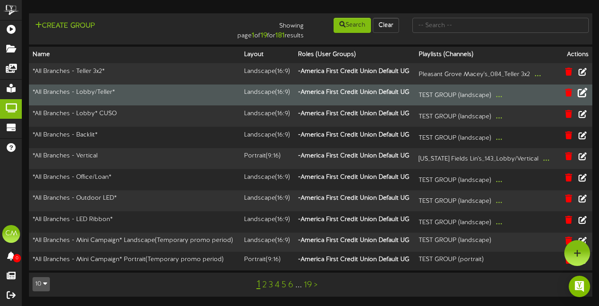
click at [584, 97] on icon at bounding box center [582, 93] width 10 height 10
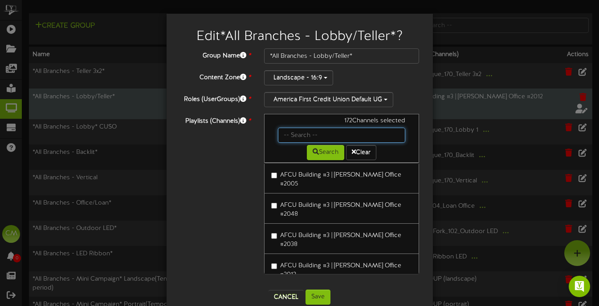
click at [299, 138] on input "text" at bounding box center [342, 135] width 128 height 15
click at [281, 139] on input "text" at bounding box center [342, 135] width 128 height 15
click at [273, 152] on div "Search Clear" at bounding box center [341, 151] width 141 height 17
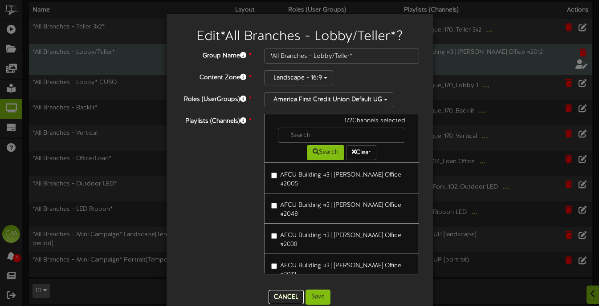
click at [283, 292] on button "Cancel" at bounding box center [285, 297] width 35 height 14
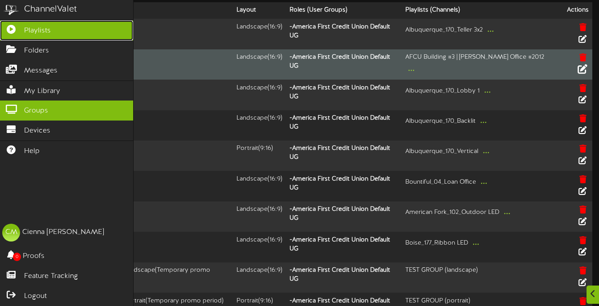
click at [31, 33] on span "Playlists" at bounding box center [37, 31] width 27 height 10
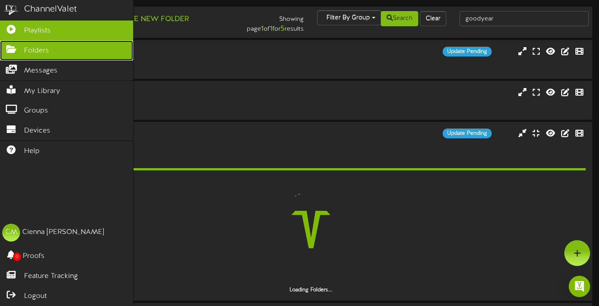
click at [65, 53] on link "Folders" at bounding box center [66, 51] width 133 height 20
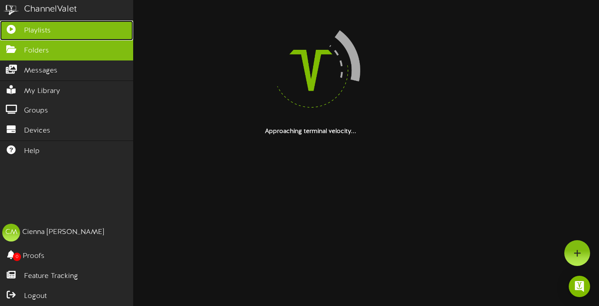
click at [19, 30] on icon at bounding box center [11, 28] width 22 height 7
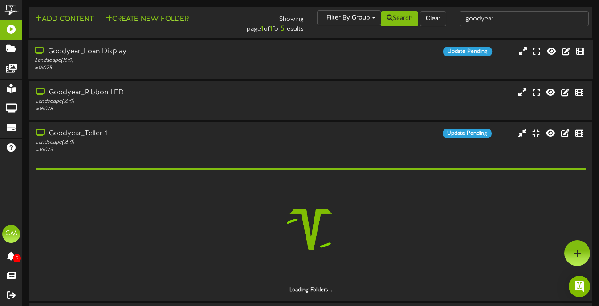
click at [212, 56] on div "Goodyear_Loan Display" at bounding box center [146, 52] width 222 height 10
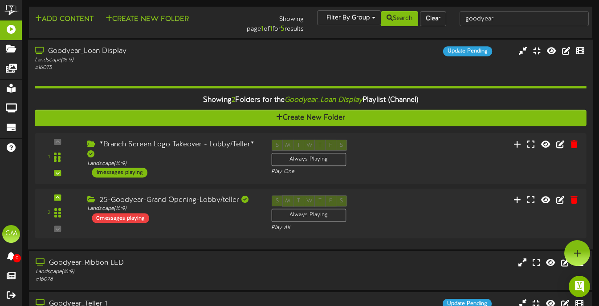
click at [212, 56] on div "Goodyear_Loan Display" at bounding box center [146, 51] width 222 height 10
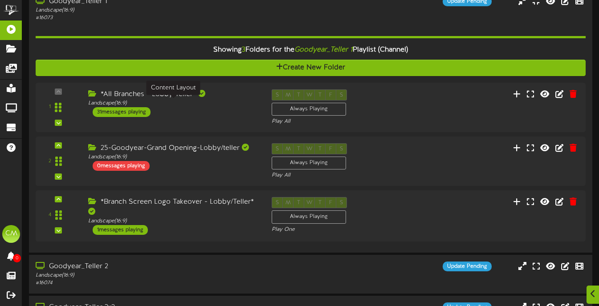
scroll to position [145, 0]
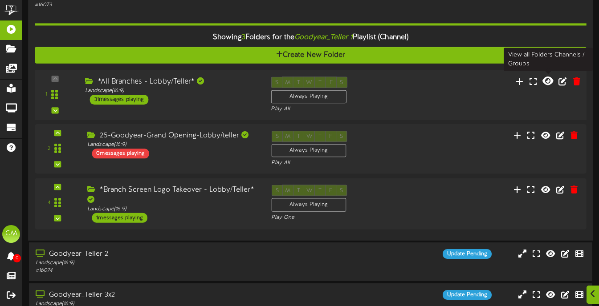
click at [550, 78] on icon at bounding box center [547, 81] width 11 height 10
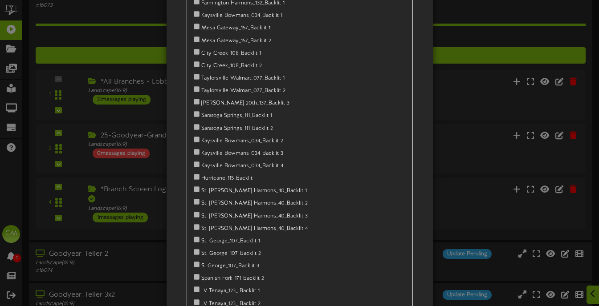
scroll to position [31863, 0]
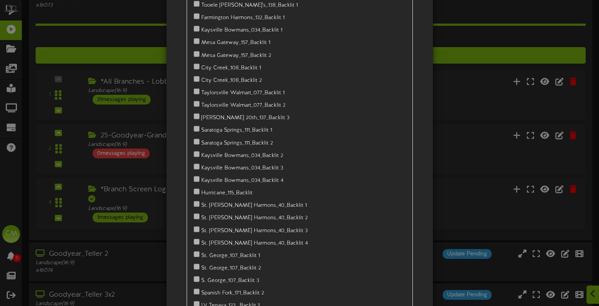
click at [126, 34] on div "America First Credit Union Default CG Draper_072_Teller" at bounding box center [299, 153] width 599 height 306
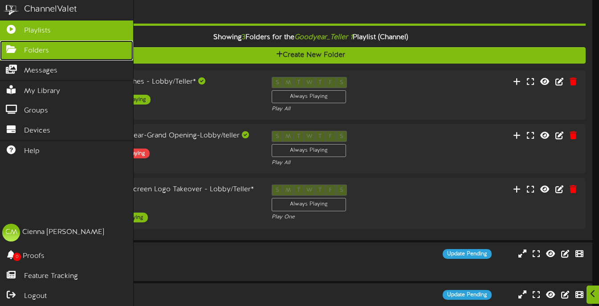
click at [33, 53] on span "Folders" at bounding box center [36, 51] width 25 height 10
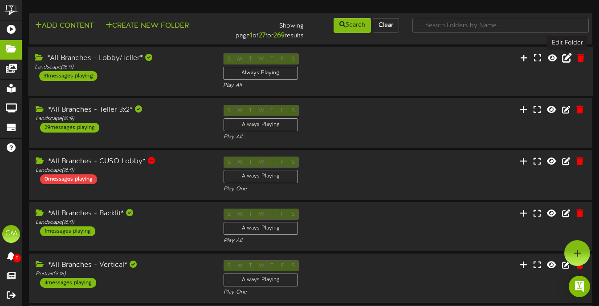
click at [563, 61] on icon at bounding box center [567, 58] width 10 height 10
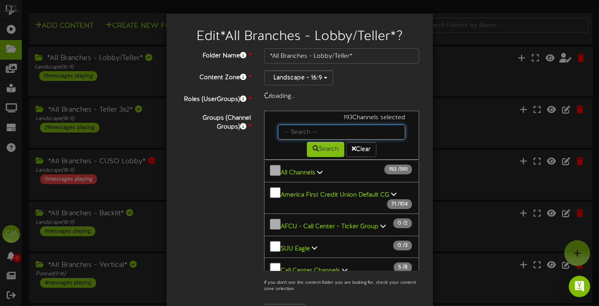
click at [366, 130] on input "text" at bounding box center [342, 132] width 128 height 15
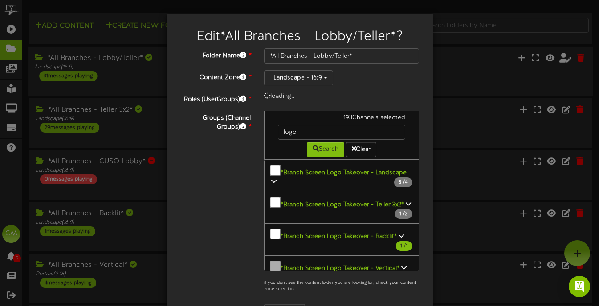
click at [363, 178] on button "*Branch Screen Logo Takeover - Landscape 3 / 4" at bounding box center [341, 176] width 155 height 32
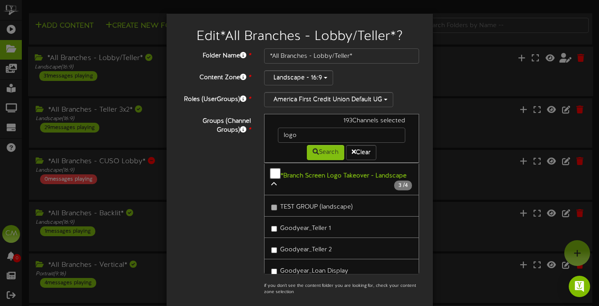
click at [270, 226] on link "Goodyear_Teller 1" at bounding box center [341, 227] width 155 height 22
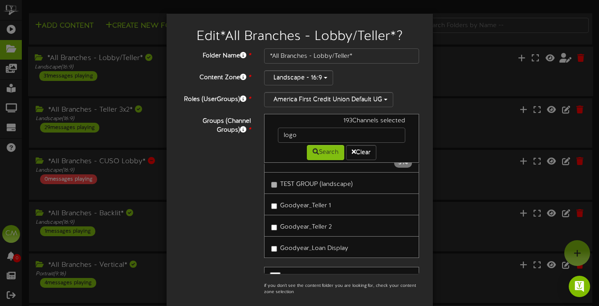
scroll to position [23, 0]
click at [273, 207] on label "Goodyear_Teller 1" at bounding box center [301, 204] width 60 height 12
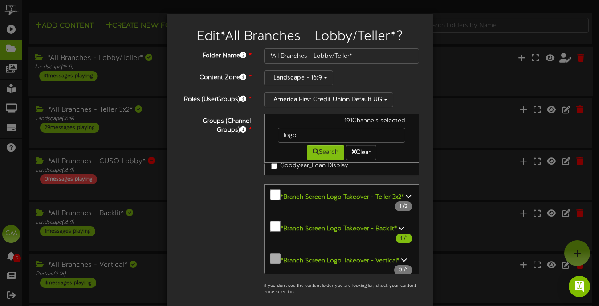
scroll to position [106, 0]
click at [310, 225] on b "*Branch Screen Logo Takeover - Backlit*" at bounding box center [338, 228] width 116 height 7
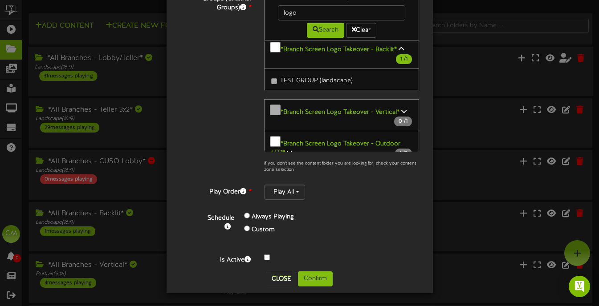
scroll to position [0, 0]
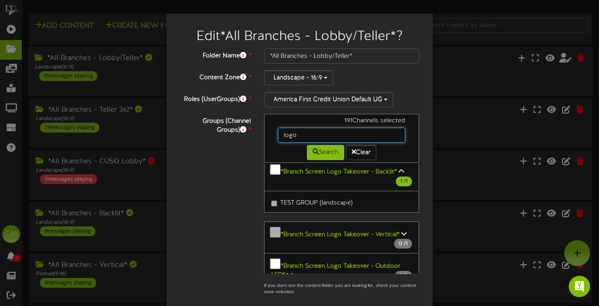
click at [309, 132] on input "logo" at bounding box center [342, 135] width 128 height 15
type input "goodyear"
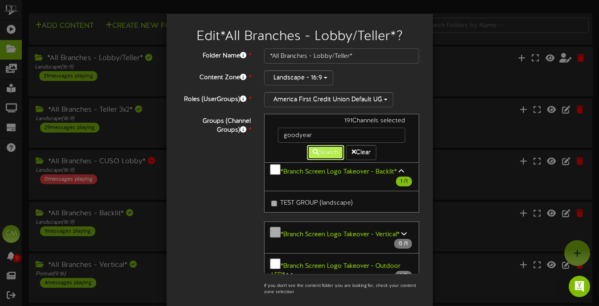
click at [324, 155] on button "Search" at bounding box center [325, 152] width 37 height 15
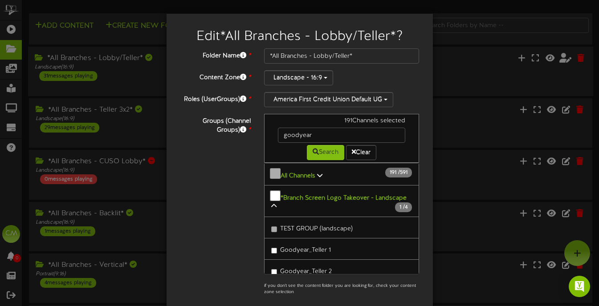
click at [277, 202] on button "*Branch Screen Logo Takeover - Landscape 1 / 4" at bounding box center [341, 201] width 155 height 32
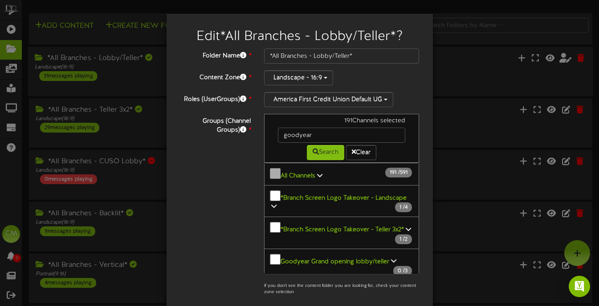
click at [318, 174] on icon at bounding box center [319, 175] width 5 height 6
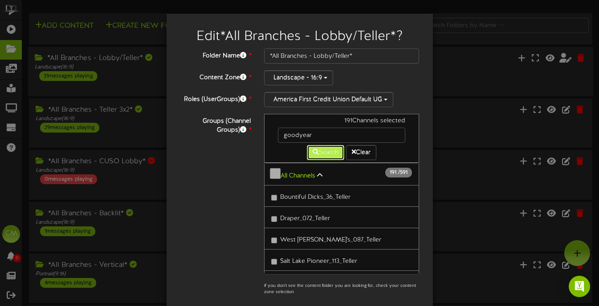
click at [325, 145] on button "Search" at bounding box center [325, 152] width 37 height 15
click at [325, 149] on button "Search" at bounding box center [325, 152] width 37 height 15
click at [318, 172] on icon at bounding box center [319, 175] width 5 height 6
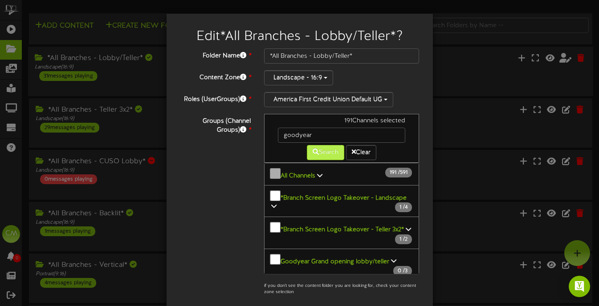
scroll to position [1, 0]
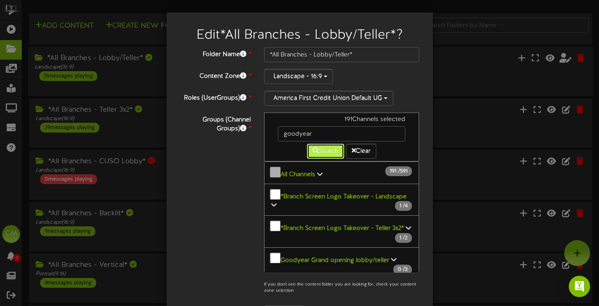
click at [321, 149] on button "Search" at bounding box center [325, 151] width 37 height 15
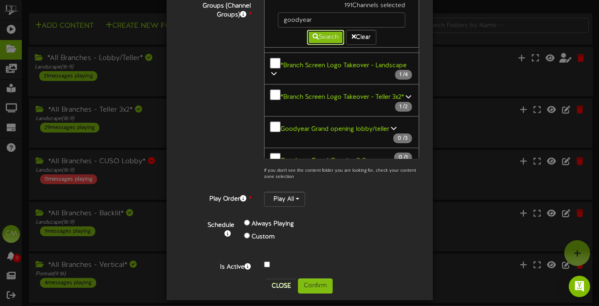
scroll to position [122, 0]
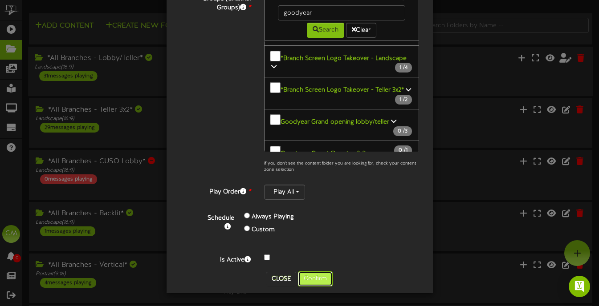
click at [314, 277] on button "Confirm" at bounding box center [315, 279] width 35 height 15
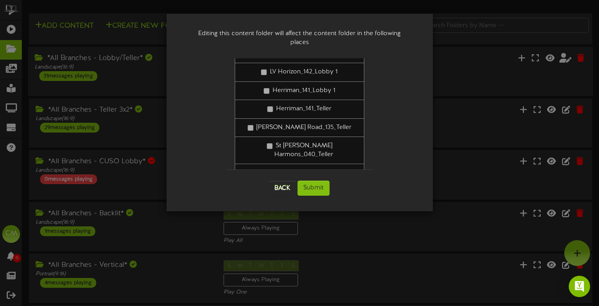
scroll to position [0, 0]
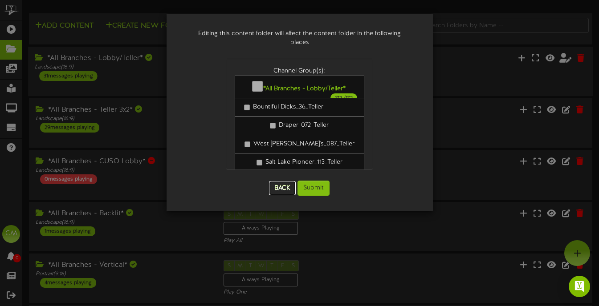
click at [283, 183] on button "Back" at bounding box center [282, 188] width 27 height 14
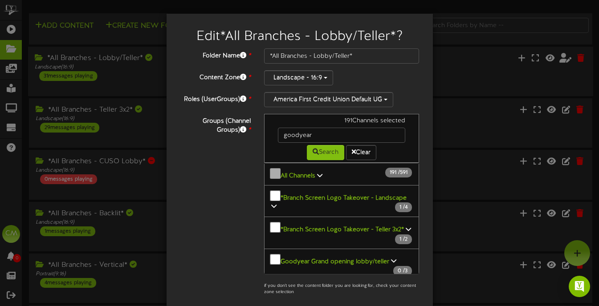
click at [273, 203] on icon at bounding box center [273, 206] width 5 height 6
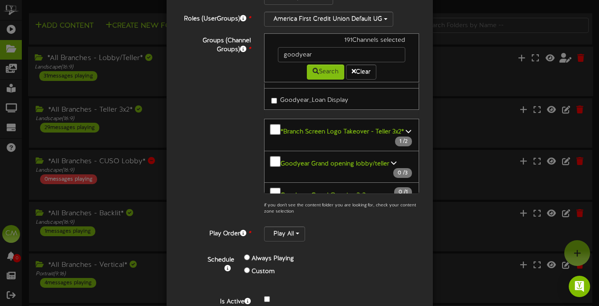
scroll to position [122, 0]
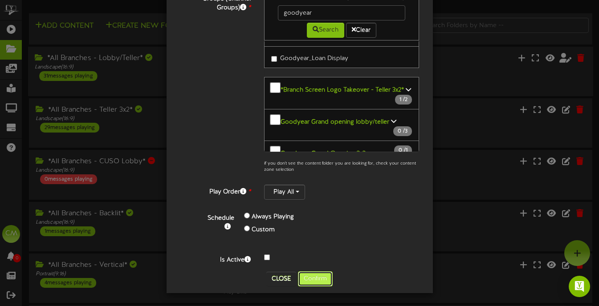
click at [310, 281] on button "Confirm" at bounding box center [315, 279] width 35 height 15
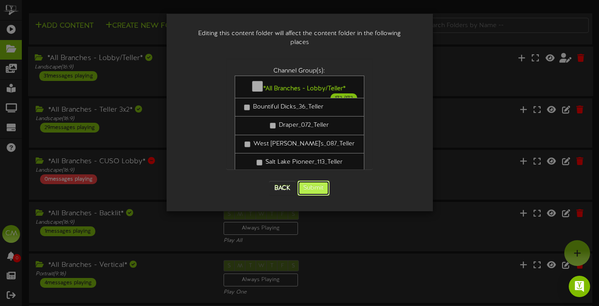
click at [311, 181] on button "Submit" at bounding box center [313, 188] width 32 height 15
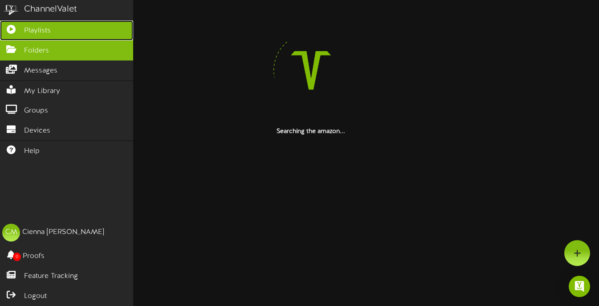
click at [17, 30] on icon at bounding box center [11, 28] width 22 height 7
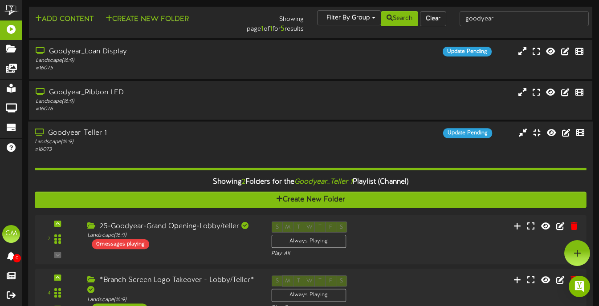
click at [223, 146] on div "Landscape ( 16:9 )" at bounding box center [146, 142] width 222 height 8
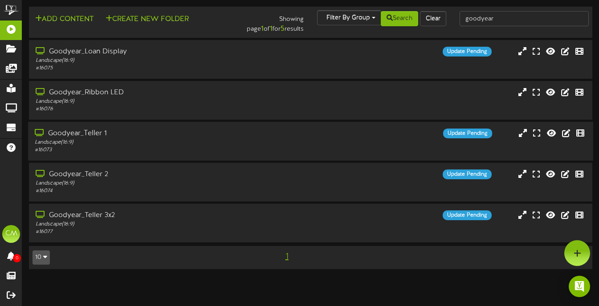
click at [224, 146] on div "Landscape ( 16:9 )" at bounding box center [146, 143] width 222 height 8
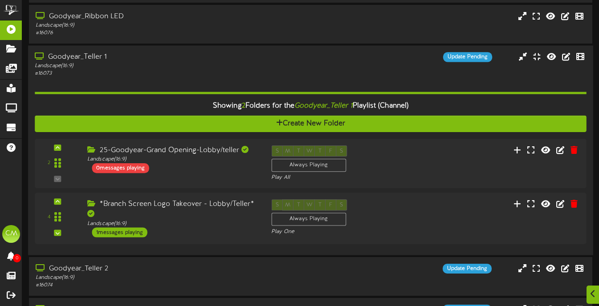
scroll to position [142, 0]
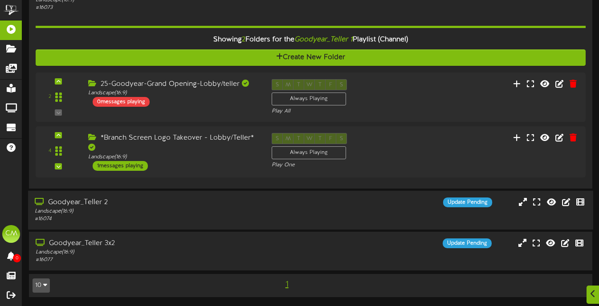
click at [203, 200] on div "Goodyear_Teller 2" at bounding box center [146, 203] width 222 height 10
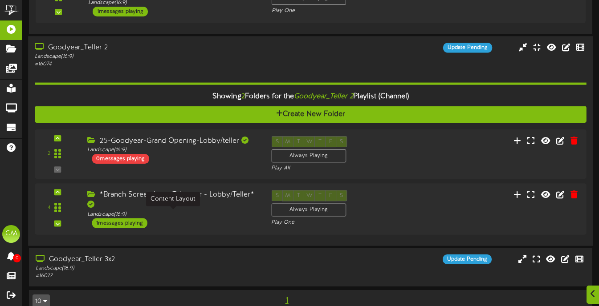
scroll to position [313, 0]
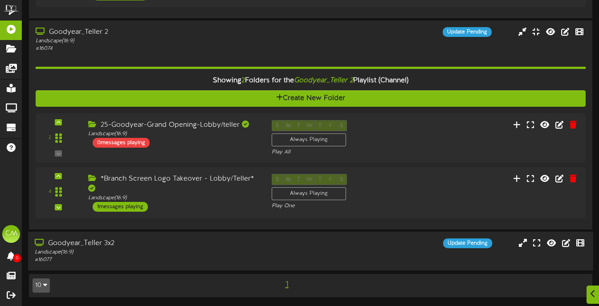
click at [201, 242] on div "Goodyear_Teller 3x2" at bounding box center [146, 244] width 222 height 10
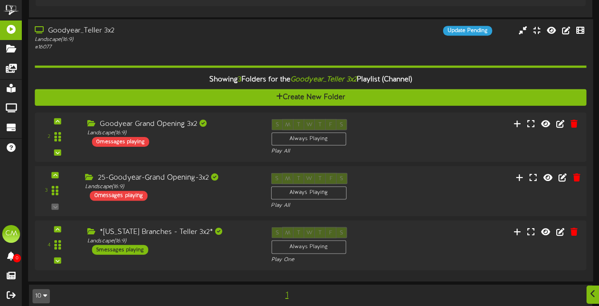
scroll to position [536, 0]
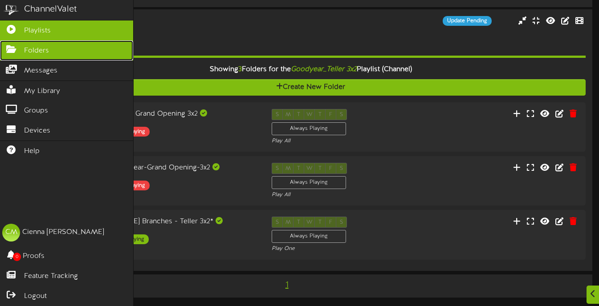
click at [46, 49] on span "Folders" at bounding box center [36, 51] width 25 height 10
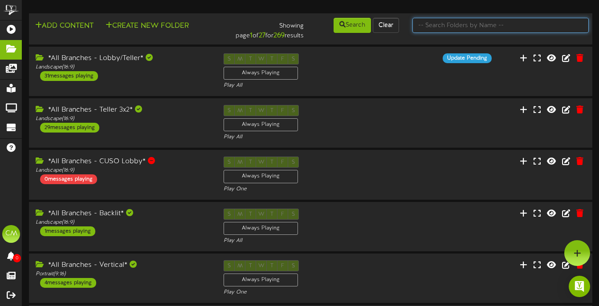
click at [444, 31] on input "text" at bounding box center [500, 25] width 176 height 15
type input "[US_STATE]"
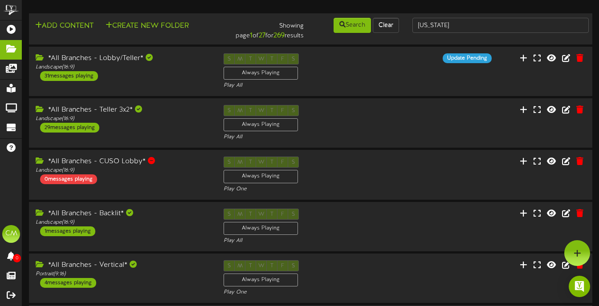
click at [349, 35] on div "Add Content Create New Folder Showing page 1 of 27 for 269 results Search Clear…" at bounding box center [310, 29] width 569 height 24
click at [349, 28] on button "Search" at bounding box center [351, 25] width 37 height 15
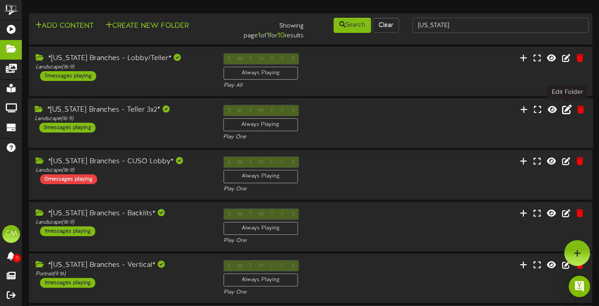
click at [566, 110] on icon at bounding box center [567, 110] width 10 height 10
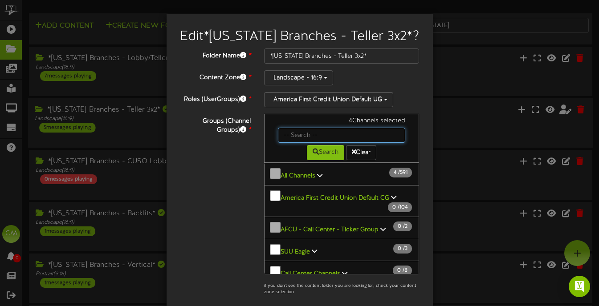
click at [332, 131] on input "text" at bounding box center [342, 135] width 128 height 15
type input "logo"
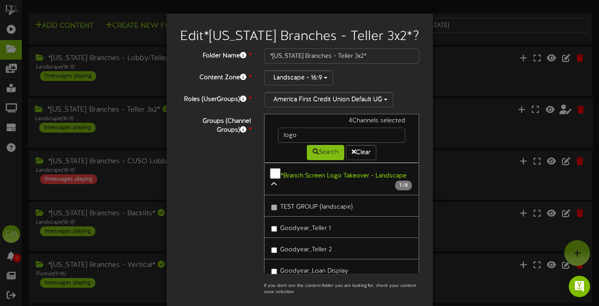
click at [276, 182] on icon at bounding box center [273, 184] width 5 height 6
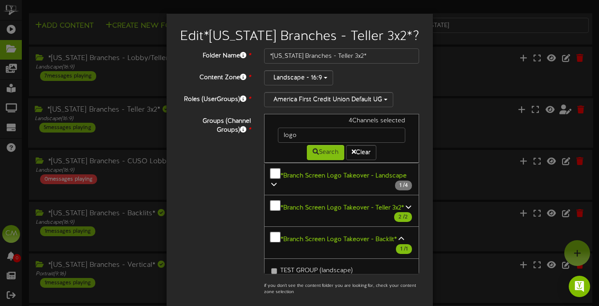
click at [406, 204] on icon at bounding box center [408, 207] width 5 height 6
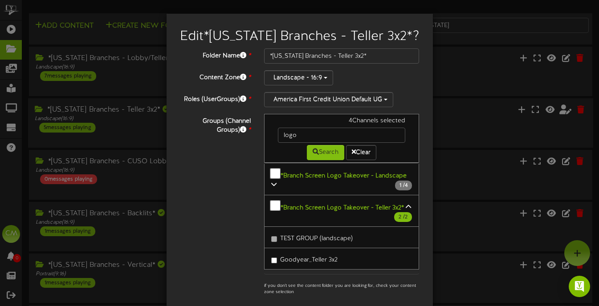
click at [275, 253] on label "Goodyear_Teller 3x2" at bounding box center [304, 259] width 66 height 12
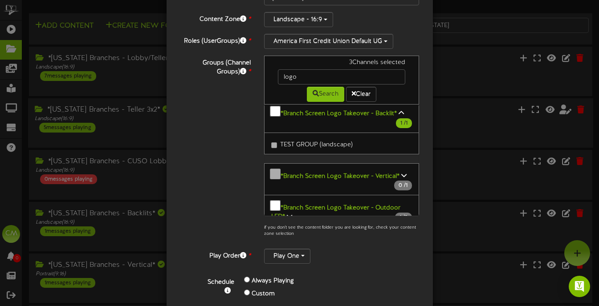
scroll to position [122, 0]
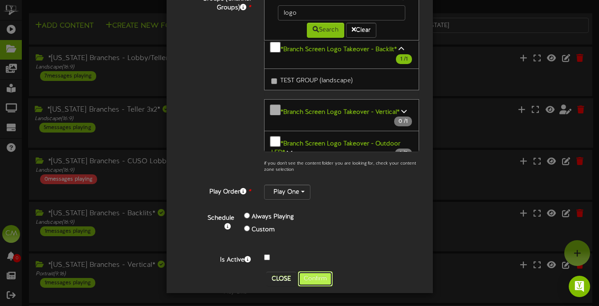
click at [317, 273] on button "Confirm" at bounding box center [315, 279] width 35 height 15
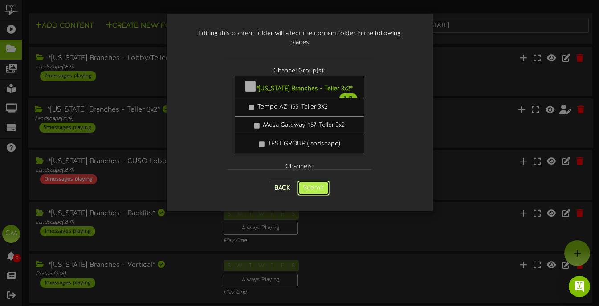
click at [313, 181] on button "Submit" at bounding box center [313, 188] width 32 height 15
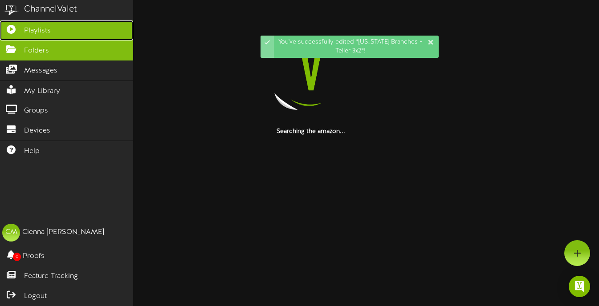
click at [27, 28] on span "Playlists" at bounding box center [37, 31] width 27 height 10
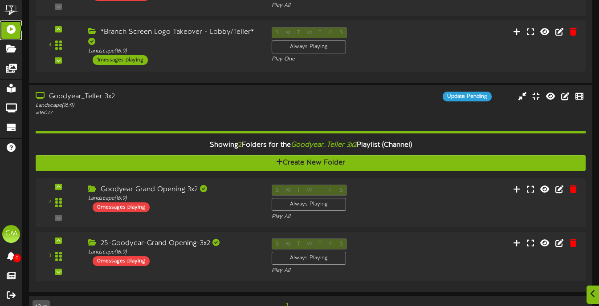
scroll to position [482, 0]
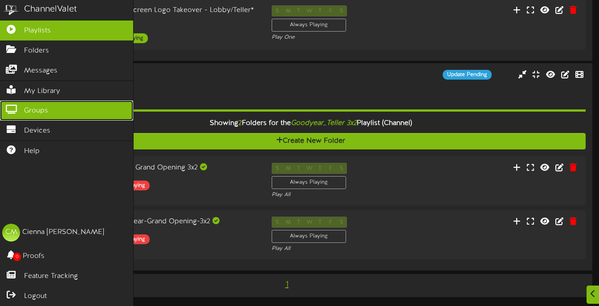
click at [52, 115] on link "Groups" at bounding box center [66, 111] width 133 height 20
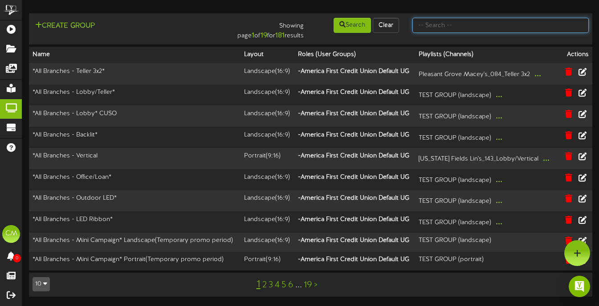
click at [484, 29] on input "text" at bounding box center [500, 25] width 176 height 15
type input "logo"
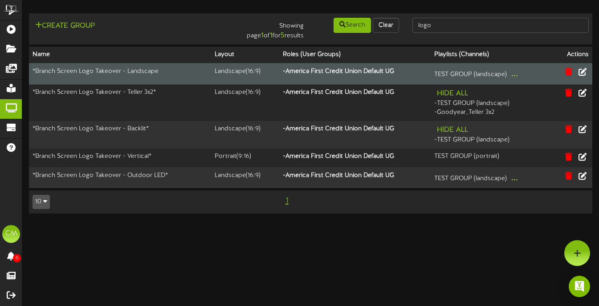
click at [523, 75] on div "TEST GROUP (landscape) ..." at bounding box center [490, 74] width 113 height 14
click at [513, 77] on button "..." at bounding box center [514, 74] width 12 height 14
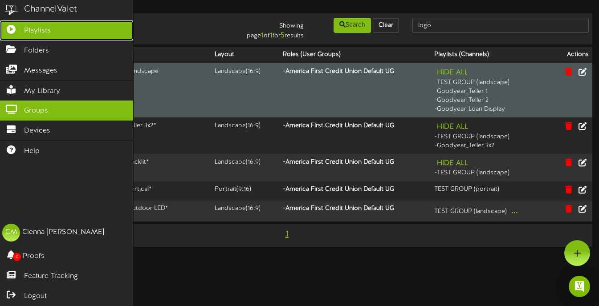
click at [36, 32] on span "Playlists" at bounding box center [37, 31] width 27 height 10
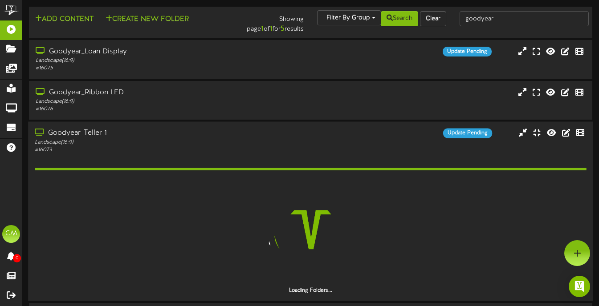
click at [289, 147] on div "Goodyear_Teller 1 Landscape ( 16:9 ) # 16073 Update Pending" at bounding box center [310, 141] width 565 height 25
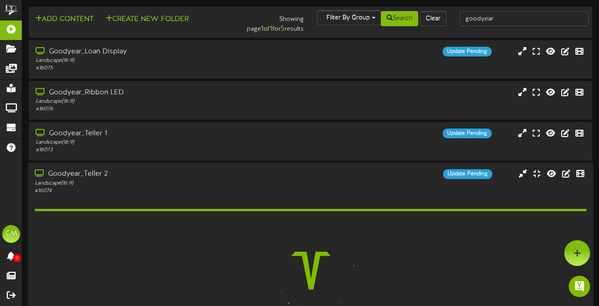
click at [280, 181] on div "Goodyear_Teller 2 Landscape ( 16:9 ) # 16074 Update Pending" at bounding box center [310, 182] width 565 height 25
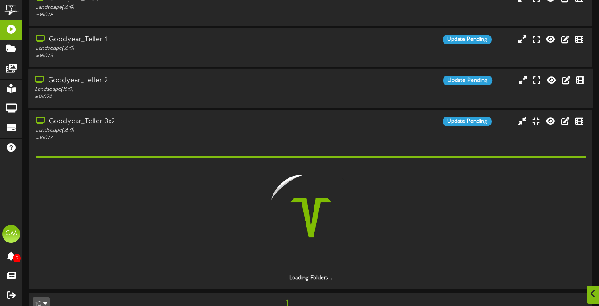
scroll to position [95, 0]
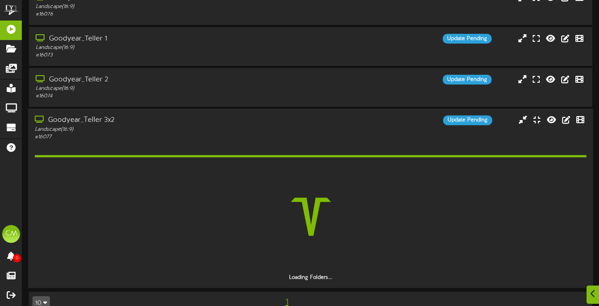
click at [291, 140] on div "Goodyear_Teller 3x2 Landscape ( 16:9 ) # 16077 Update Pending" at bounding box center [310, 128] width 565 height 25
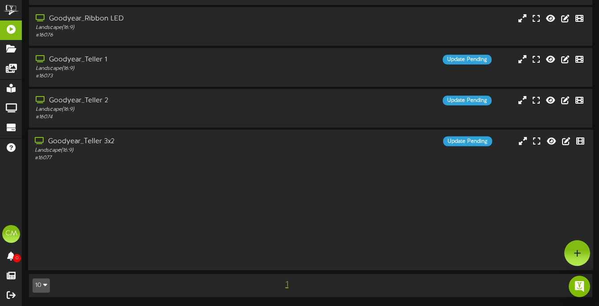
scroll to position [0, 0]
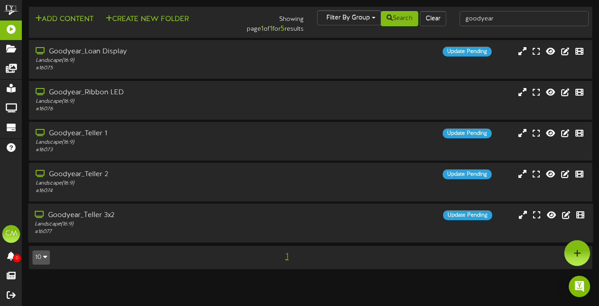
click at [277, 230] on div "Goodyear_Teller 3x2 Landscape ( 16:9 ) # 16077 Update Pending" at bounding box center [310, 223] width 565 height 25
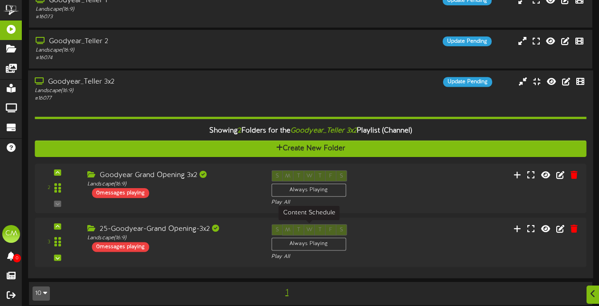
scroll to position [139, 0]
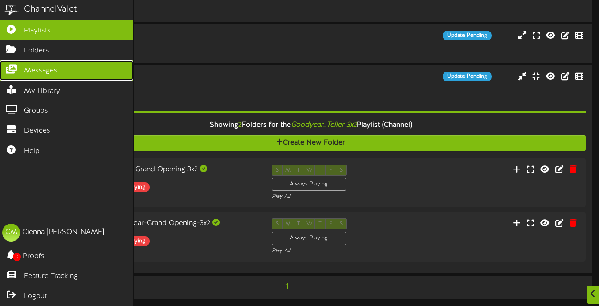
click at [32, 65] on link "Messages" at bounding box center [66, 71] width 133 height 20
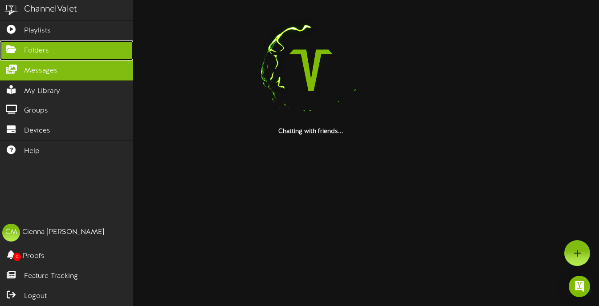
click at [35, 49] on span "Folders" at bounding box center [36, 51] width 25 height 10
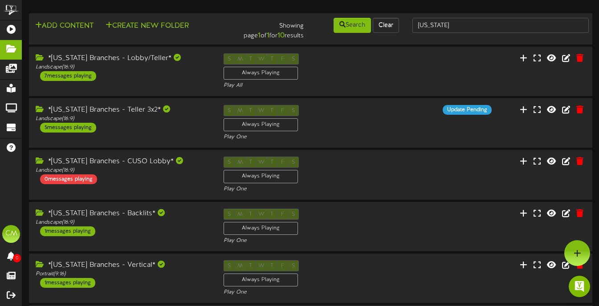
click at [478, 35] on div "Add Content Create New Folder Showing page 1 of 1 for 10 results Search Clear […" at bounding box center [310, 29] width 569 height 24
click at [477, 25] on input "[US_STATE]" at bounding box center [500, 25] width 176 height 15
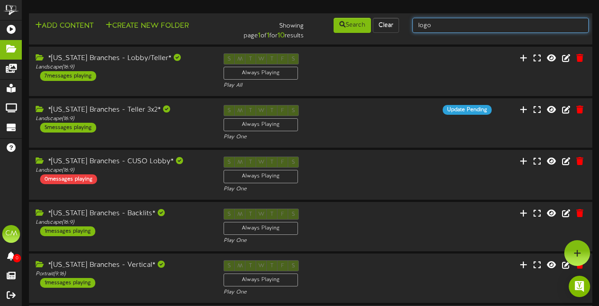
type input "logo"
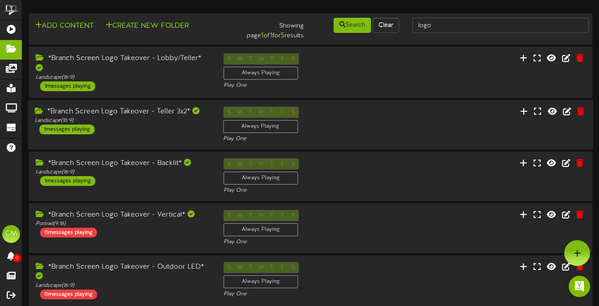
click at [435, 123] on div "*Branch Screen Logo Takeover - Teller 3x2* Landscape ( 16:9 ) 1 messages playin…" at bounding box center [310, 125] width 565 height 37
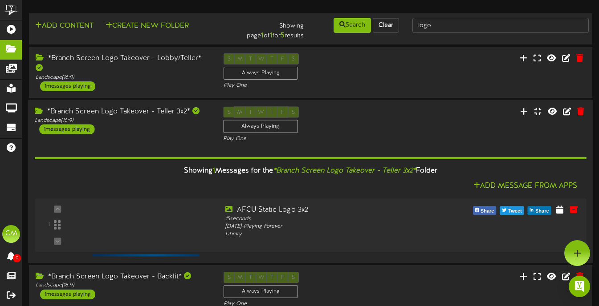
click at [440, 144] on div "Showing 1 Messages for the *Branch Screen Logo Takeover - Teller 3x2* Folder Ad…" at bounding box center [311, 200] width 552 height 114
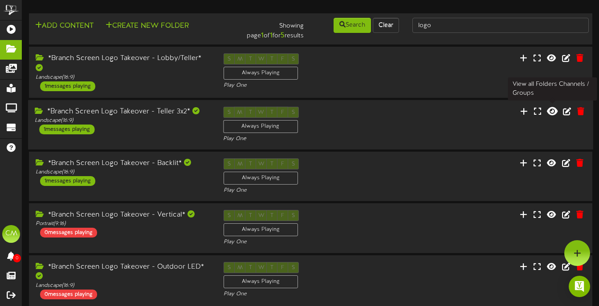
click at [552, 108] on icon at bounding box center [552, 111] width 11 height 10
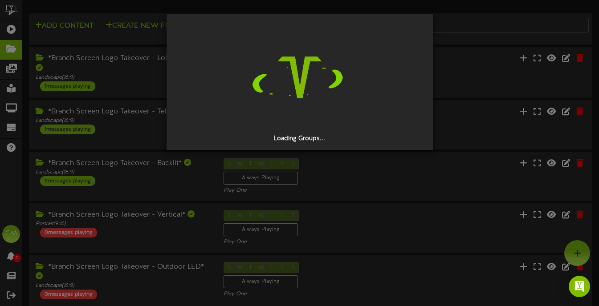
click at [441, 97] on div "Loading Groups..." at bounding box center [299, 153] width 599 height 306
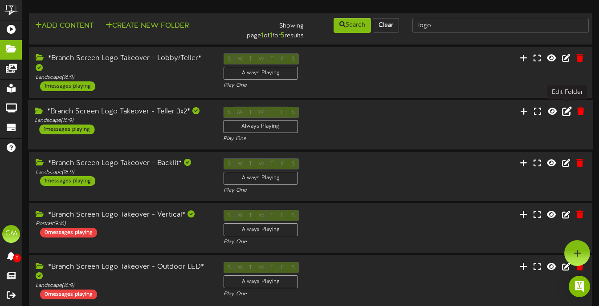
click at [567, 110] on icon at bounding box center [567, 111] width 10 height 10
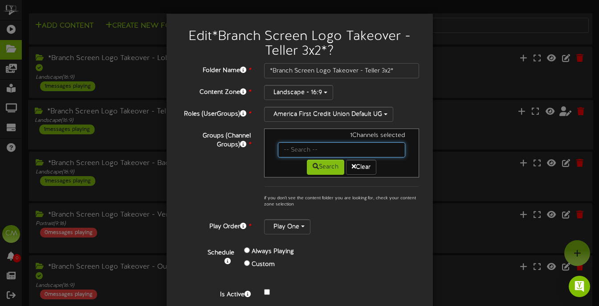
click at [290, 154] on input "text" at bounding box center [342, 149] width 128 height 15
click at [304, 150] on input "text" at bounding box center [342, 149] width 128 height 15
click at [307, 170] on button "Search" at bounding box center [325, 167] width 37 height 15
click at [321, 167] on button "Search" at bounding box center [325, 167] width 37 height 15
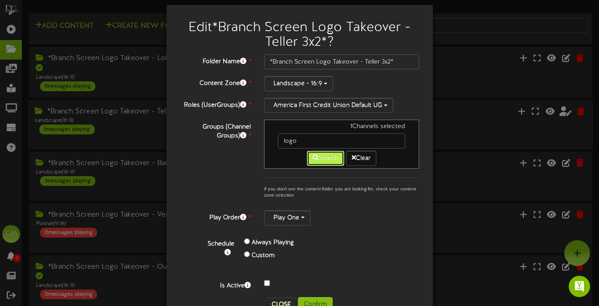
scroll to position [8, 0]
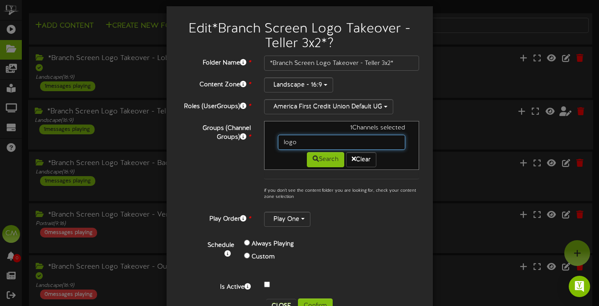
click at [336, 142] on input "logo" at bounding box center [342, 142] width 128 height 15
type input "l"
click at [325, 159] on button "Search" at bounding box center [325, 159] width 37 height 15
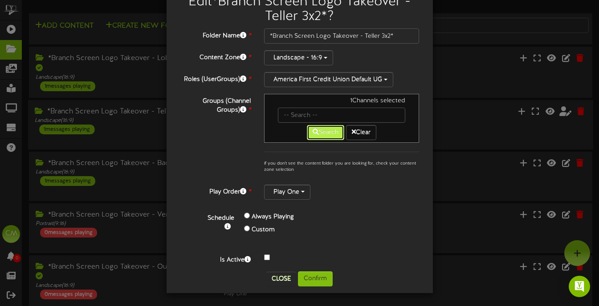
scroll to position [0, 0]
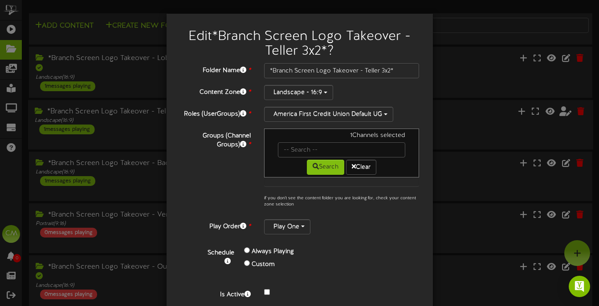
click at [338, 229] on div "Play One" at bounding box center [341, 226] width 155 height 15
click at [356, 158] on div "Search Clear" at bounding box center [341, 166] width 141 height 17
click at [356, 162] on button "Clear" at bounding box center [361, 167] width 30 height 15
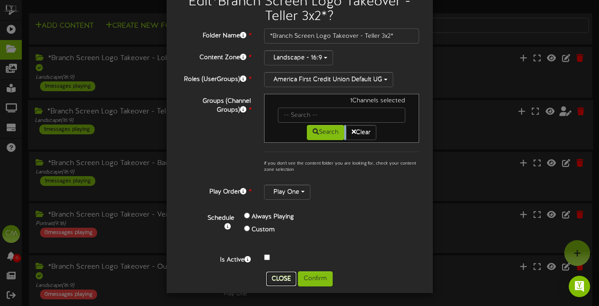
click at [273, 276] on button "Close" at bounding box center [281, 279] width 30 height 14
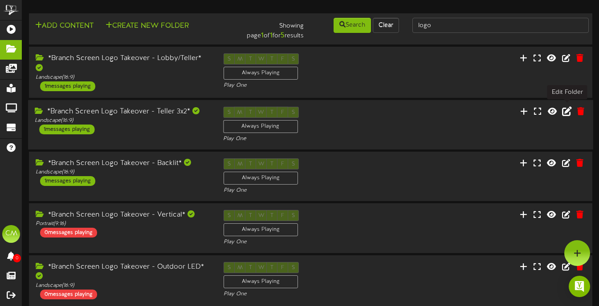
click at [565, 112] on icon at bounding box center [567, 111] width 10 height 10
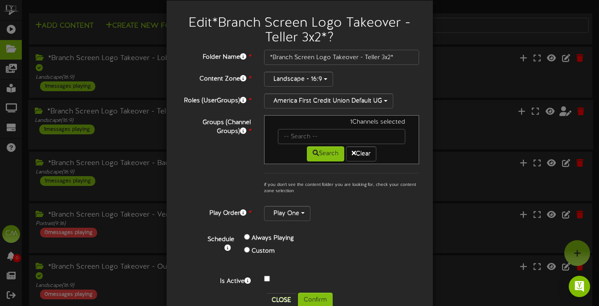
scroll to position [19, 0]
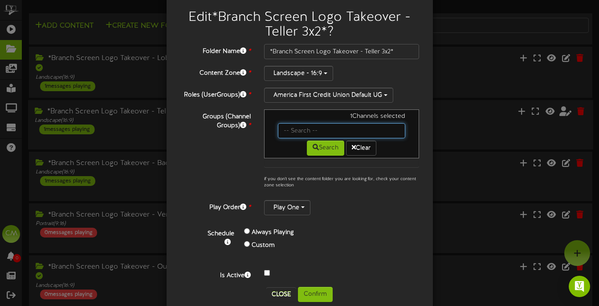
click at [315, 135] on input "text" at bounding box center [342, 130] width 128 height 15
click at [357, 260] on div "Schedule Always Playing Custom" at bounding box center [310, 242] width 232 height 40
click at [365, 130] on input "text" at bounding box center [342, 130] width 128 height 15
type input "goodyear"
click at [329, 148] on button "Search" at bounding box center [325, 148] width 37 height 15
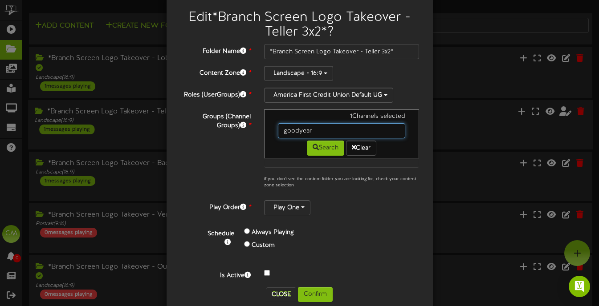
click at [320, 133] on input "goodyear" at bounding box center [342, 130] width 128 height 15
click at [278, 296] on button "Close" at bounding box center [281, 295] width 30 height 14
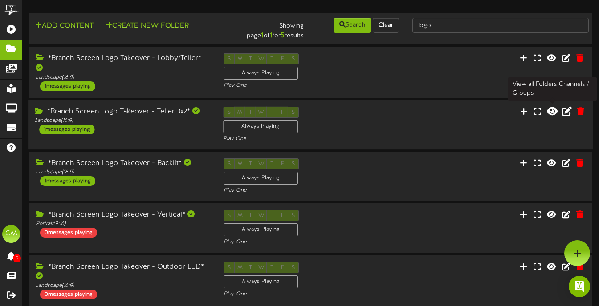
click at [554, 106] on icon at bounding box center [552, 111] width 11 height 10
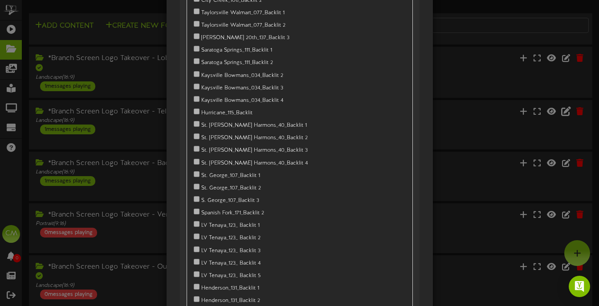
scroll to position [30462, 0]
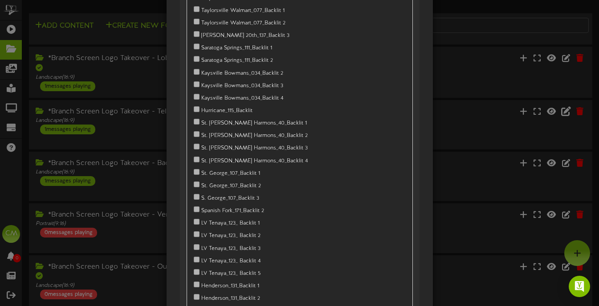
click at [495, 116] on div "*All Branches - Teller 3x2* [GEOGRAPHIC_DATA] Macey's_084_Teller 3x2" at bounding box center [299, 153] width 599 height 306
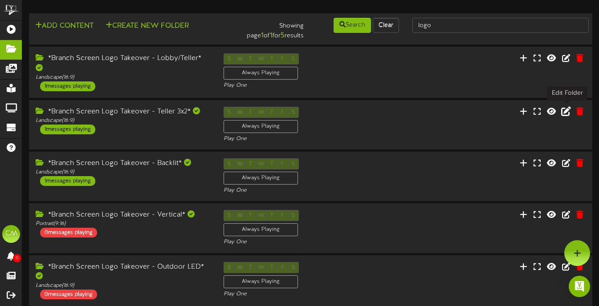
click at [567, 106] on icon at bounding box center [566, 111] width 10 height 10
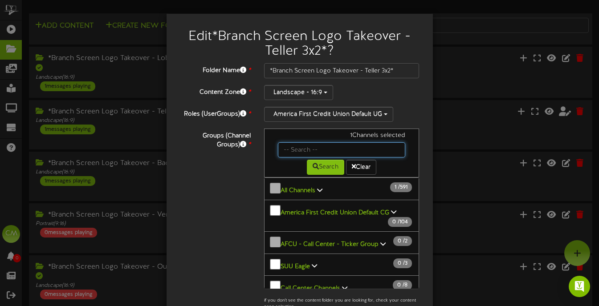
click at [333, 149] on input "text" at bounding box center [342, 149] width 128 height 15
type input "logo"
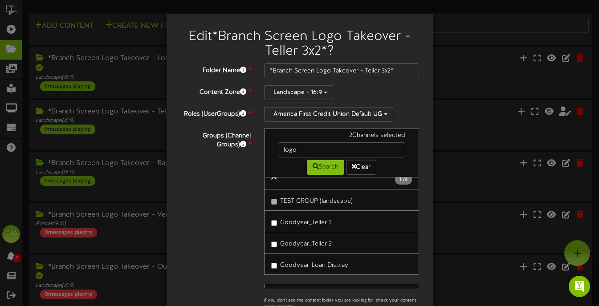
scroll to position [0, 0]
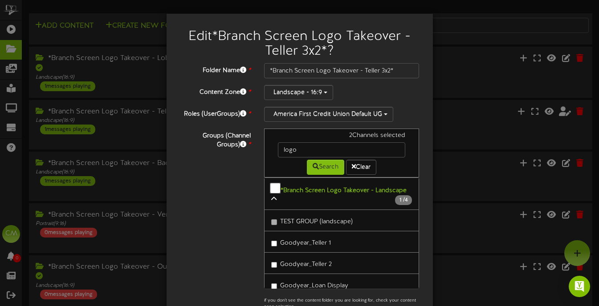
click at [272, 197] on icon at bounding box center [273, 199] width 5 height 6
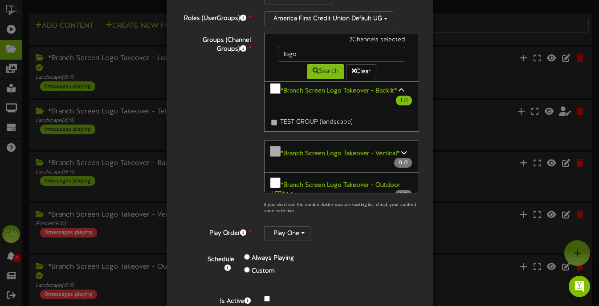
scroll to position [137, 0]
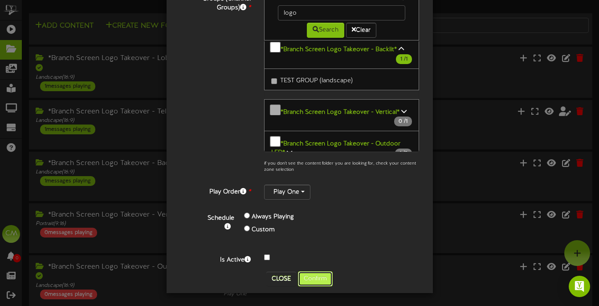
click at [321, 278] on button "Confirm" at bounding box center [315, 279] width 35 height 15
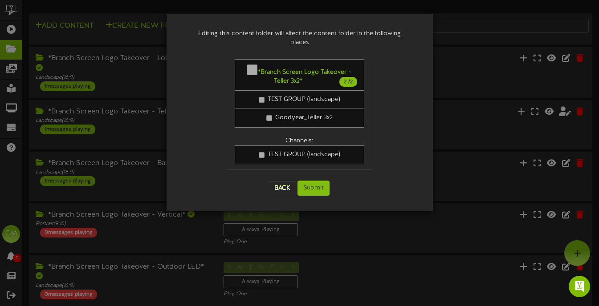
scroll to position [0, 0]
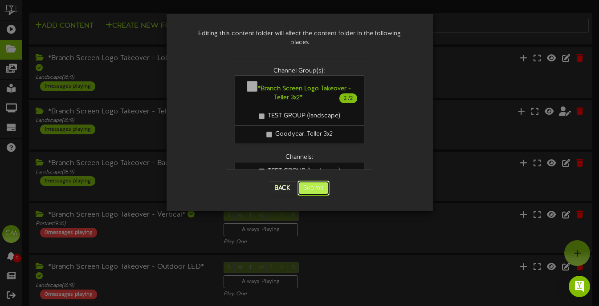
click at [317, 181] on button "Submit" at bounding box center [313, 188] width 32 height 15
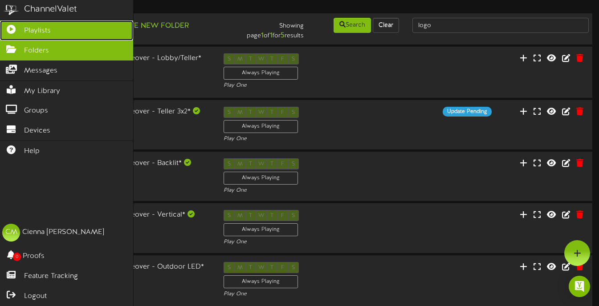
click at [19, 31] on icon at bounding box center [11, 28] width 22 height 7
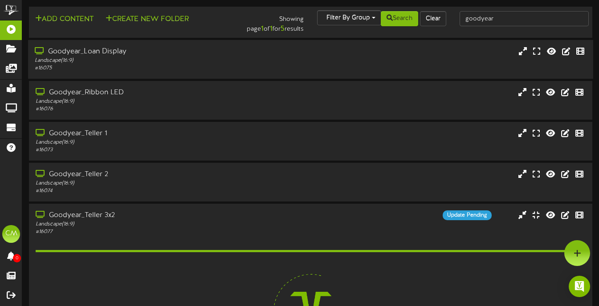
click at [202, 70] on div "# 16075" at bounding box center [146, 69] width 222 height 8
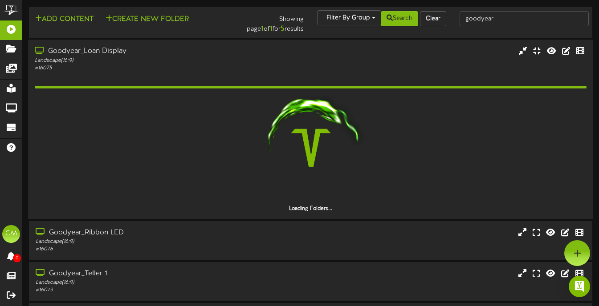
click at [204, 59] on div "Landscape ( 16:9 )" at bounding box center [146, 61] width 222 height 8
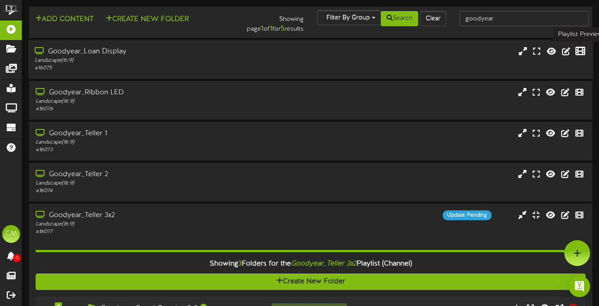
click at [583, 51] on icon at bounding box center [580, 51] width 10 height 10
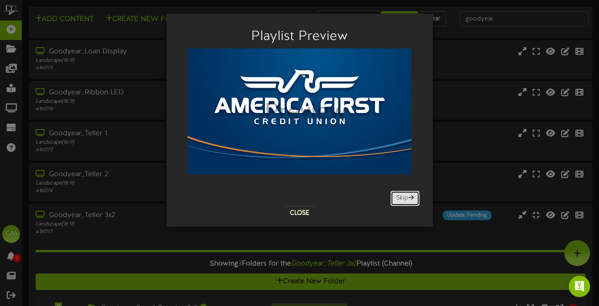
click at [407, 196] on button "Skip" at bounding box center [404, 198] width 29 height 15
click at [301, 211] on button "Close" at bounding box center [299, 213] width 30 height 14
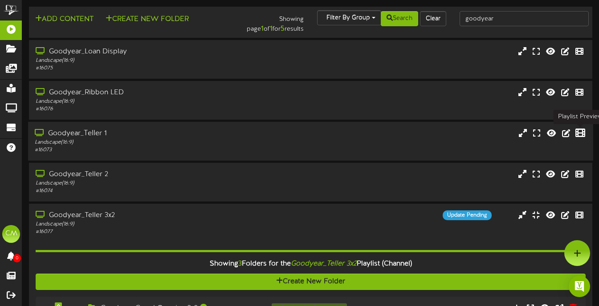
click at [577, 129] on icon at bounding box center [580, 133] width 10 height 10
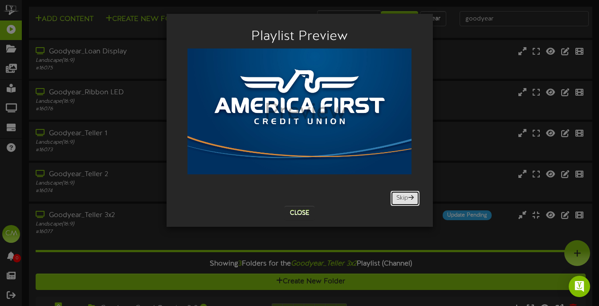
click at [411, 194] on button "Skip" at bounding box center [404, 198] width 29 height 15
click at [288, 216] on button "Close" at bounding box center [299, 213] width 30 height 14
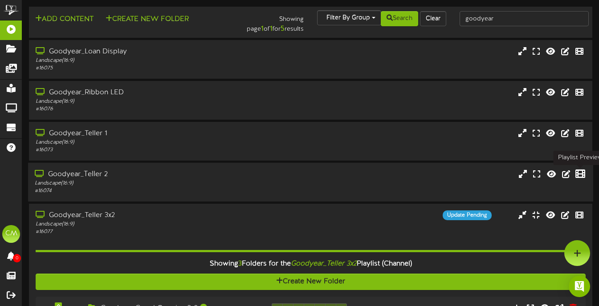
click at [577, 171] on icon at bounding box center [580, 174] width 10 height 10
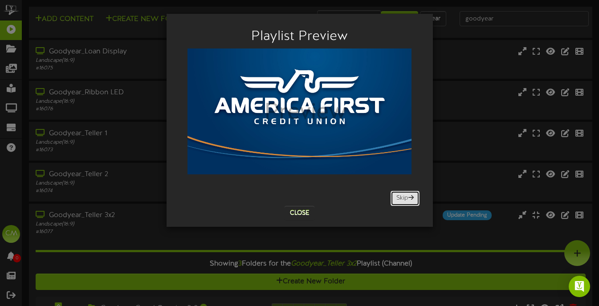
click at [408, 206] on button "Skip" at bounding box center [404, 198] width 29 height 15
click at [408, 204] on button "Skip" at bounding box center [404, 198] width 29 height 15
click at [307, 211] on button "Close" at bounding box center [299, 213] width 30 height 14
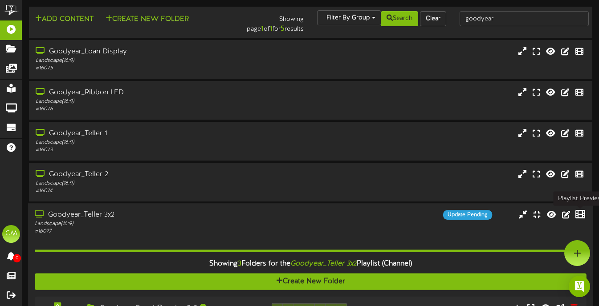
click at [579, 214] on icon at bounding box center [580, 215] width 10 height 10
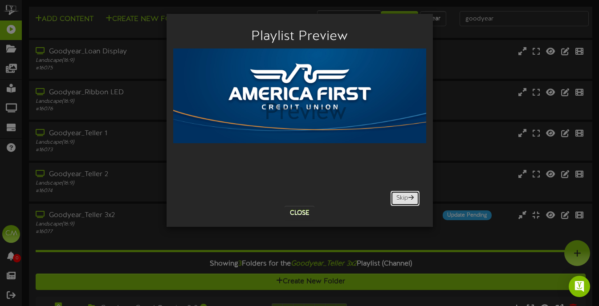
click at [406, 201] on button "Skip" at bounding box center [404, 198] width 29 height 15
click at [293, 211] on button "Close" at bounding box center [299, 213] width 30 height 14
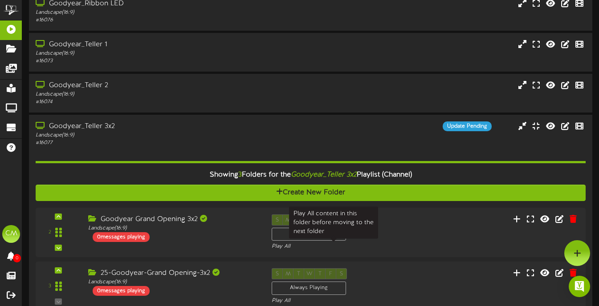
scroll to position [89, 0]
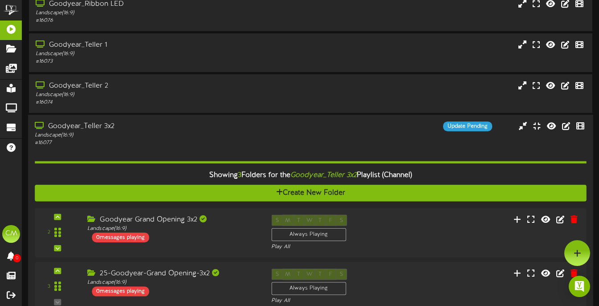
click at [264, 137] on div "Goodyear_Teller 3x2 Landscape ( 16:9 ) # 16077 Update Pending" at bounding box center [310, 134] width 565 height 25
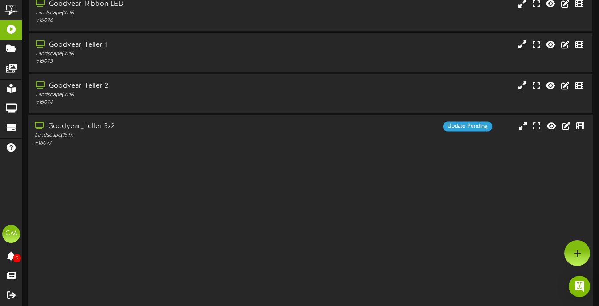
scroll to position [0, 0]
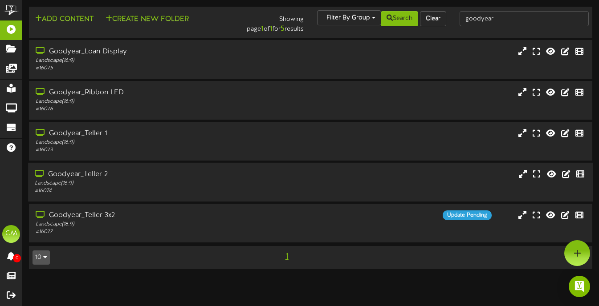
click at [252, 193] on div "# 16074" at bounding box center [146, 191] width 222 height 8
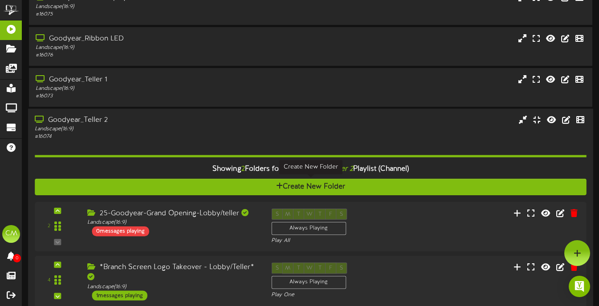
scroll to position [49, 0]
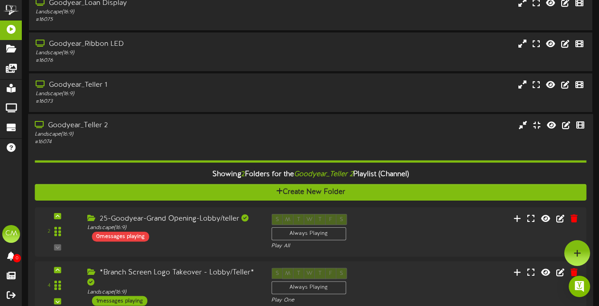
click at [269, 135] on div "Goodyear_Teller 2 Landscape ( 16:9 ) # 16074" at bounding box center [310, 133] width 565 height 25
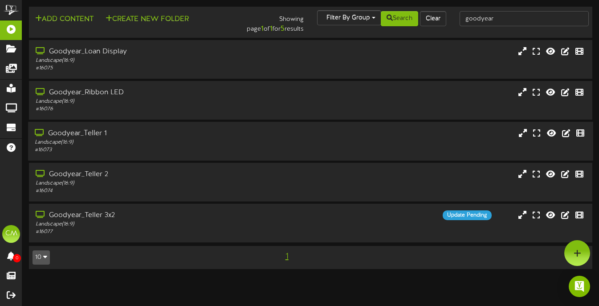
click at [260, 130] on div "Goodyear_Teller 1 Landscape ( 16:9 ) # 16073" at bounding box center [146, 141] width 236 height 25
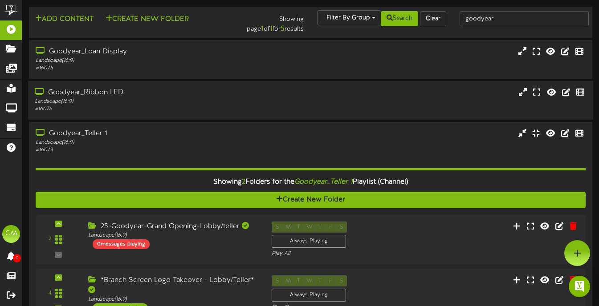
click at [260, 102] on div "Goodyear_Ribbon LED Landscape ( 16:9 ) # 16076" at bounding box center [146, 100] width 236 height 25
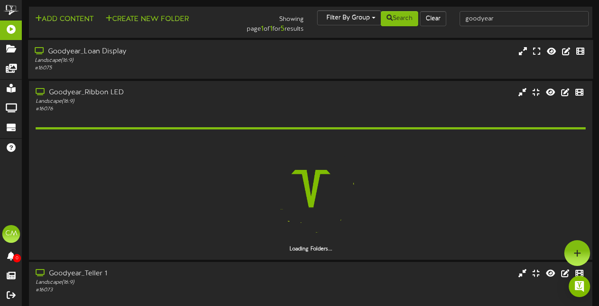
click at [273, 59] on div "Goodyear_Loan Display Landscape ( 16:9 ) # 16075" at bounding box center [310, 59] width 565 height 25
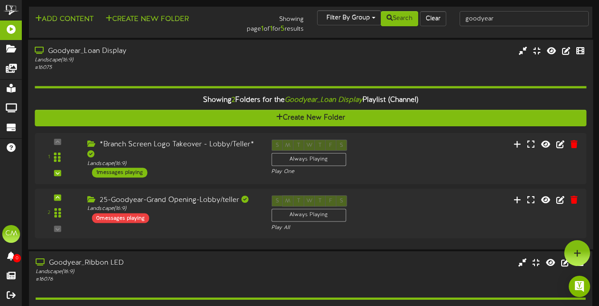
click at [164, 61] on div "Landscape ( 16:9 )" at bounding box center [146, 61] width 222 height 8
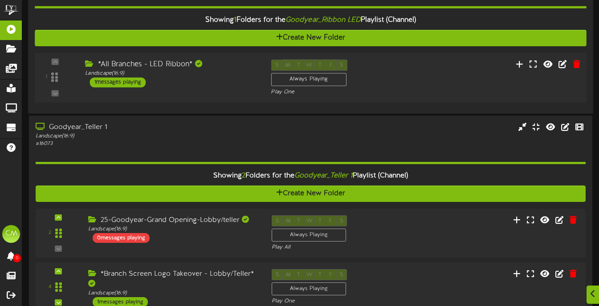
scroll to position [257, 0]
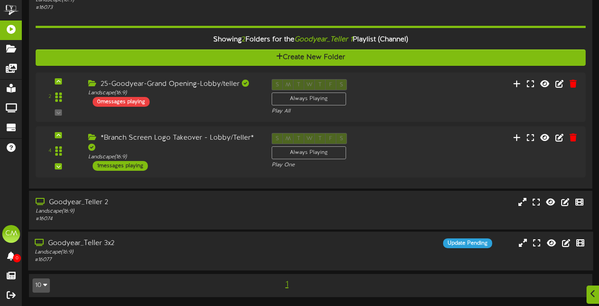
click at [355, 239] on div "Update Pending" at bounding box center [382, 244] width 236 height 10
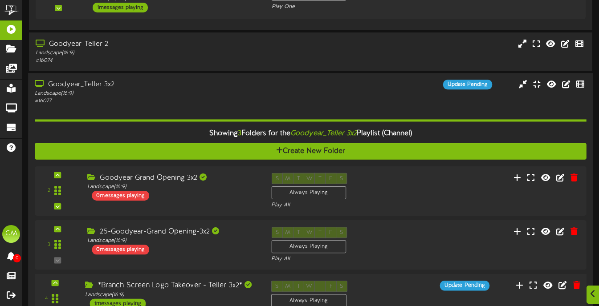
scroll to position [480, 0]
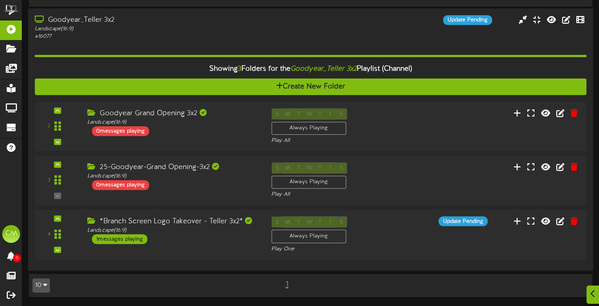
click at [102, 32] on div "Landscape ( 16:9 )" at bounding box center [146, 29] width 222 height 8
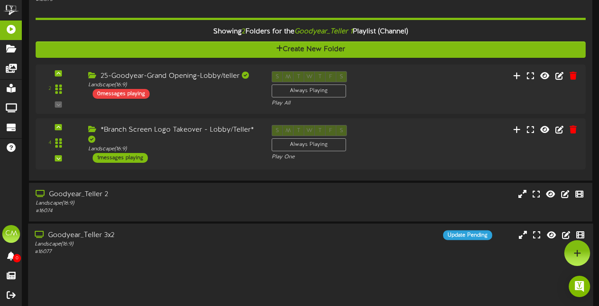
scroll to position [257, 0]
